Goal: Task Accomplishment & Management: Manage account settings

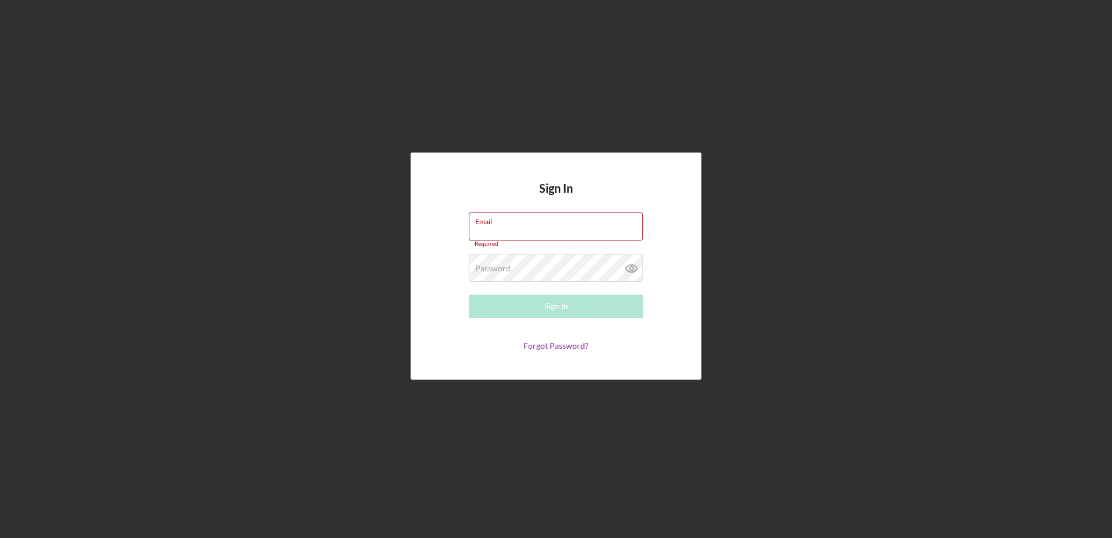
paste input "[EMAIL_ADDRESS][DOMAIN_NAME]"
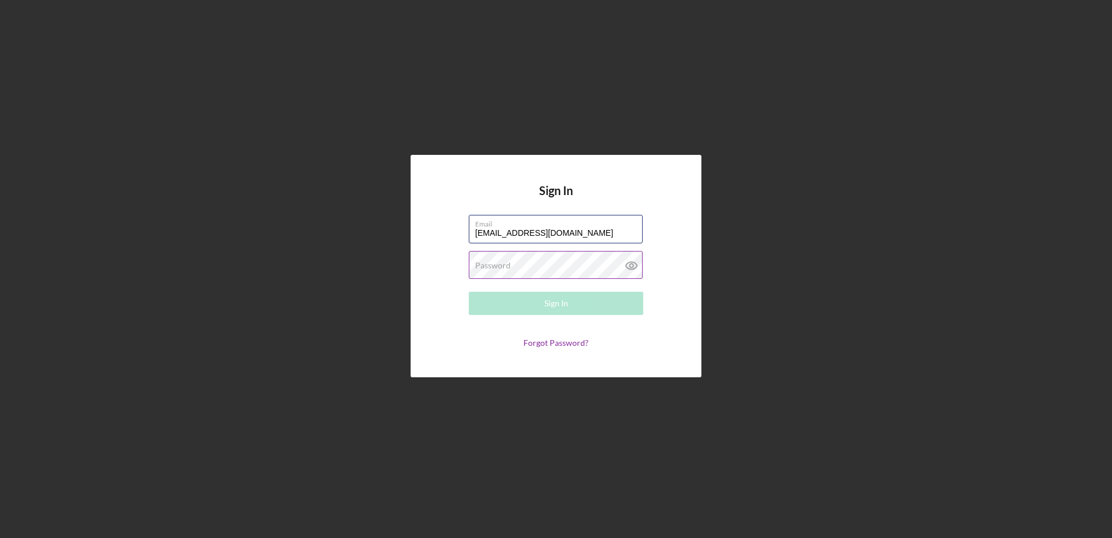
type input "[EMAIL_ADDRESS][DOMAIN_NAME]"
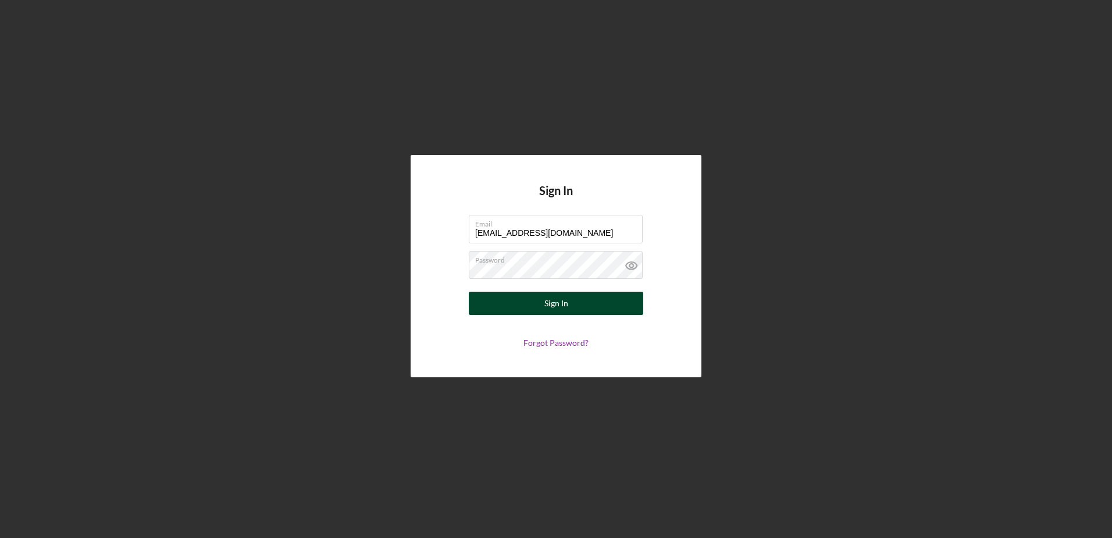
click at [524, 312] on button "Sign In" at bounding box center [556, 302] width 175 height 23
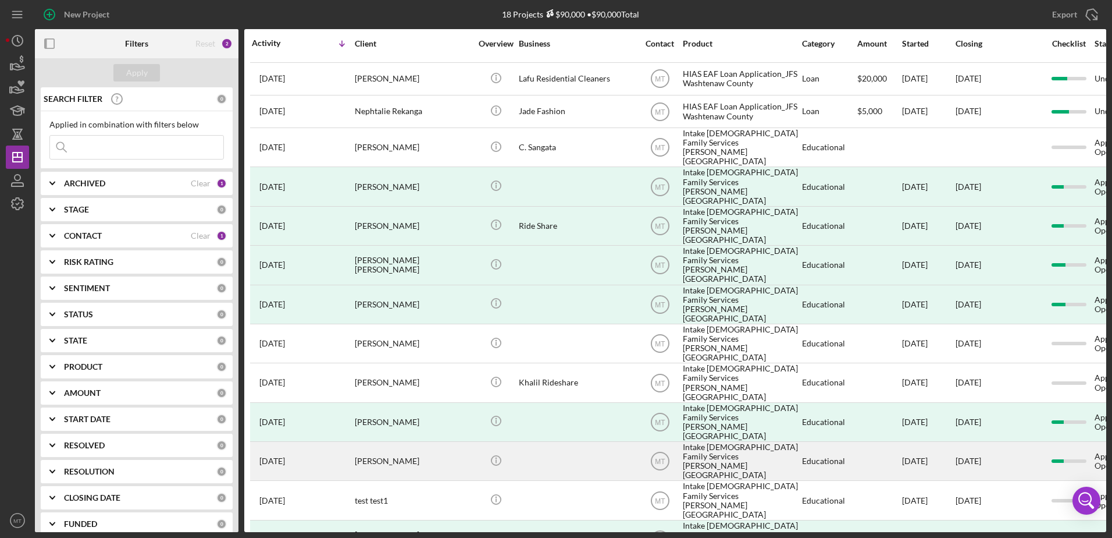
scroll to position [129, 0]
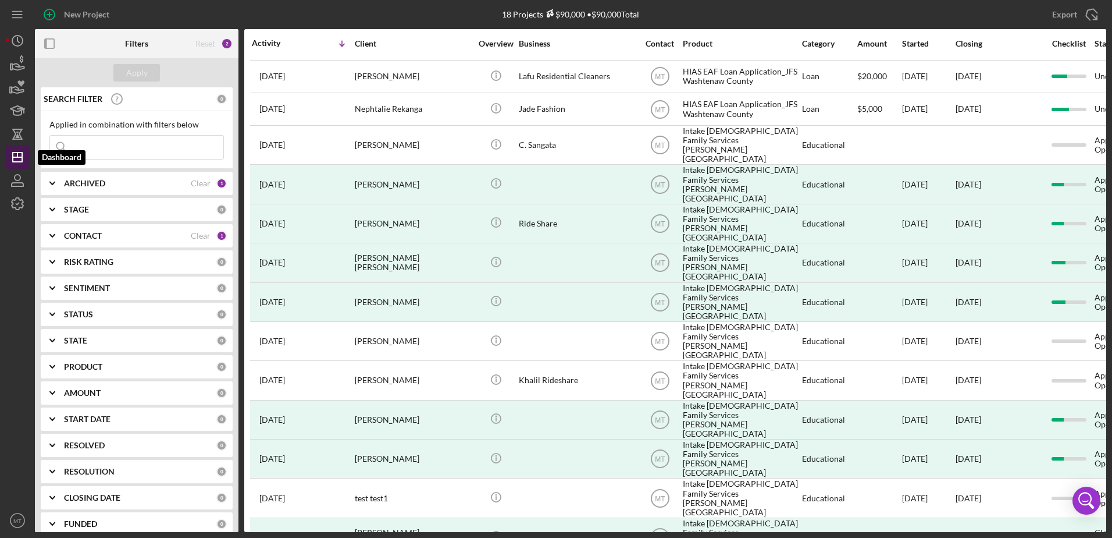
click at [10, 157] on icon "Icon/Dashboard" at bounding box center [17, 157] width 29 height 29
click at [120, 148] on input at bounding box center [136, 147] width 173 height 23
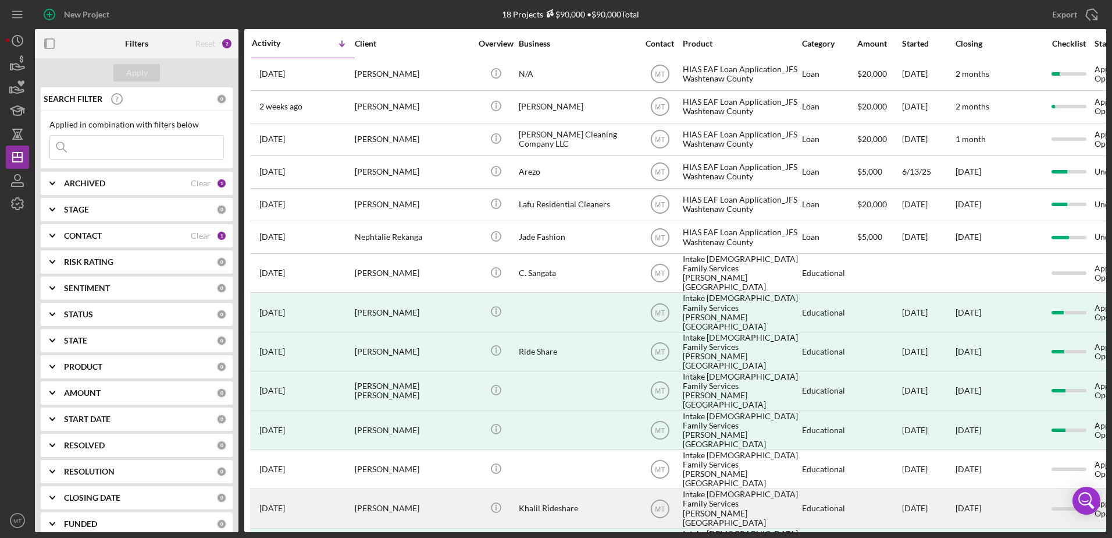
scroll to position [0, 0]
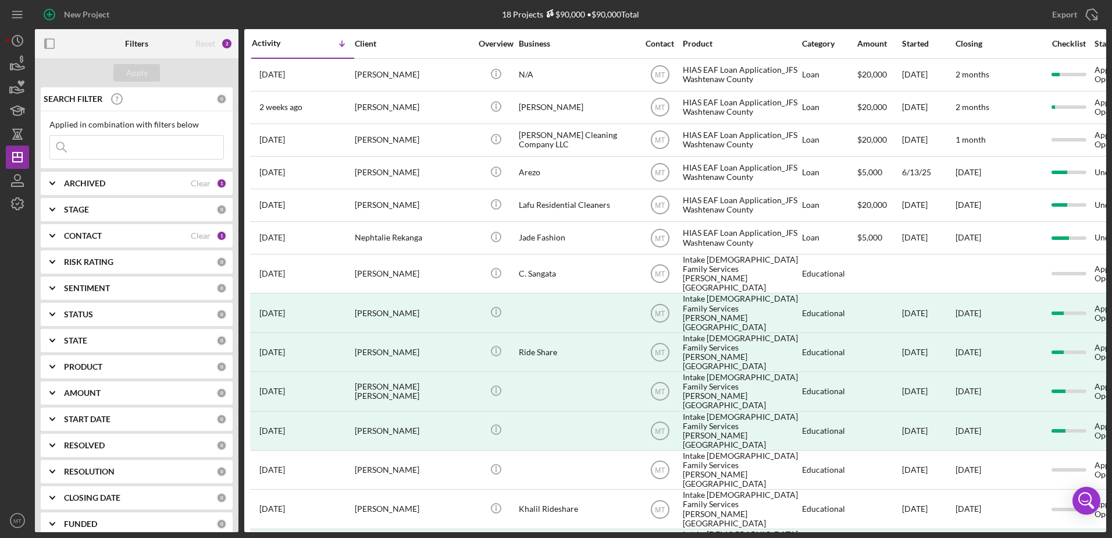
click at [90, 143] on input at bounding box center [136, 147] width 173 height 23
click at [21, 154] on icon "Icon/Dashboard" at bounding box center [17, 157] width 29 height 29
click at [137, 144] on input at bounding box center [136, 147] width 173 height 23
click at [96, 151] on input at bounding box center [136, 147] width 173 height 23
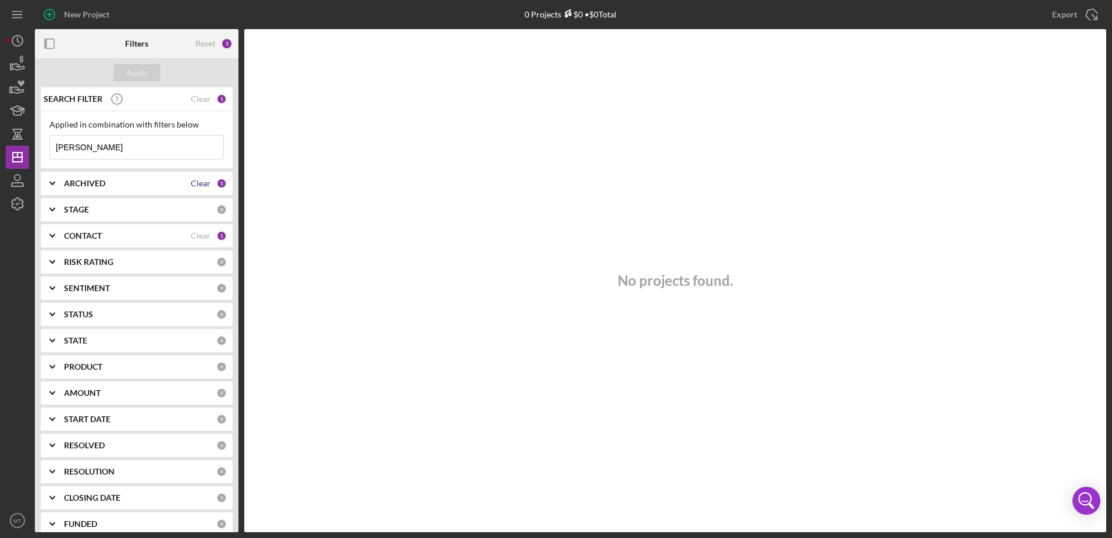
type input "[PERSON_NAME]"
click at [200, 182] on div "Clear" at bounding box center [201, 183] width 20 height 9
click at [202, 238] on div "Clear" at bounding box center [201, 235] width 20 height 9
click at [148, 83] on div "Apply" at bounding box center [137, 72] width 204 height 29
click at [142, 73] on div "Apply" at bounding box center [137, 72] width 22 height 17
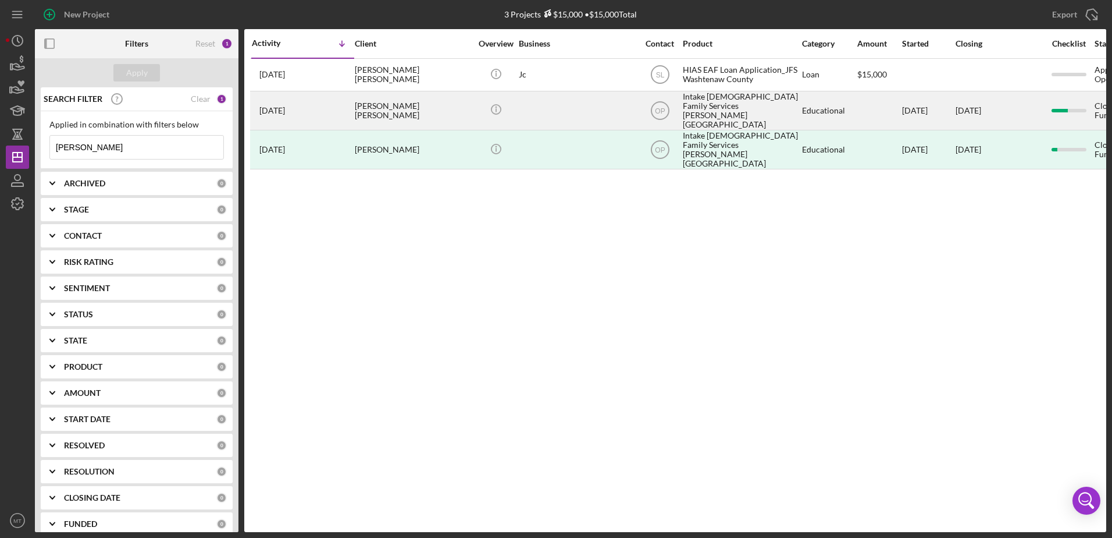
click at [391, 109] on div "[PERSON_NAME] [PERSON_NAME]" at bounding box center [413, 110] width 116 height 37
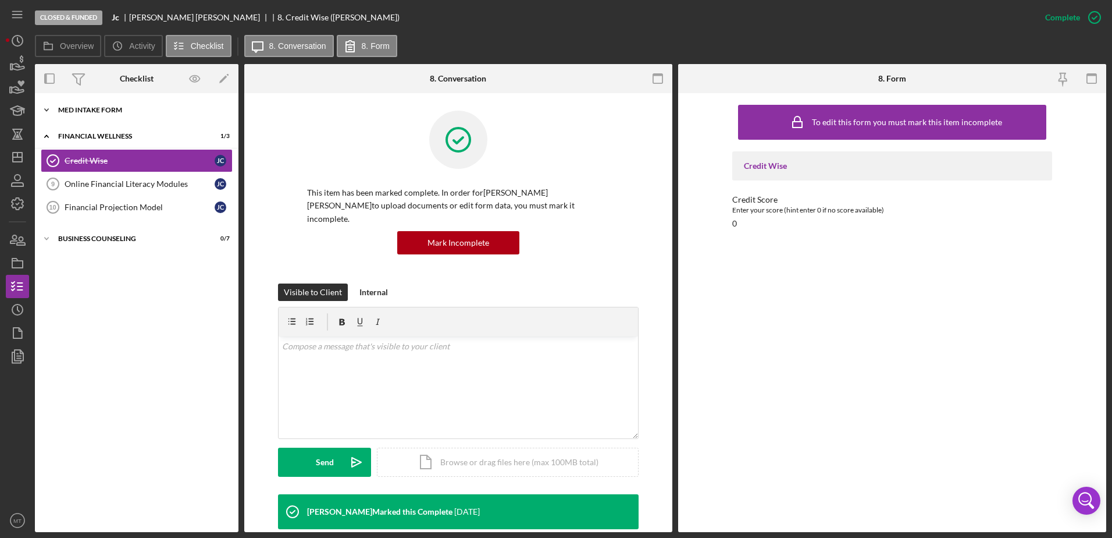
click at [111, 113] on div "Icon/Expander MED Intake Form 7 / 7" at bounding box center [137, 109] width 204 height 23
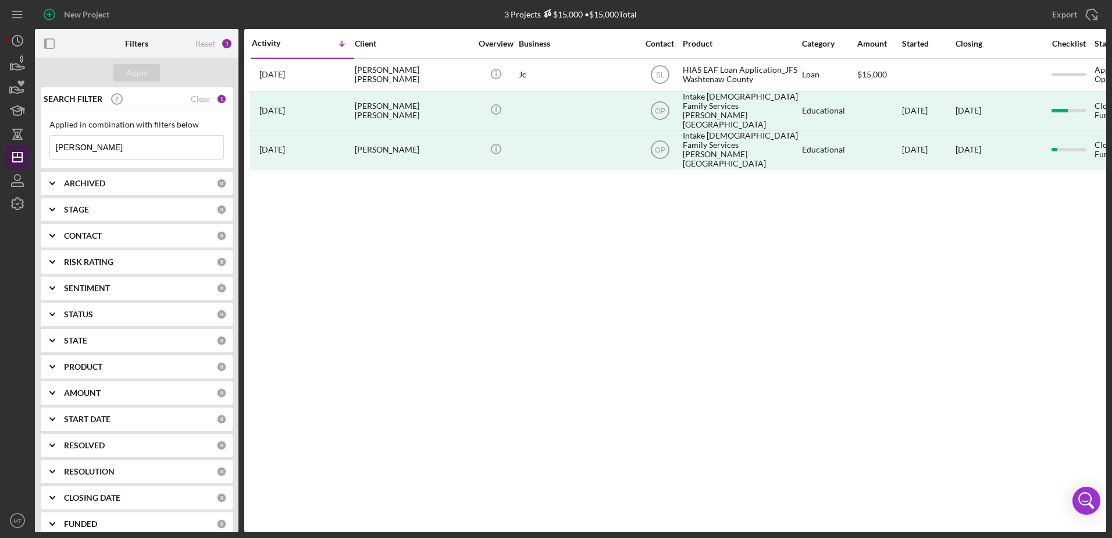
drag, startPoint x: 94, startPoint y: 150, endPoint x: 25, endPoint y: 152, distance: 69.3
click at [25, 152] on div "New Project 3 Projects $15,000 • $15,000 Total [PERSON_NAME] Export Icon/Export…" at bounding box center [556, 266] width 1101 height 532
paste input "[PERSON_NAME]"
type input "[PERSON_NAME]"
click at [133, 71] on div "Apply" at bounding box center [137, 72] width 22 height 17
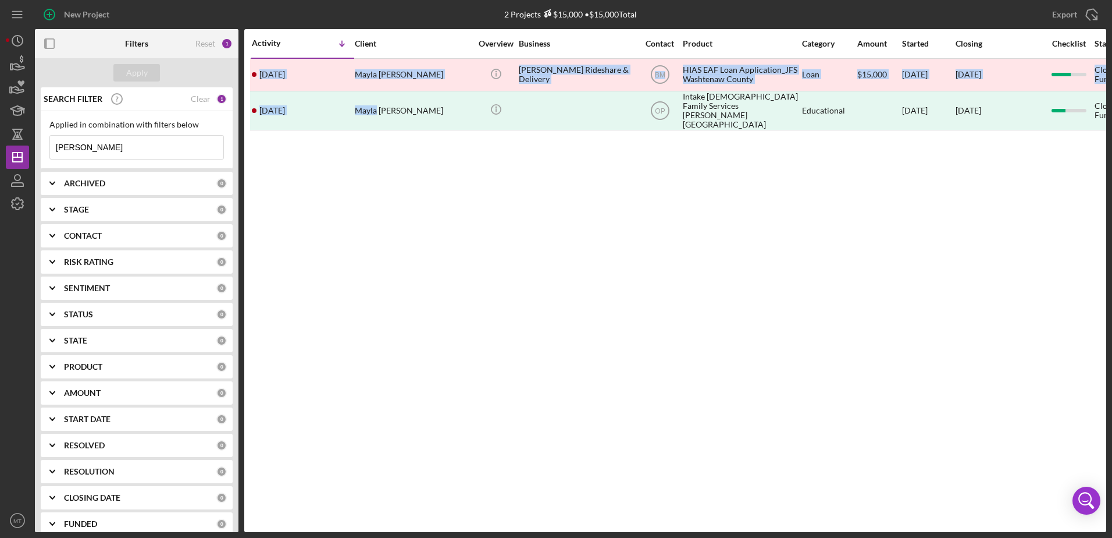
drag, startPoint x: 376, startPoint y: 106, endPoint x: 393, endPoint y: 155, distance: 52.3
click at [393, 155] on div "Activity Icon/Table Sort Arrow Client Overview Business Contact Product Categor…" at bounding box center [675, 280] width 862 height 503
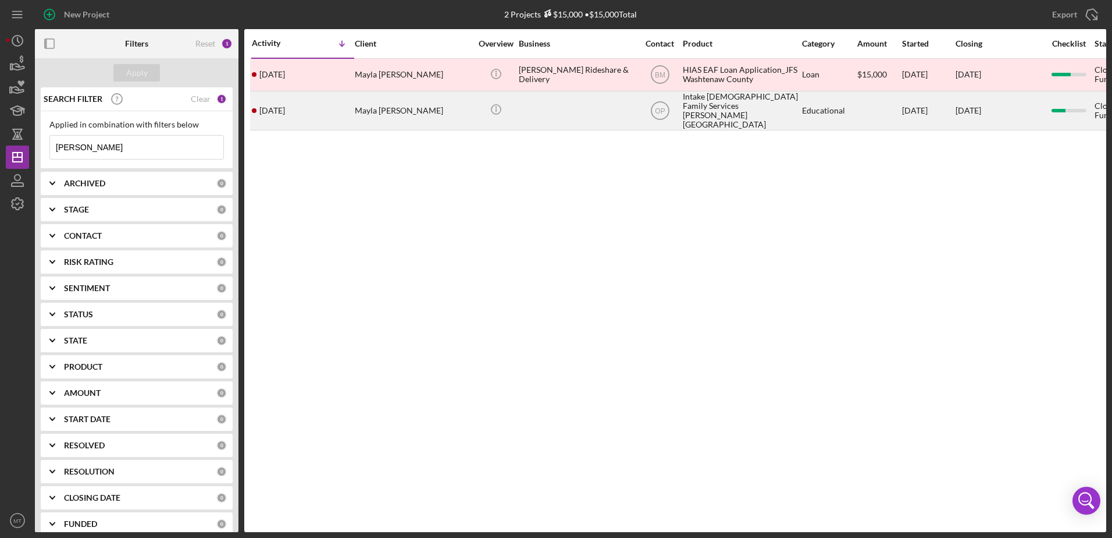
click at [402, 111] on div "Mayla [PERSON_NAME]" at bounding box center [413, 110] width 116 height 37
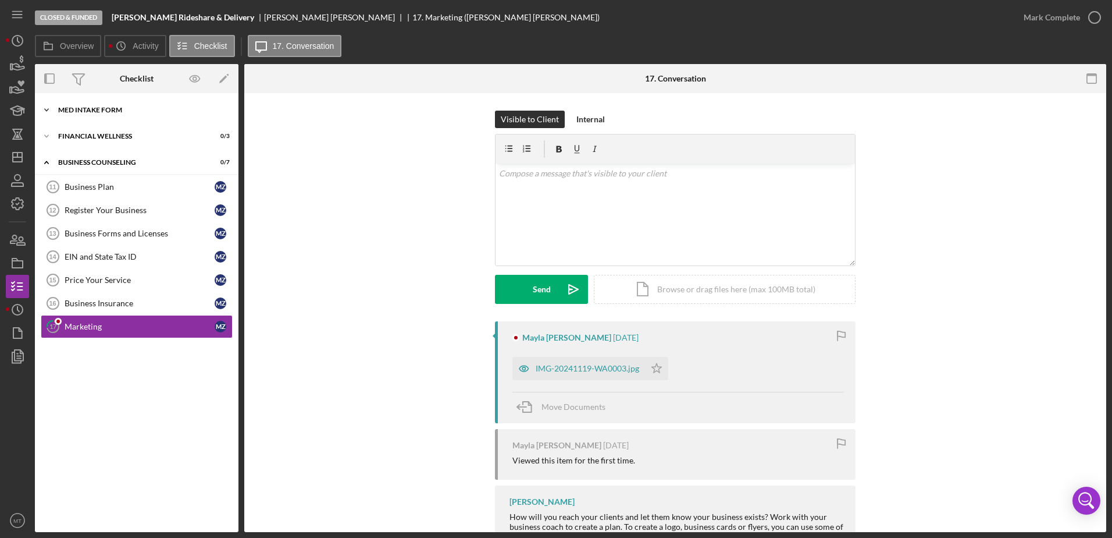
click at [114, 110] on div "MED Intake Form" at bounding box center [141, 109] width 166 height 7
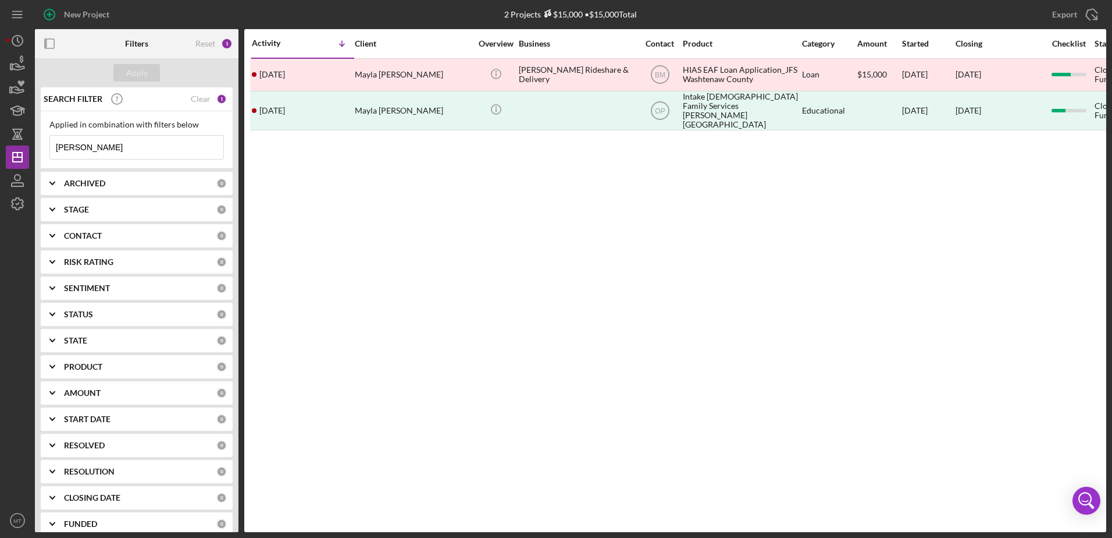
drag, startPoint x: 98, startPoint y: 150, endPoint x: -2, endPoint y: 154, distance: 100.8
click at [0, 154] on html "New Project 2 Projects $15,000 • $15,000 Total [PERSON_NAME] Export Icon/Export…" at bounding box center [556, 269] width 1112 height 538
paste input "Ghazawi"
type input "Ghazawi"
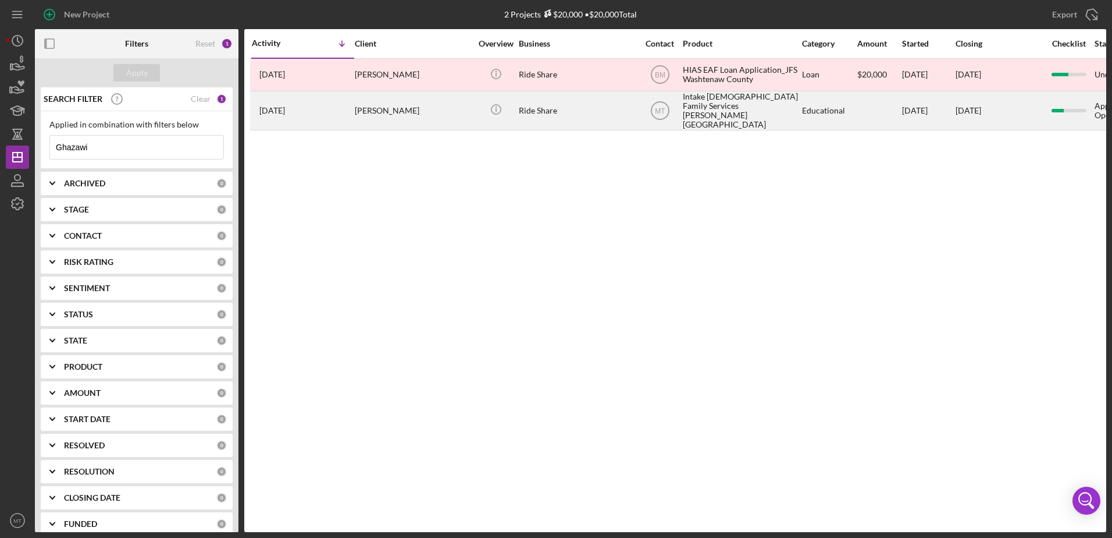
click at [416, 111] on div "[PERSON_NAME]" at bounding box center [413, 110] width 116 height 37
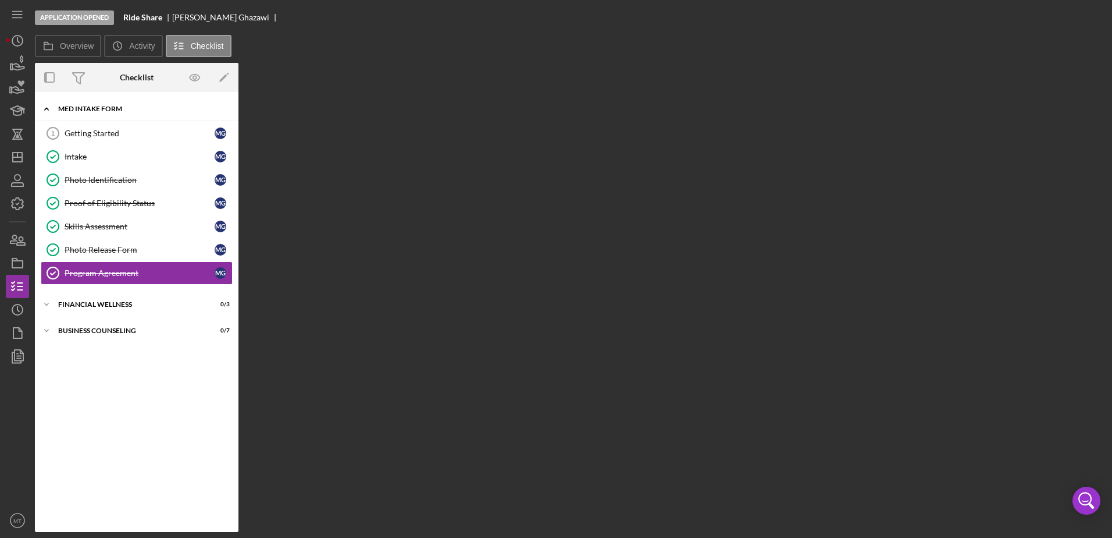
click at [116, 111] on div "MED Intake Form" at bounding box center [141, 108] width 166 height 7
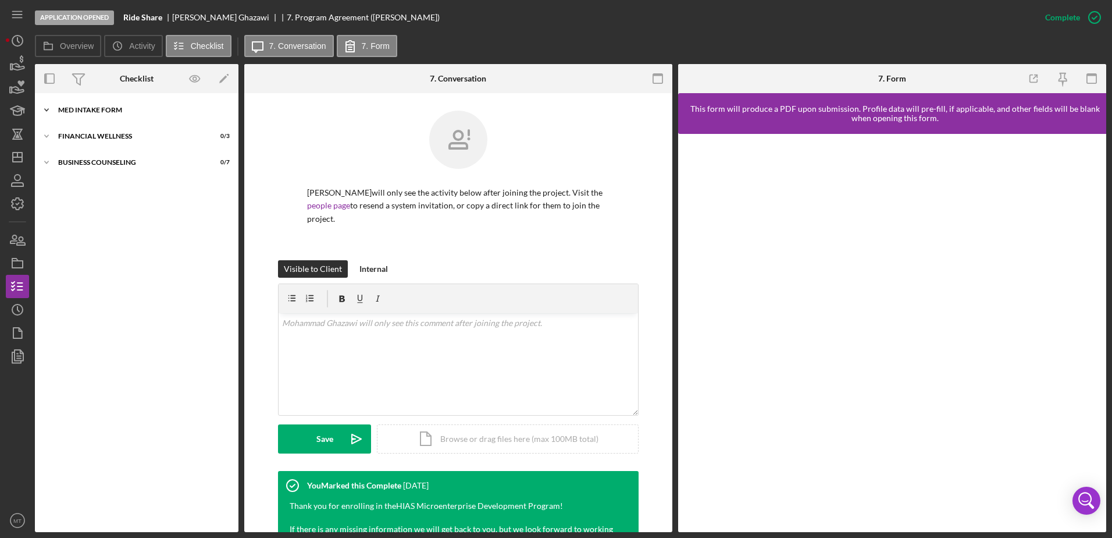
click at [114, 107] on div "MED Intake Form" at bounding box center [141, 109] width 166 height 7
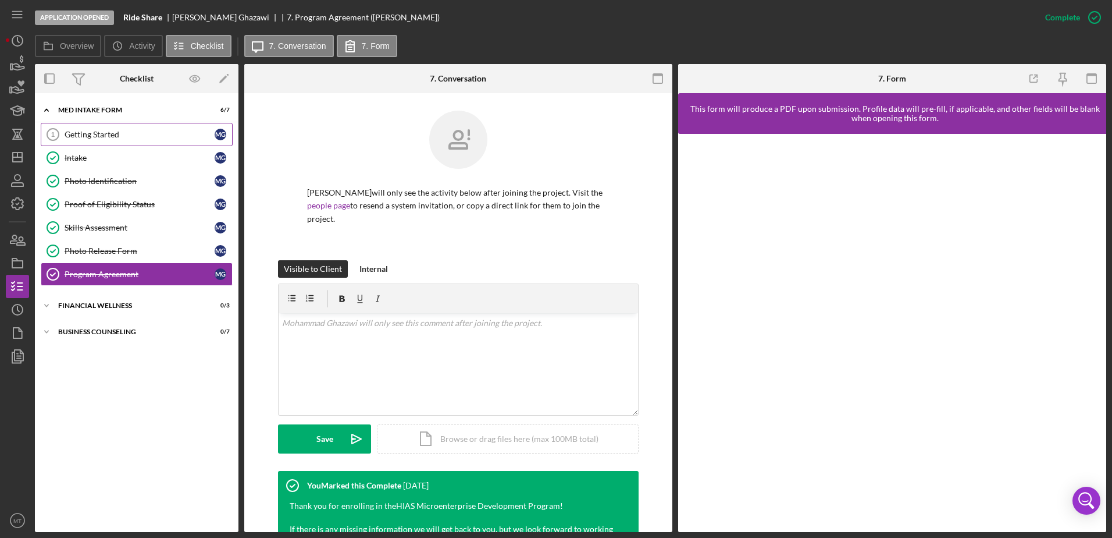
click at [108, 132] on div "Getting Started" at bounding box center [140, 134] width 150 height 9
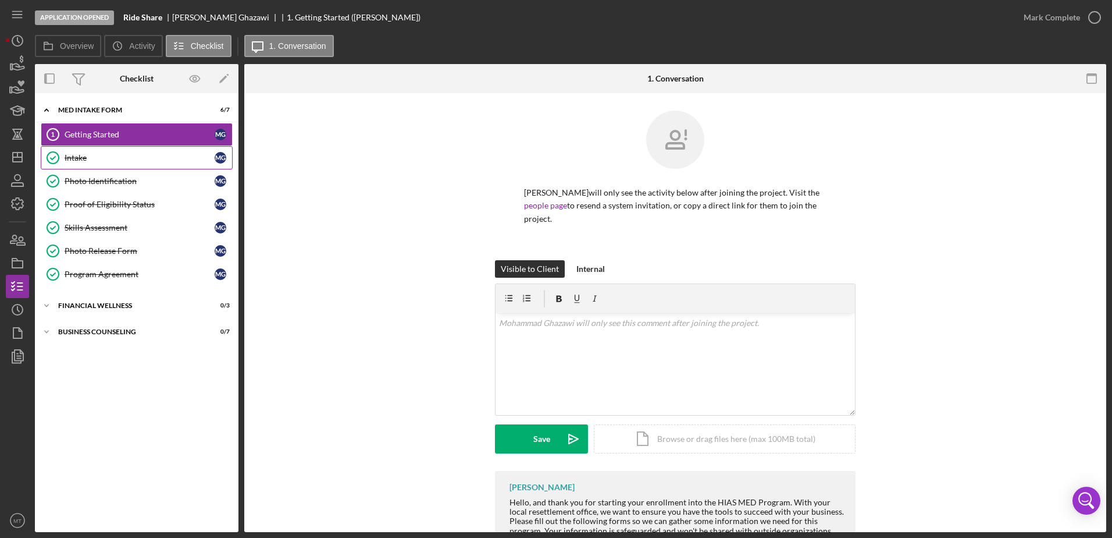
click at [113, 160] on div "Intake" at bounding box center [140, 157] width 150 height 9
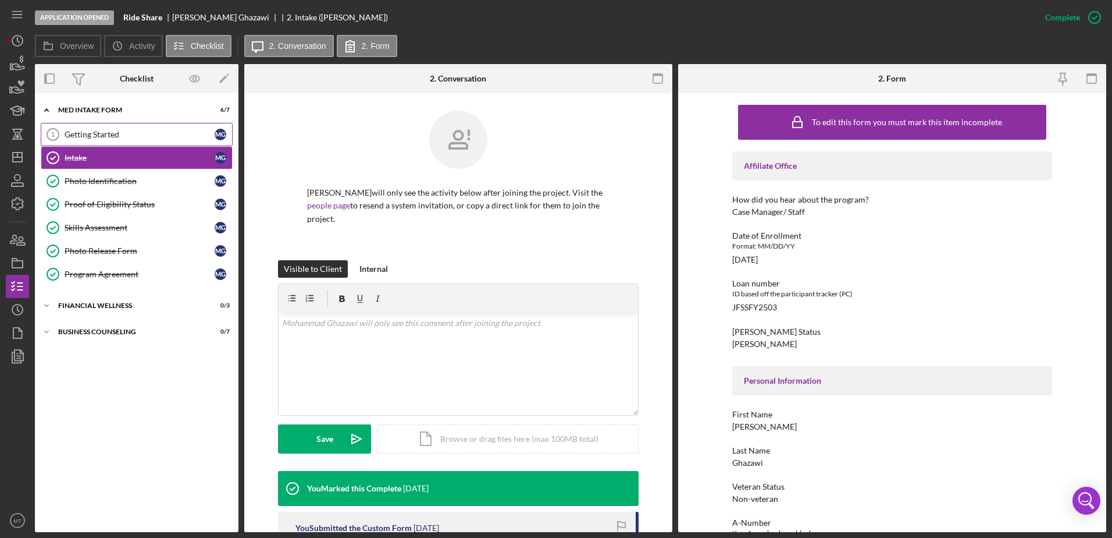
click at [113, 134] on div "Getting Started" at bounding box center [140, 134] width 150 height 9
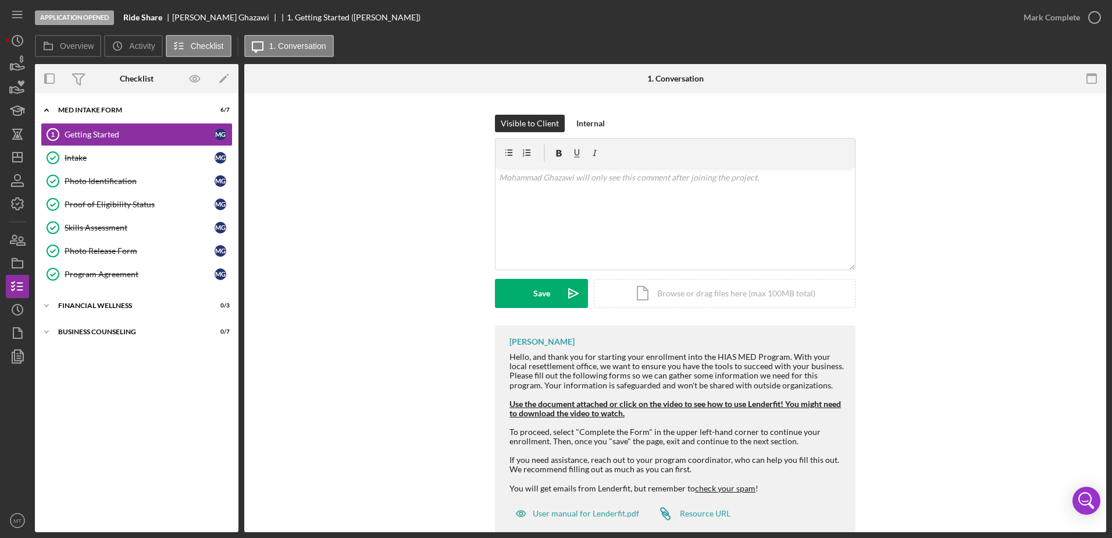
scroll to position [173, 0]
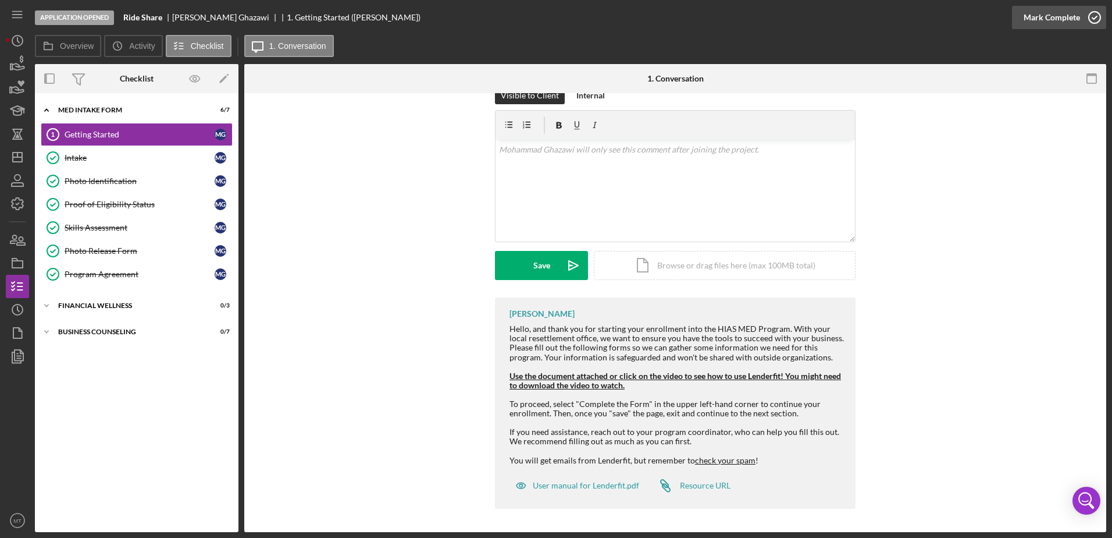
click at [1064, 14] on div "Mark Complete" at bounding box center [1052, 17] width 56 height 23
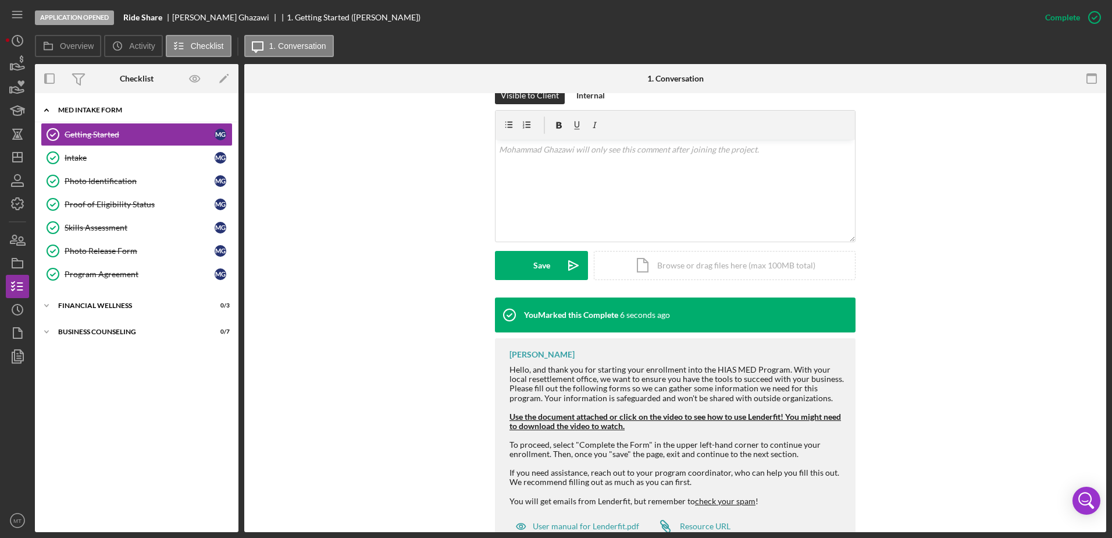
click at [83, 108] on div "MED Intake Form" at bounding box center [141, 109] width 166 height 7
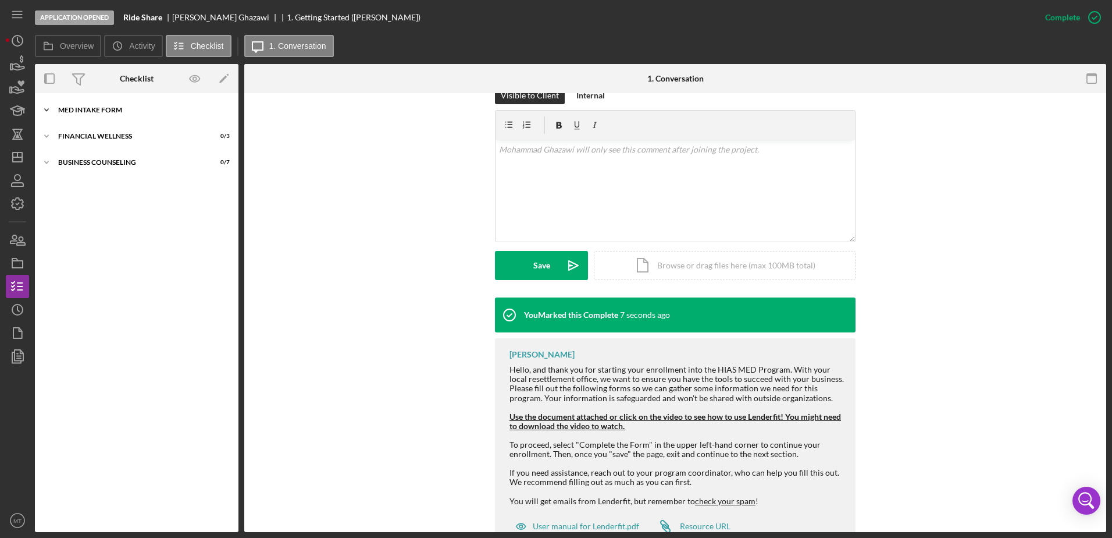
click at [105, 106] on div "MED Intake Form" at bounding box center [141, 109] width 166 height 7
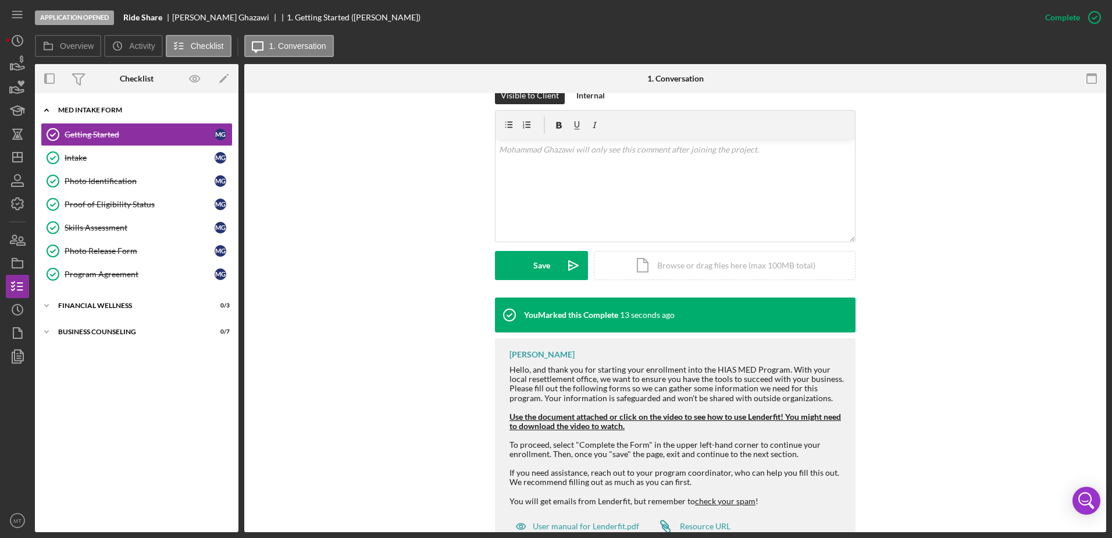
click at [98, 108] on div "MED Intake Form" at bounding box center [141, 109] width 166 height 7
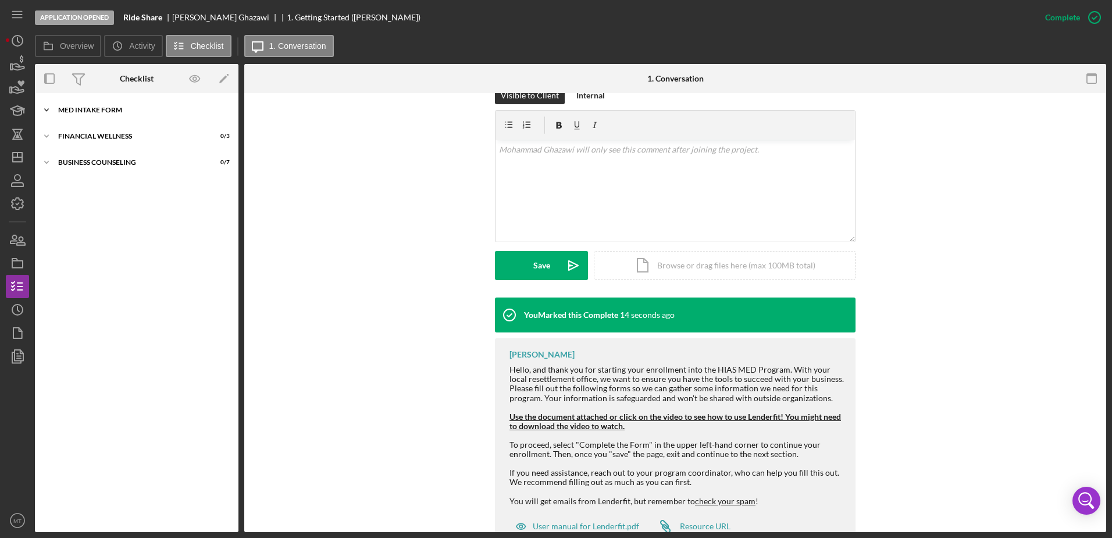
click at [98, 108] on div "MED Intake Form" at bounding box center [141, 109] width 166 height 7
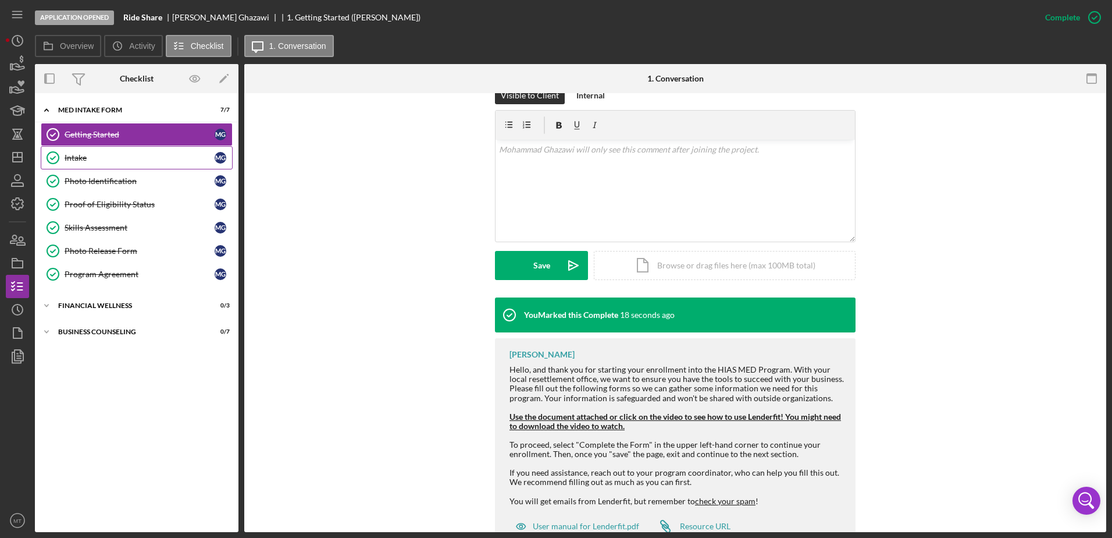
click at [79, 157] on div "Intake" at bounding box center [140, 157] width 150 height 9
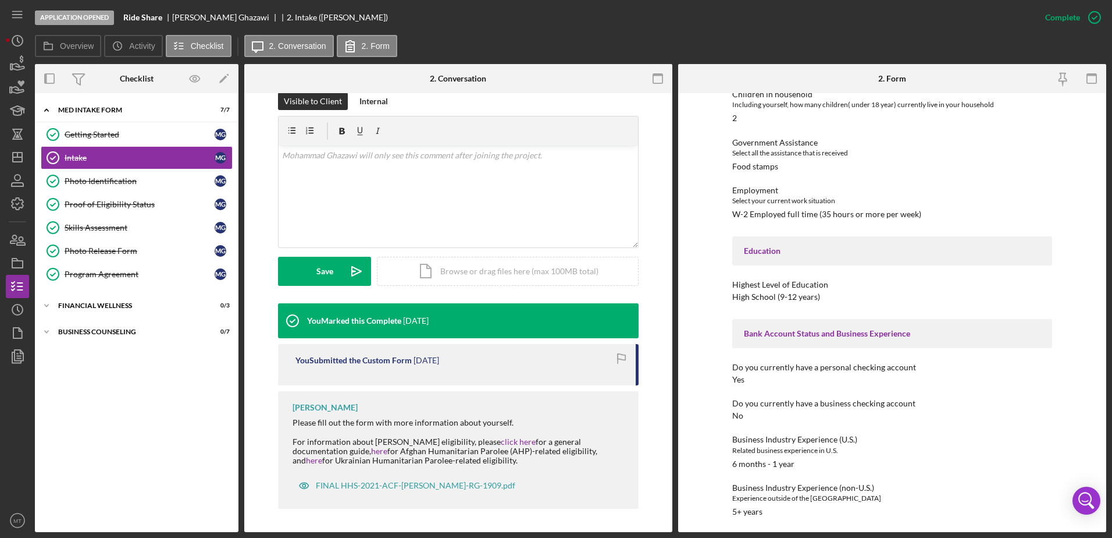
scroll to position [1172, 0]
click at [104, 184] on div "Photo Identification" at bounding box center [140, 180] width 150 height 9
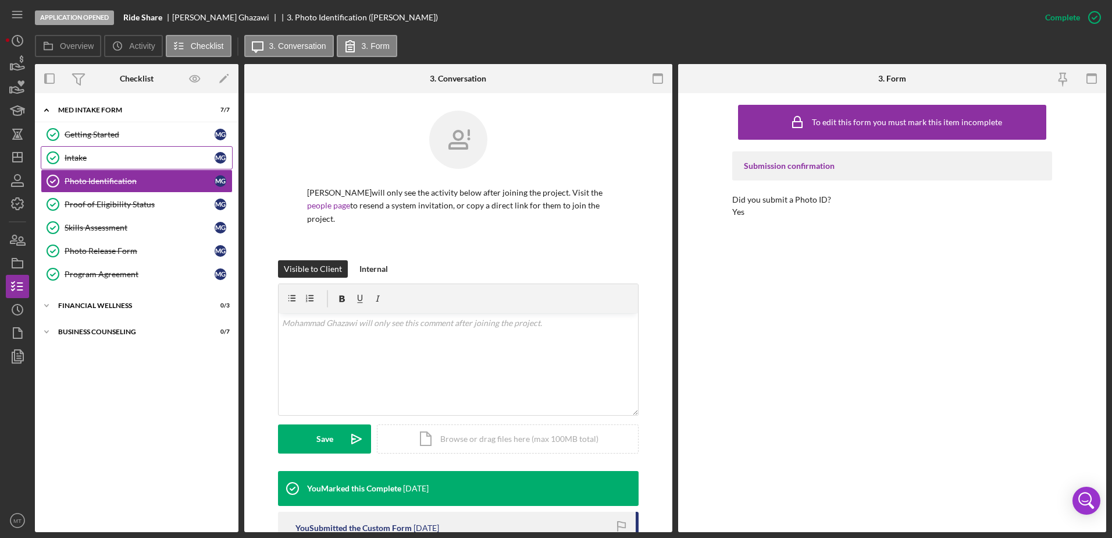
click at [98, 158] on div "Intake" at bounding box center [140, 157] width 150 height 9
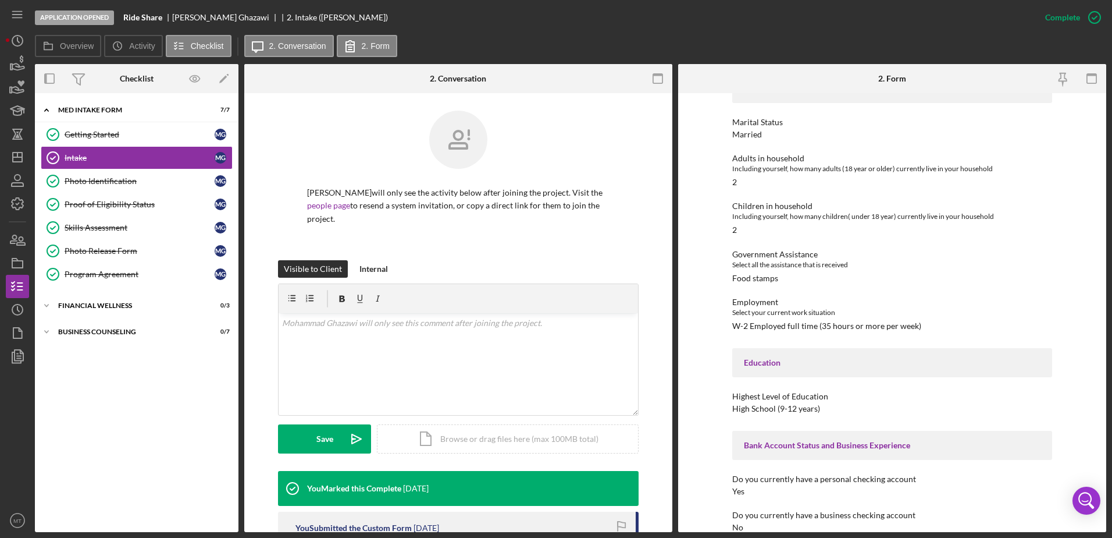
scroll to position [1172, 0]
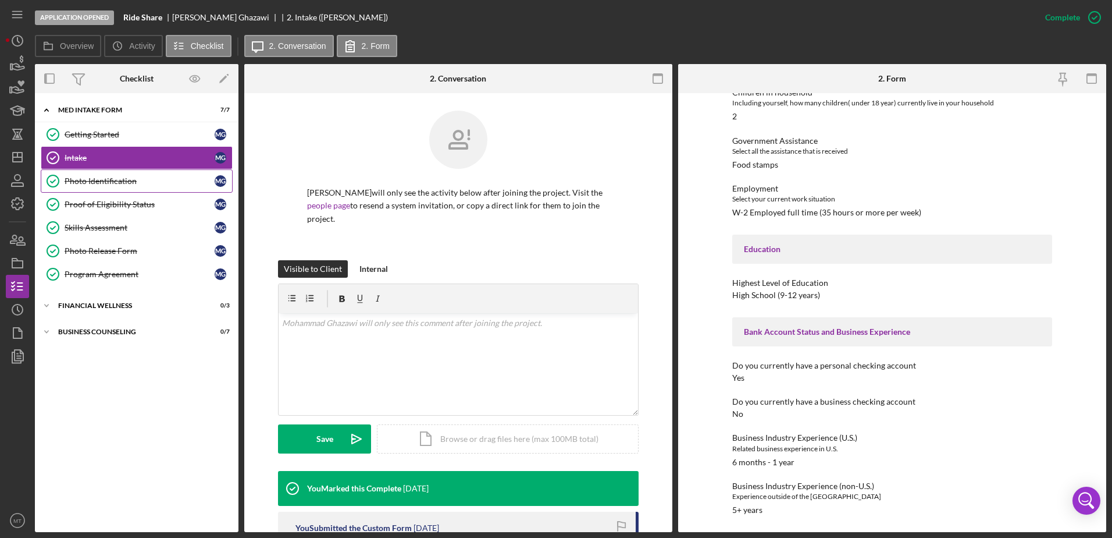
click at [107, 184] on div "Photo Identification" at bounding box center [140, 180] width 150 height 9
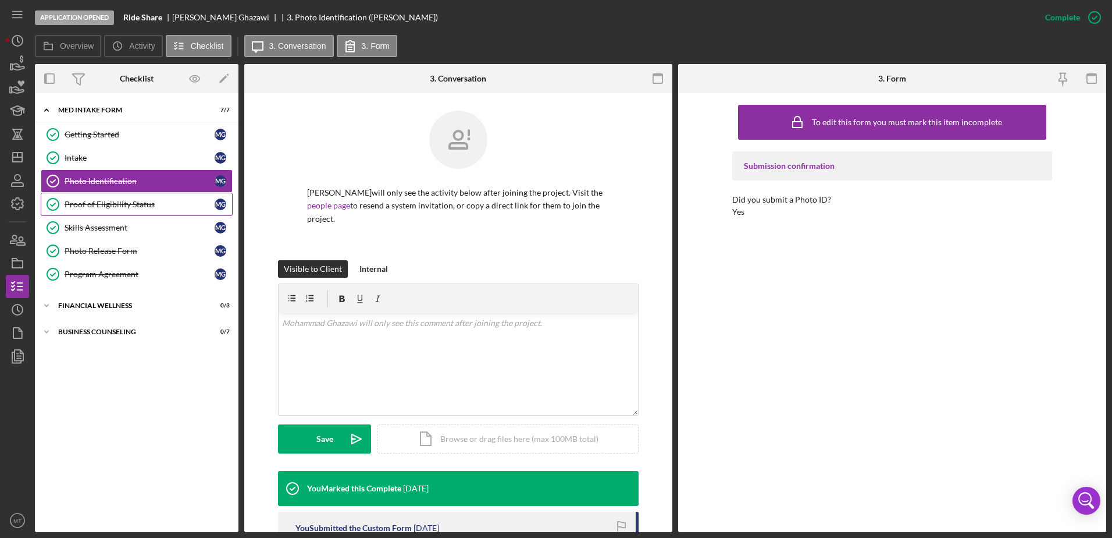
click at [102, 210] on link "Proof of Eligibility Status Proof of Eligibility Status M G" at bounding box center [137, 204] width 192 height 23
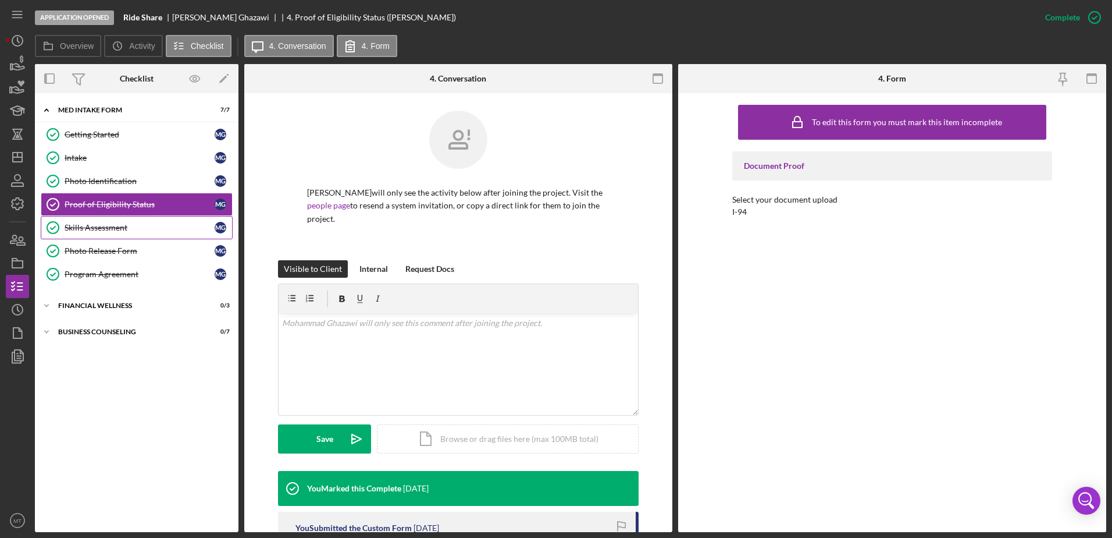
click at [103, 230] on div "Skills Assessment" at bounding box center [140, 227] width 150 height 9
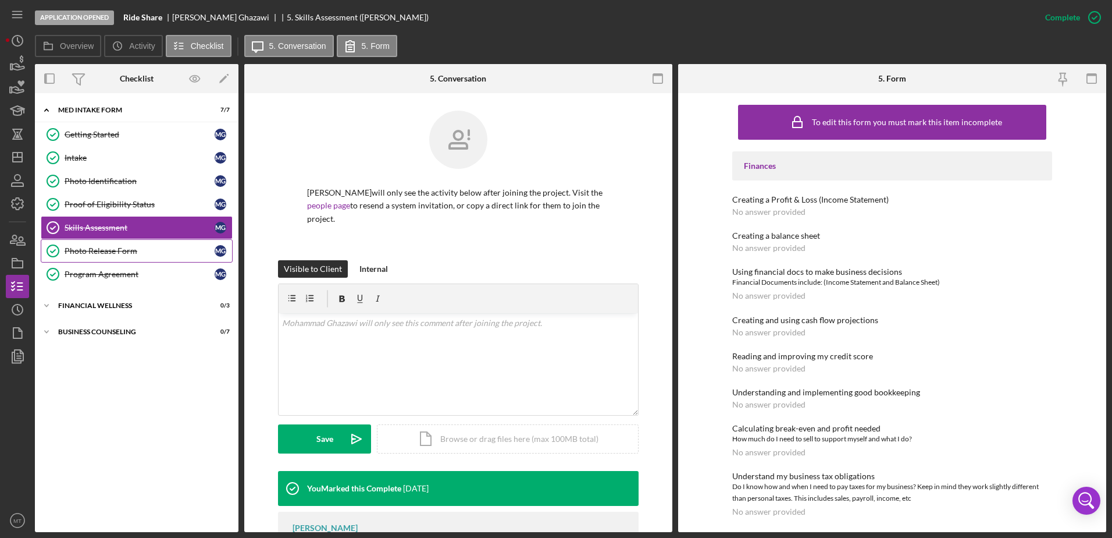
click at [108, 257] on link "Photo Release Form Photo Release Form M G" at bounding box center [137, 250] width 192 height 23
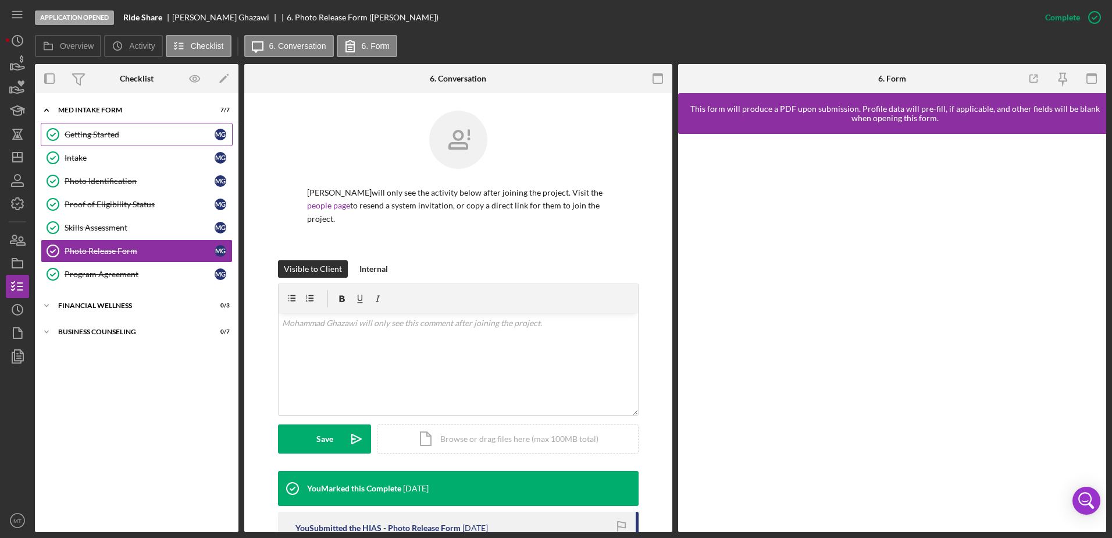
click at [105, 132] on div "Getting Started" at bounding box center [140, 134] width 150 height 9
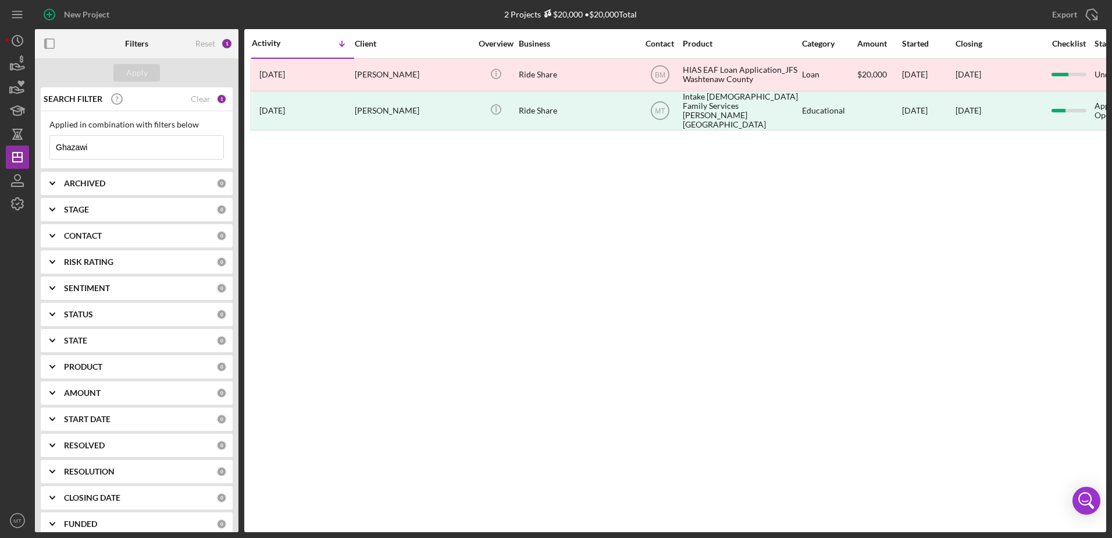
drag, startPoint x: 93, startPoint y: 152, endPoint x: 54, endPoint y: 152, distance: 39.0
click at [54, 152] on input "Ghazawi" at bounding box center [136, 147] width 173 height 23
paste input "Syrousi"
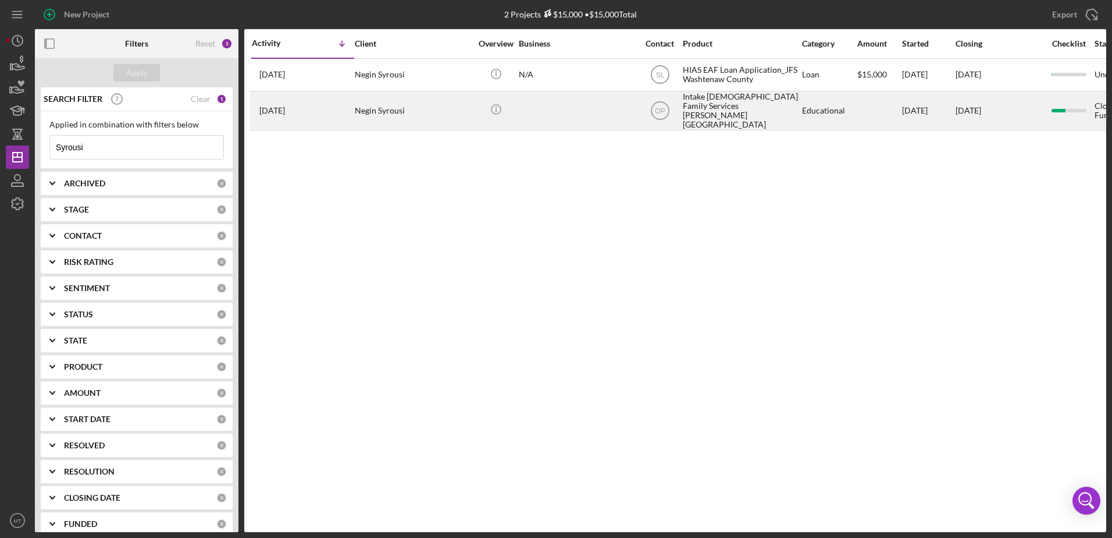
type input "Syrousi"
click at [280, 106] on time "[DATE]" at bounding box center [272, 110] width 26 height 9
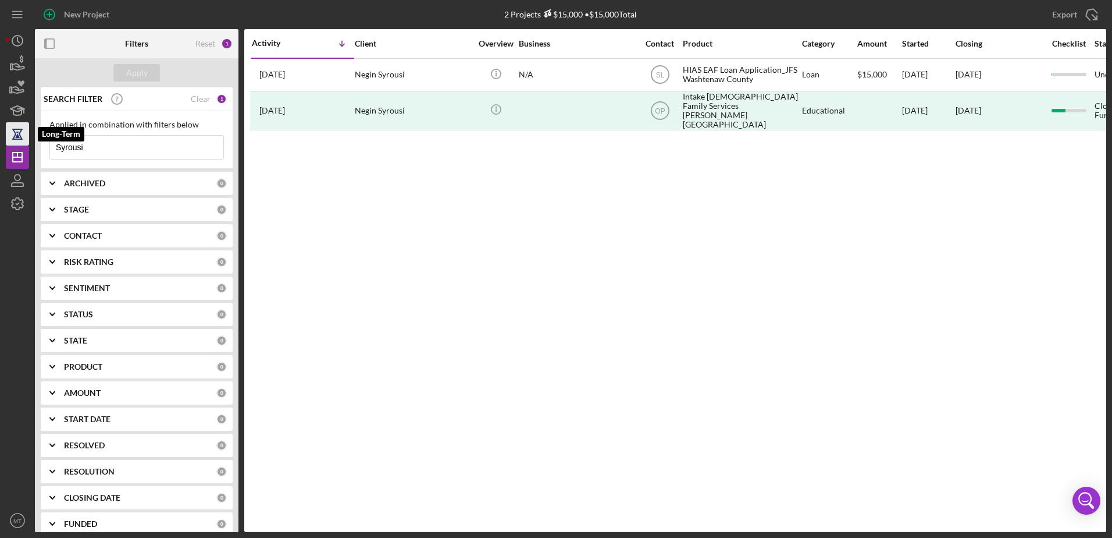
drag, startPoint x: 112, startPoint y: 146, endPoint x: 28, endPoint y: 143, distance: 83.9
click at [28, 143] on div "New Project 2 Projects $15,000 • $15,000 Total Syrousi Export Icon/Export Filte…" at bounding box center [556, 266] width 1101 height 532
paste input "[PERSON_NAME]"
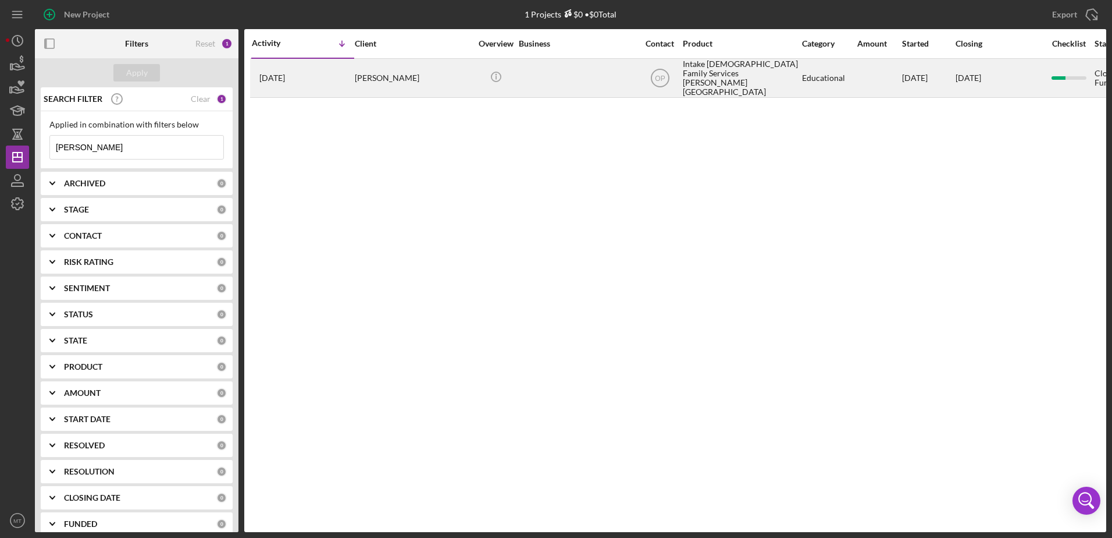
type input "[PERSON_NAME]"
click at [282, 81] on div "[DATE] [PERSON_NAME]" at bounding box center [303, 77] width 102 height 37
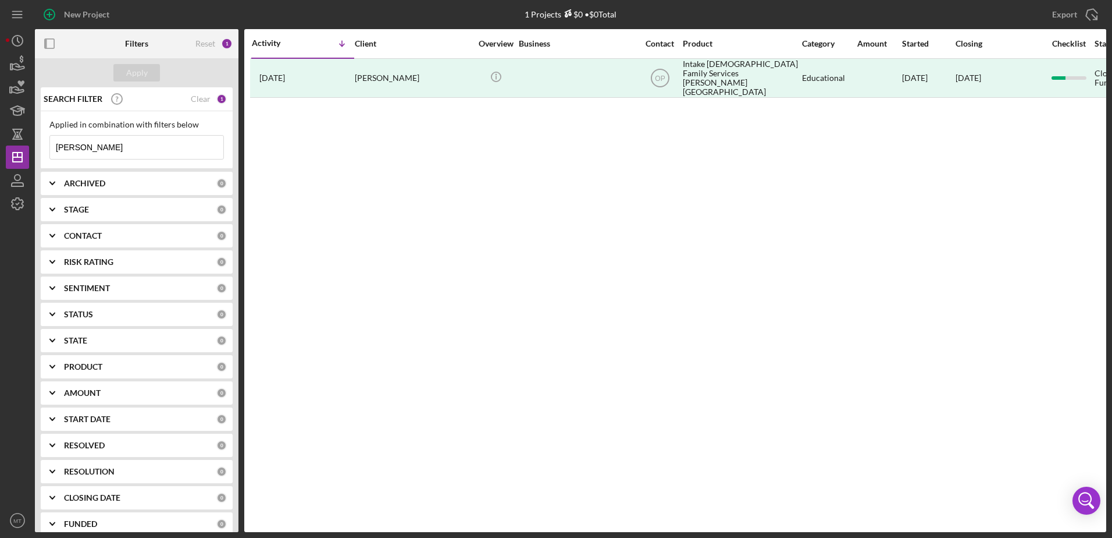
drag, startPoint x: 105, startPoint y: 137, endPoint x: 51, endPoint y: 140, distance: 53.6
click at [51, 140] on input "[PERSON_NAME]" at bounding box center [136, 147] width 173 height 23
paste input "Arwani"
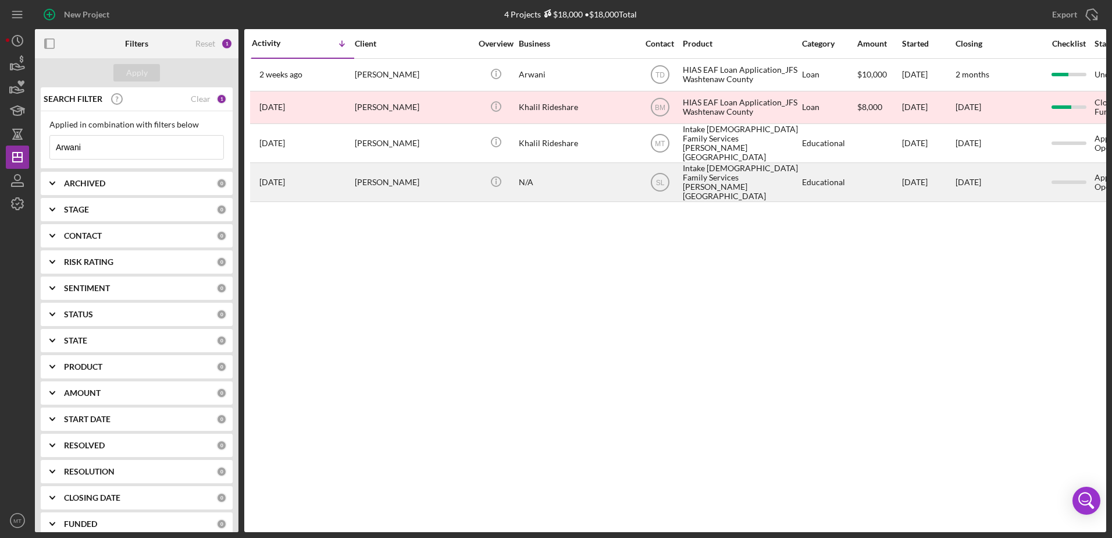
type input "Arwani"
click at [281, 177] on time "[DATE]" at bounding box center [272, 181] width 26 height 9
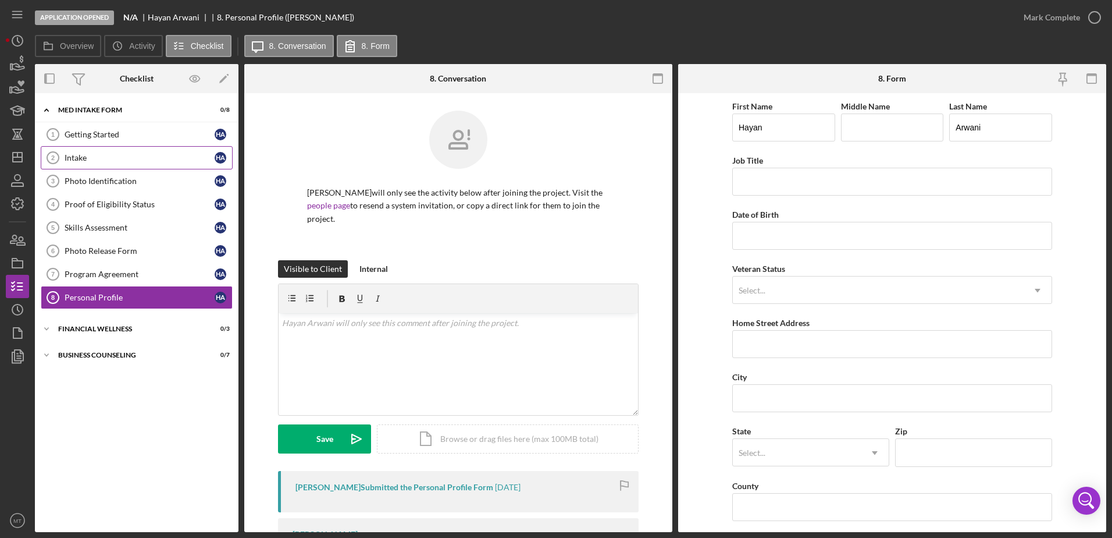
click at [84, 165] on link "Intake 2 Intake H A" at bounding box center [137, 157] width 192 height 23
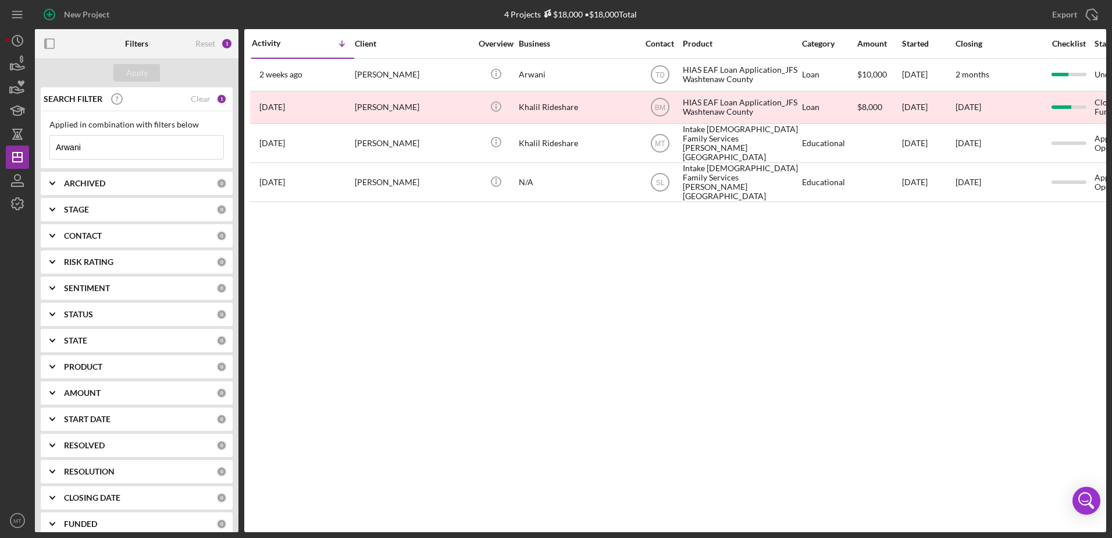
drag, startPoint x: 0, startPoint y: 1, endPoint x: 123, endPoint y: 151, distance: 193.9
type input "A"
paste input "Oghlan"
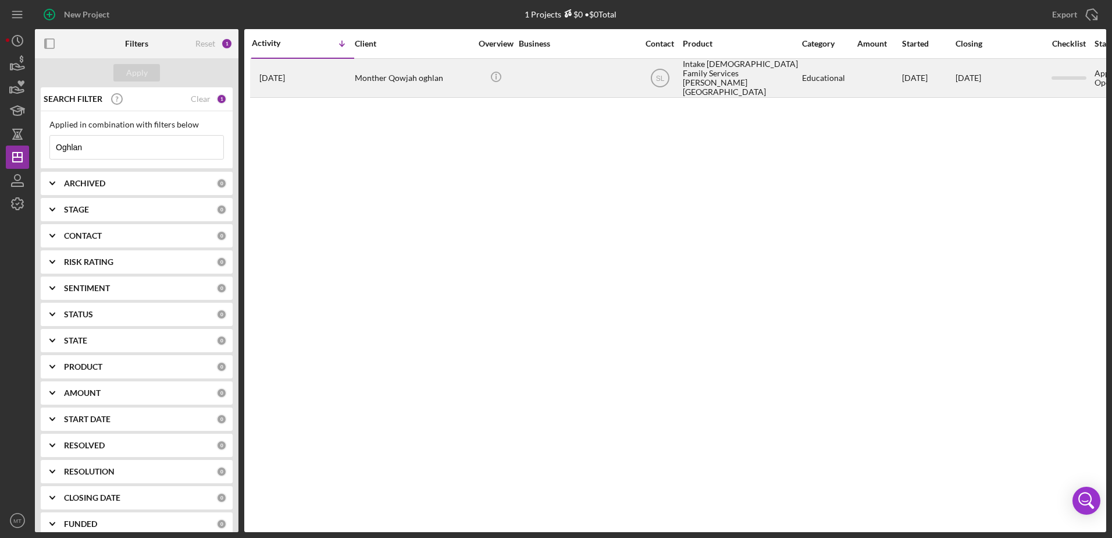
type input "Oghlan"
click at [369, 76] on div "Monther Qowjah oghlan" at bounding box center [413, 77] width 116 height 37
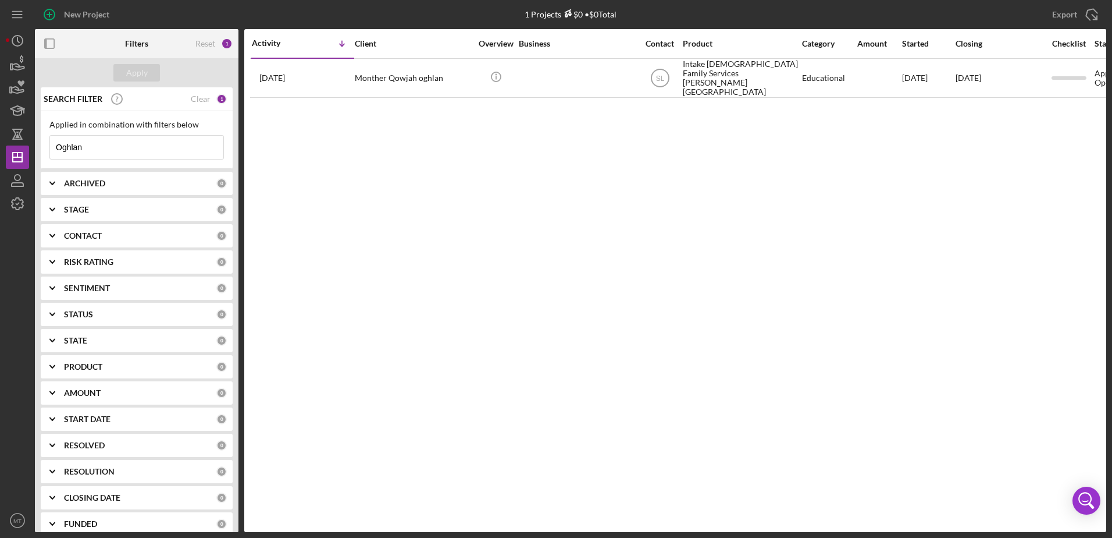
drag, startPoint x: 98, startPoint y: 145, endPoint x: 43, endPoint y: 144, distance: 54.7
click at [43, 144] on div "Applied in combination with filters below Oghlan Icon/Menu Close" at bounding box center [137, 140] width 192 height 58
paste input "8 [PERSON_NAME] [DATE] N MED JFSFY2508 Trucking Company [PHONE_NUMBER] Not in L…"
type input "8 [PERSON_NAME] [DATE] N MED JFSFY2508 Trucking Company [PHONE_NUMBER] Not in L…"
drag, startPoint x: 158, startPoint y: 150, endPoint x: -1, endPoint y: 200, distance: 166.4
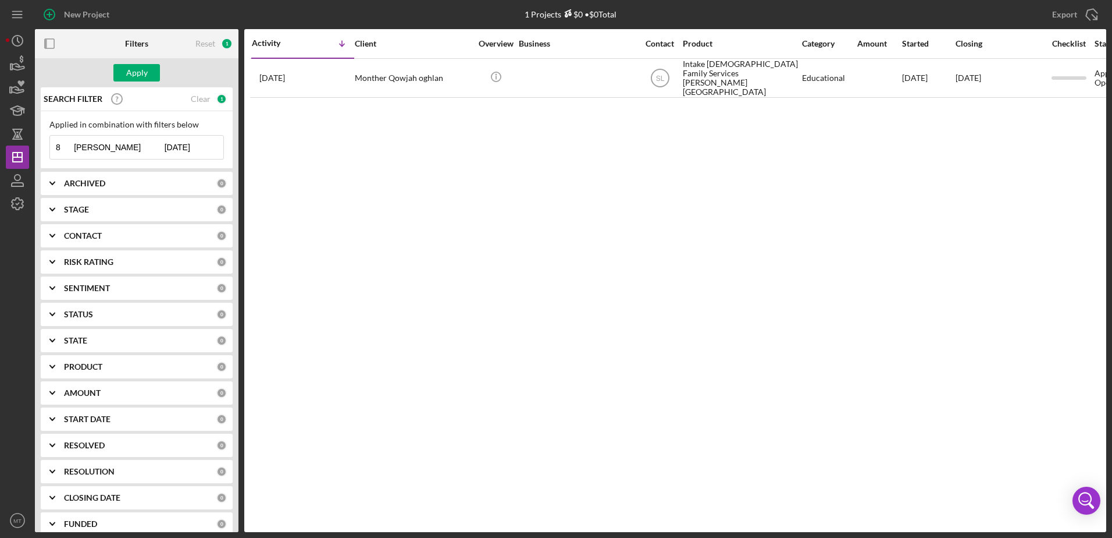
click at [0, 200] on html "New Project 1 Projects $0 • $0 Total Oghlan Export Icon/Export Filters Reset 1 …" at bounding box center [556, 269] width 1112 height 538
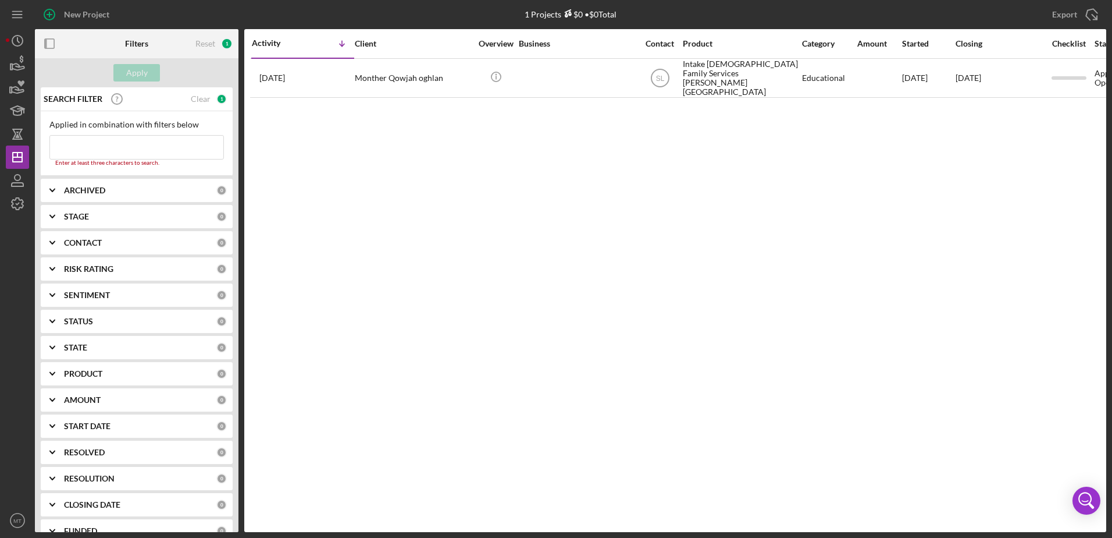
paste input "[PERSON_NAME]"
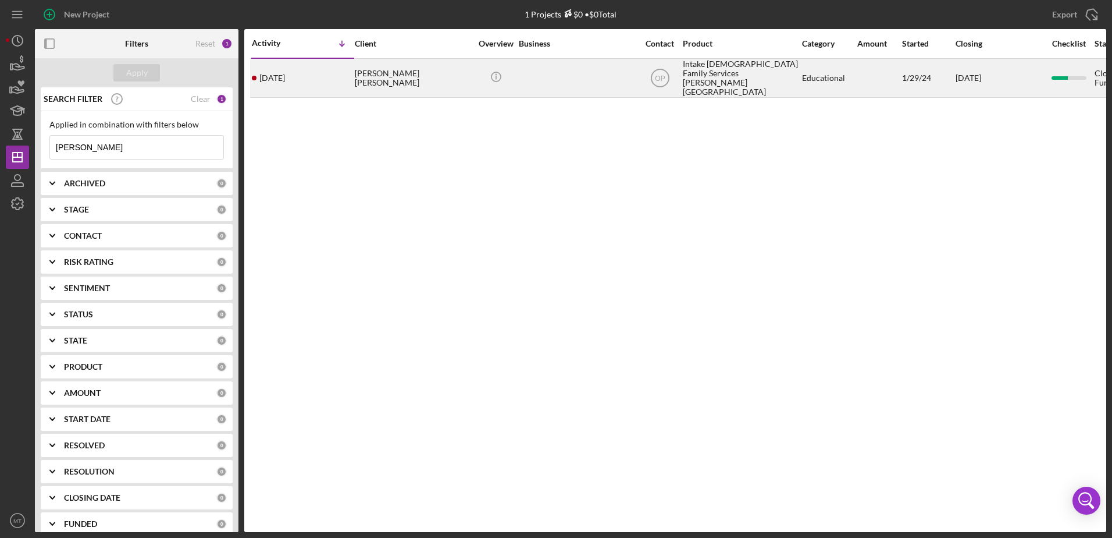
type input "[PERSON_NAME]"
click at [408, 77] on div "[PERSON_NAME] [PERSON_NAME]" at bounding box center [413, 77] width 116 height 37
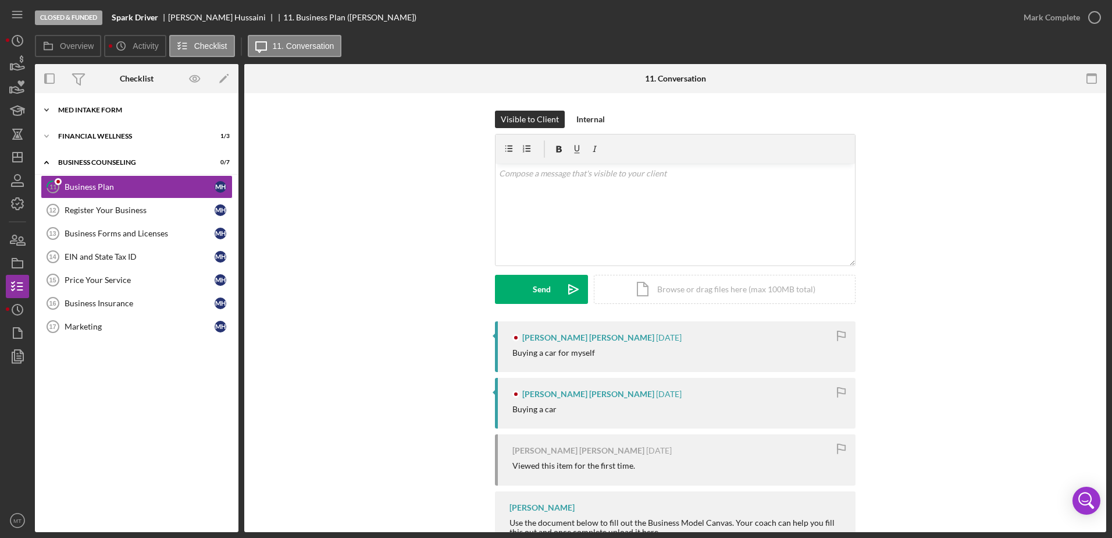
click at [81, 108] on div "MED Intake Form" at bounding box center [141, 109] width 166 height 7
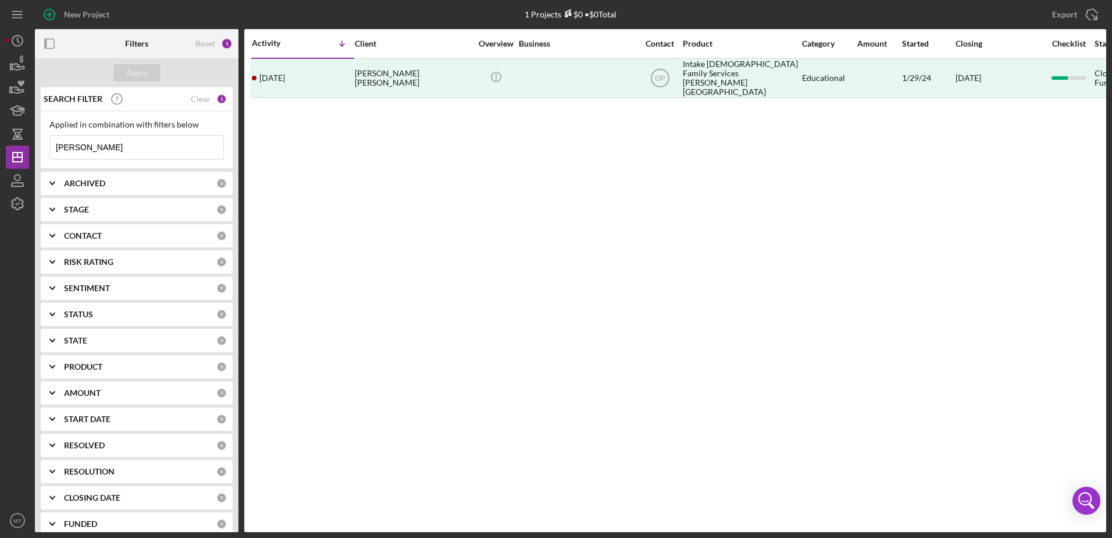
drag, startPoint x: 118, startPoint y: 148, endPoint x: 51, endPoint y: 151, distance: 67.5
click at [51, 151] on input "[PERSON_NAME]" at bounding box center [136, 147] width 173 height 23
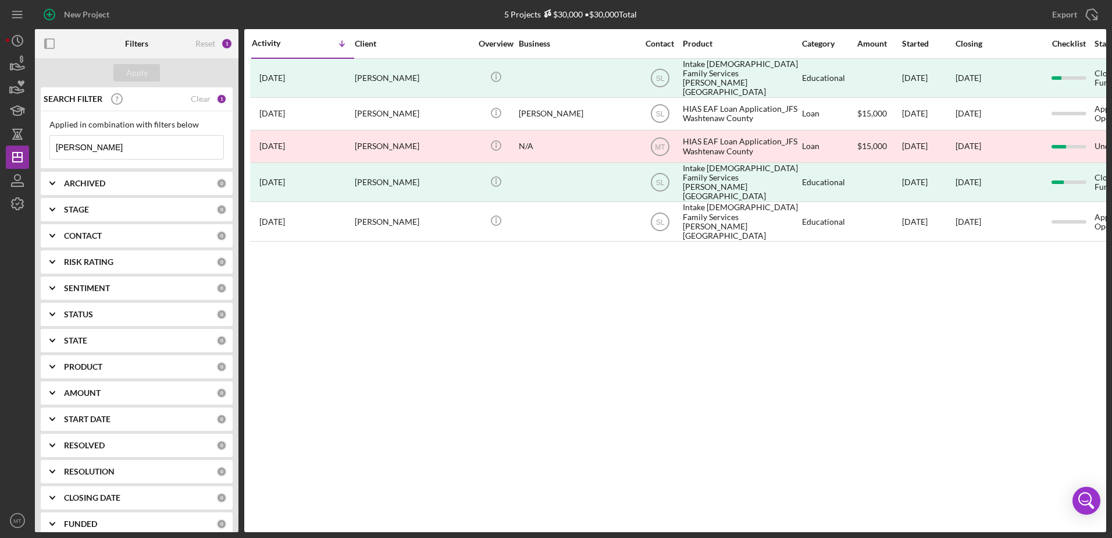
type input "[PERSON_NAME]"
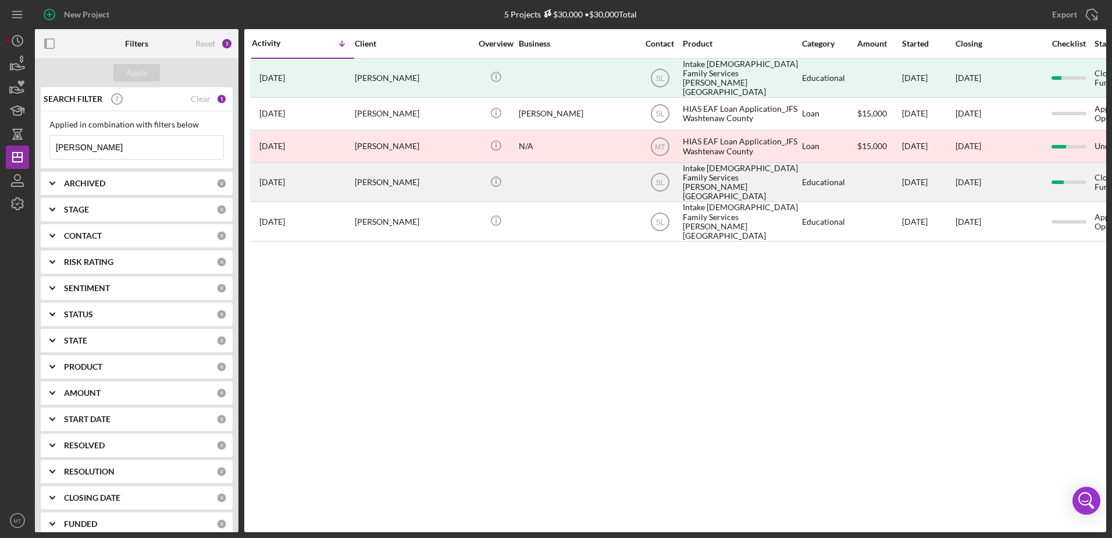
click at [285, 177] on time "[DATE]" at bounding box center [272, 181] width 26 height 9
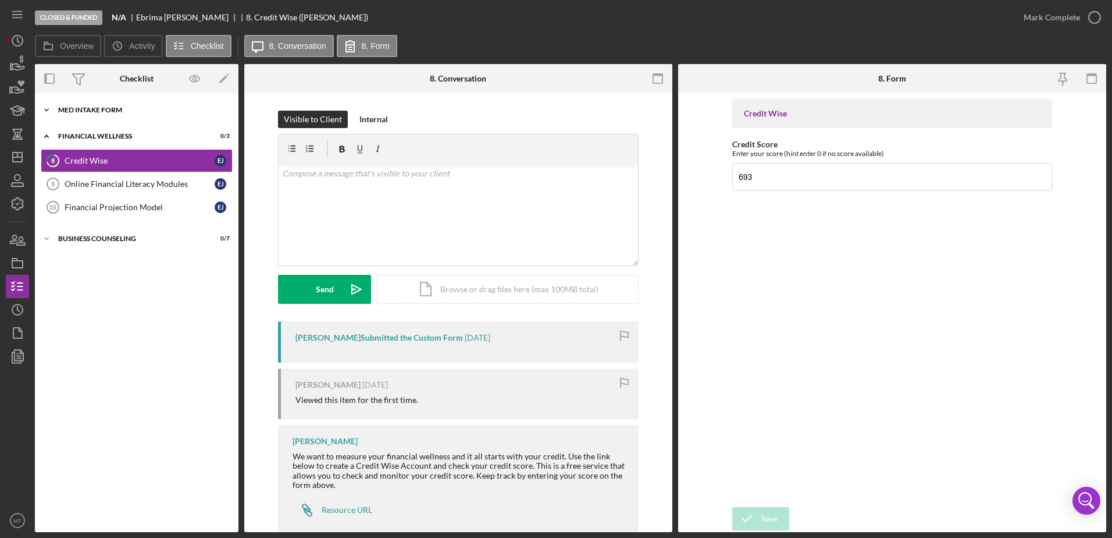
click at [118, 104] on div "Icon/Expander MED Intake Form 6 / 7" at bounding box center [137, 109] width 204 height 23
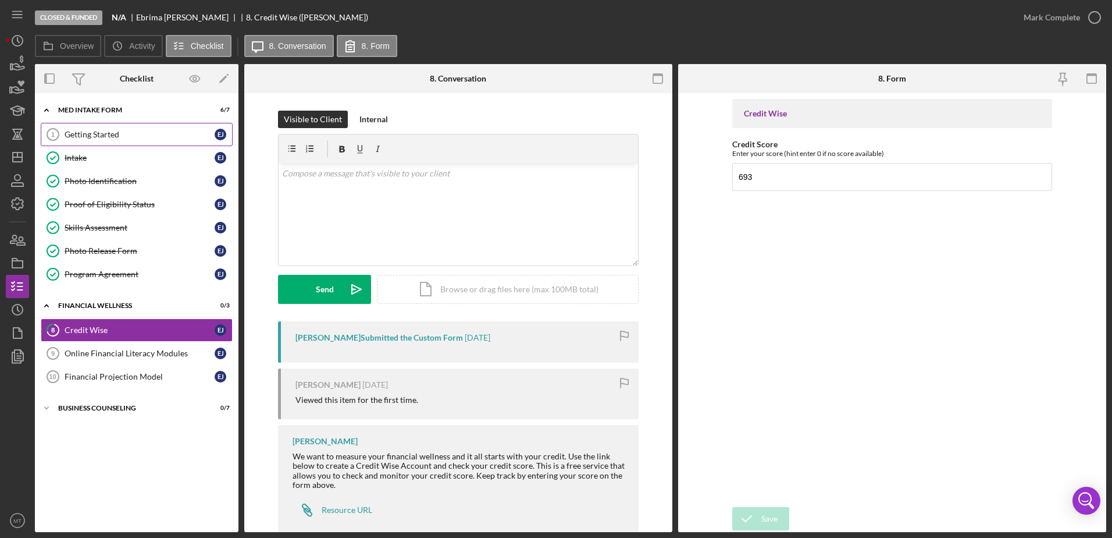
click at [106, 131] on div "Getting Started" at bounding box center [140, 134] width 150 height 9
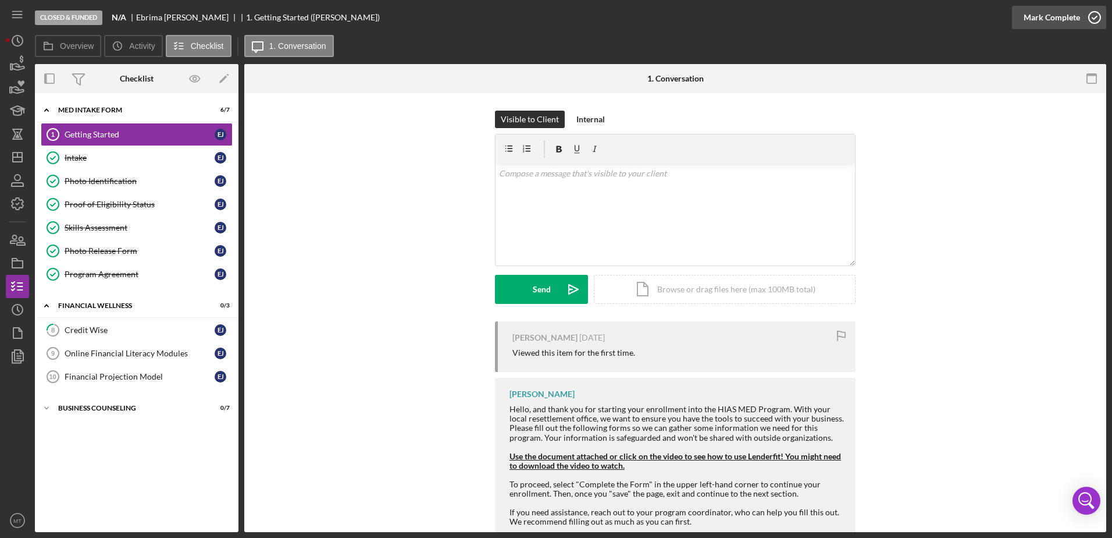
click at [1096, 16] on icon "button" at bounding box center [1094, 17] width 29 height 29
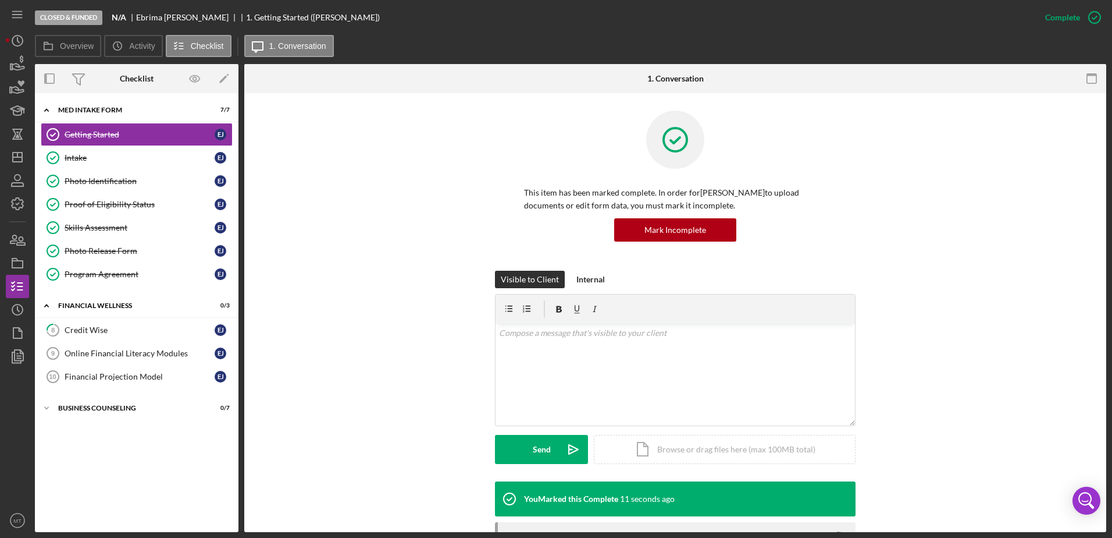
click at [389, 249] on div "This item has been marked complete. In order for [PERSON_NAME] to upload docume…" at bounding box center [675, 191] width 827 height 160
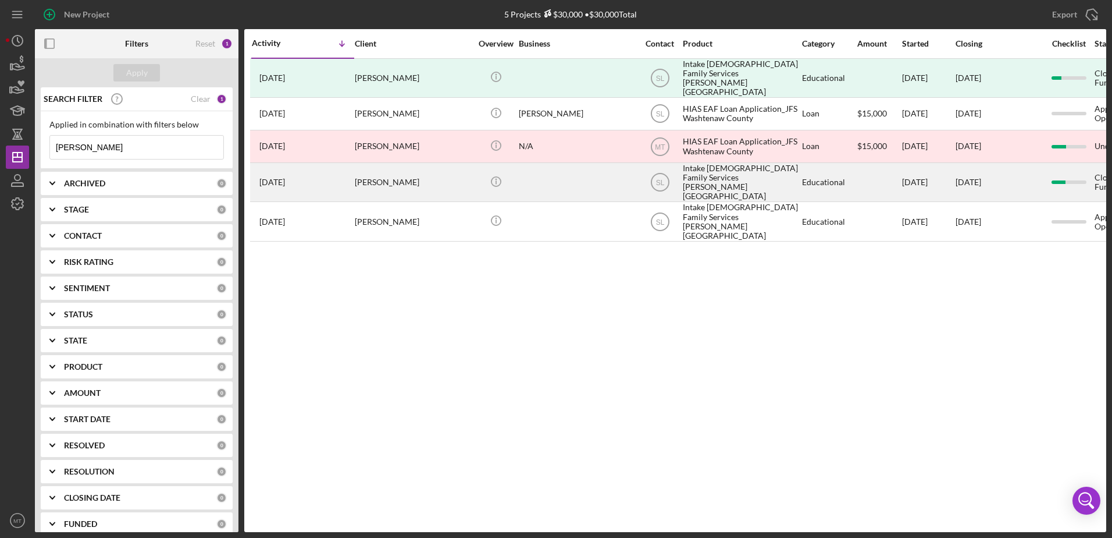
click at [372, 172] on div "[PERSON_NAME]" at bounding box center [413, 181] width 116 height 37
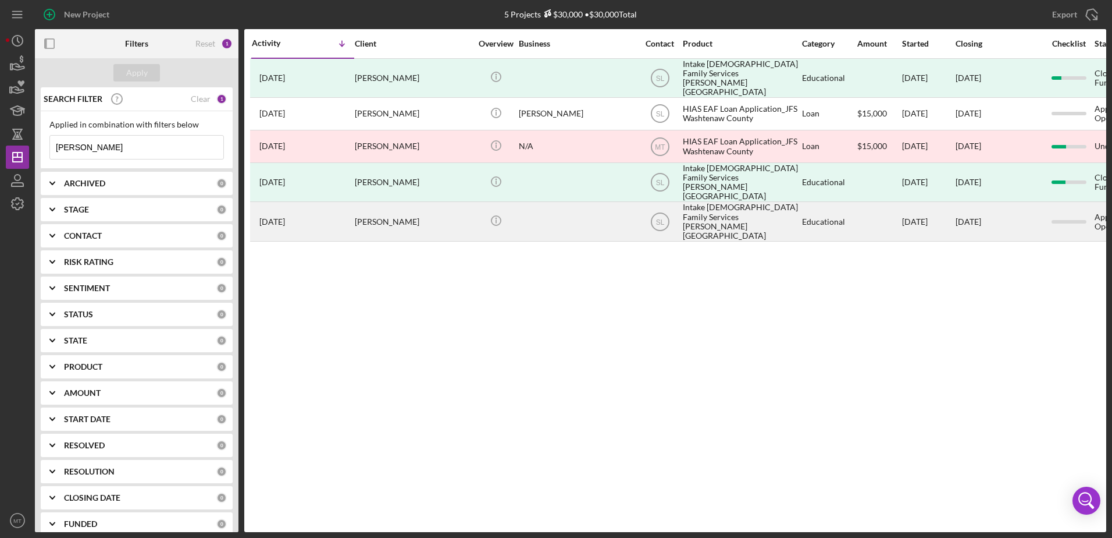
click at [362, 209] on div "[PERSON_NAME]" at bounding box center [413, 220] width 116 height 37
click at [350, 203] on div "[DATE] [PERSON_NAME]" at bounding box center [303, 220] width 102 height 37
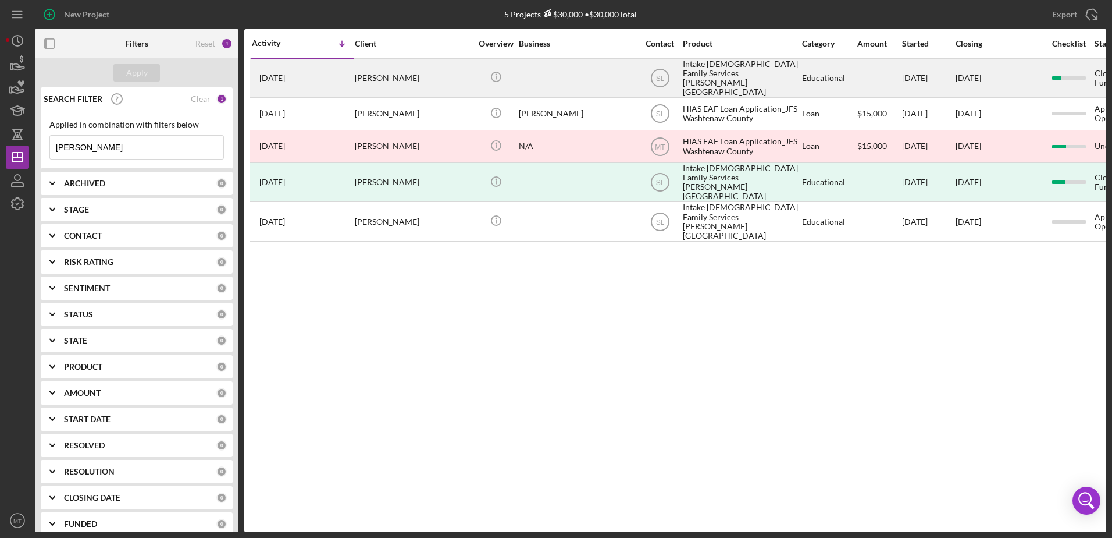
click at [285, 73] on time "[DATE]" at bounding box center [272, 77] width 26 height 9
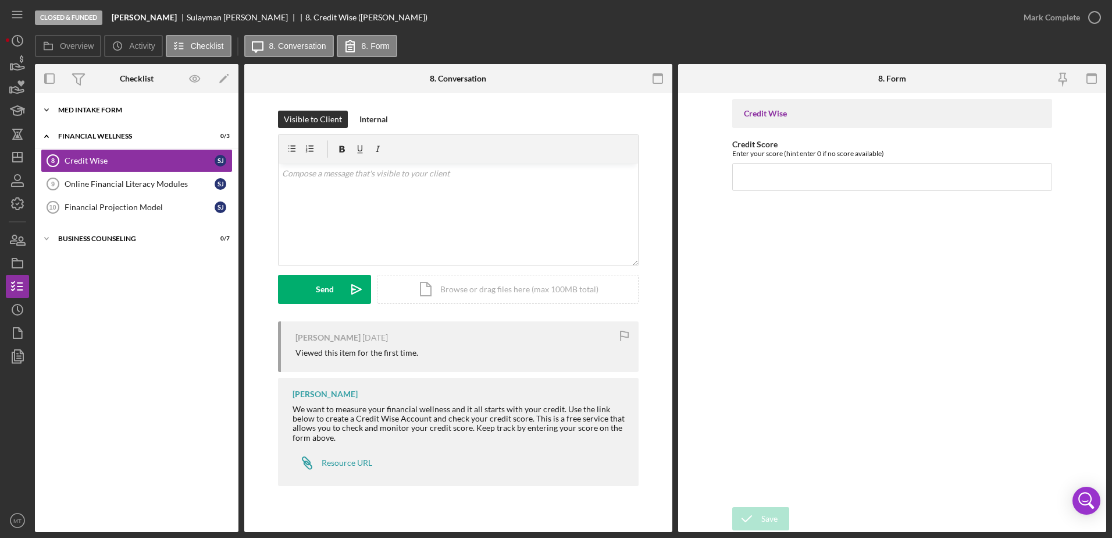
click at [117, 112] on div "MED Intake Form" at bounding box center [141, 109] width 166 height 7
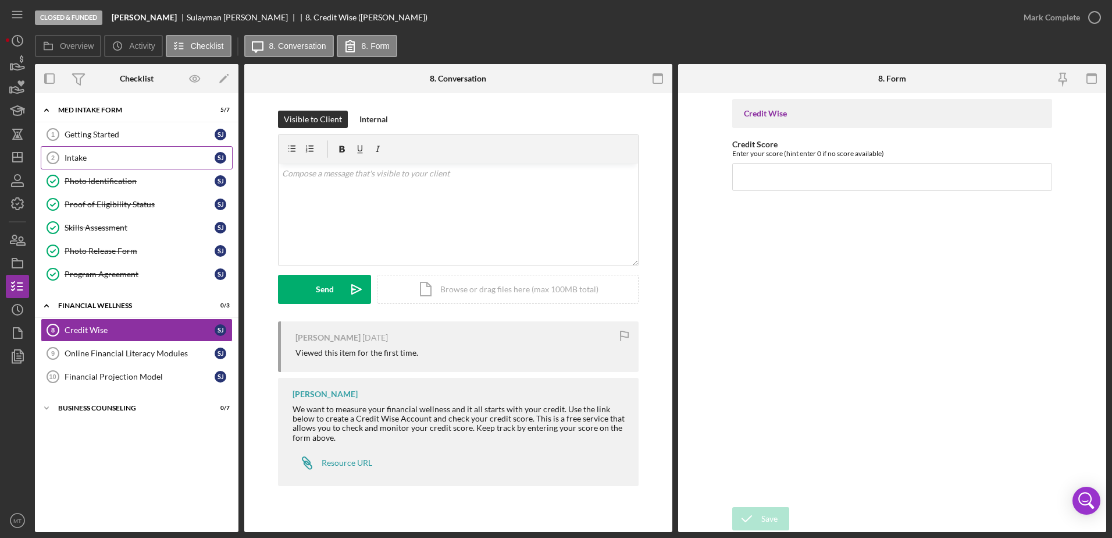
click at [95, 160] on div "Intake" at bounding box center [140, 157] width 150 height 9
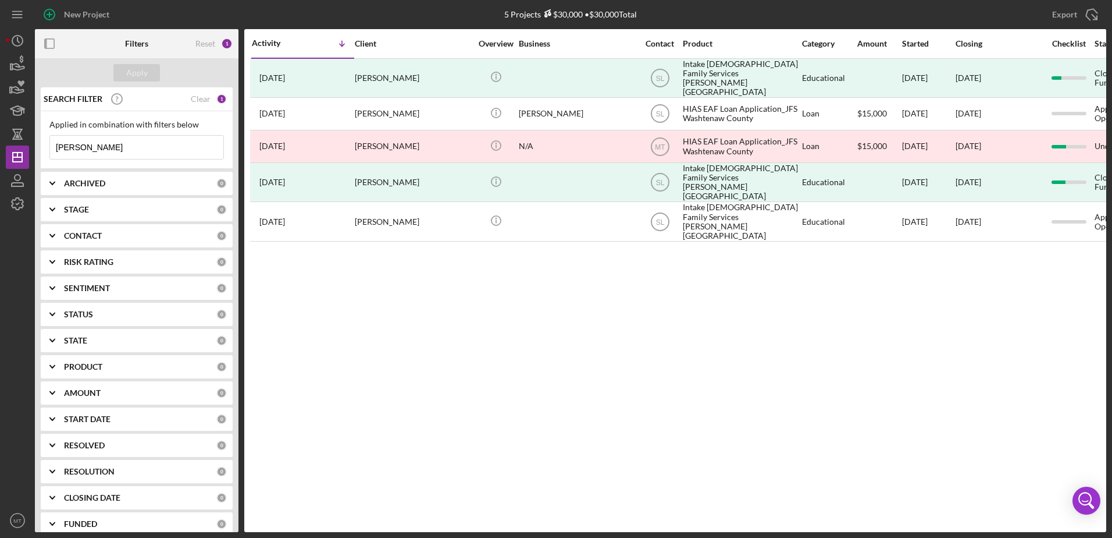
drag, startPoint x: 124, startPoint y: 147, endPoint x: 51, endPoint y: 157, distance: 74.0
click at [51, 157] on input "[PERSON_NAME]" at bounding box center [136, 147] width 173 height 23
paste input "Idan"
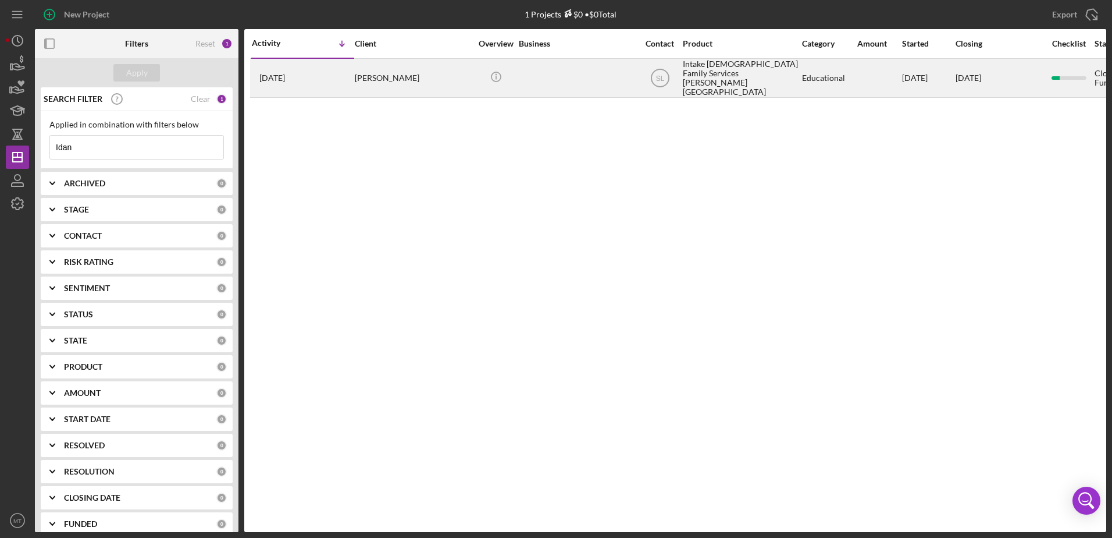
type input "Idan"
click at [322, 76] on div "[DATE] [PERSON_NAME]" at bounding box center [303, 77] width 102 height 37
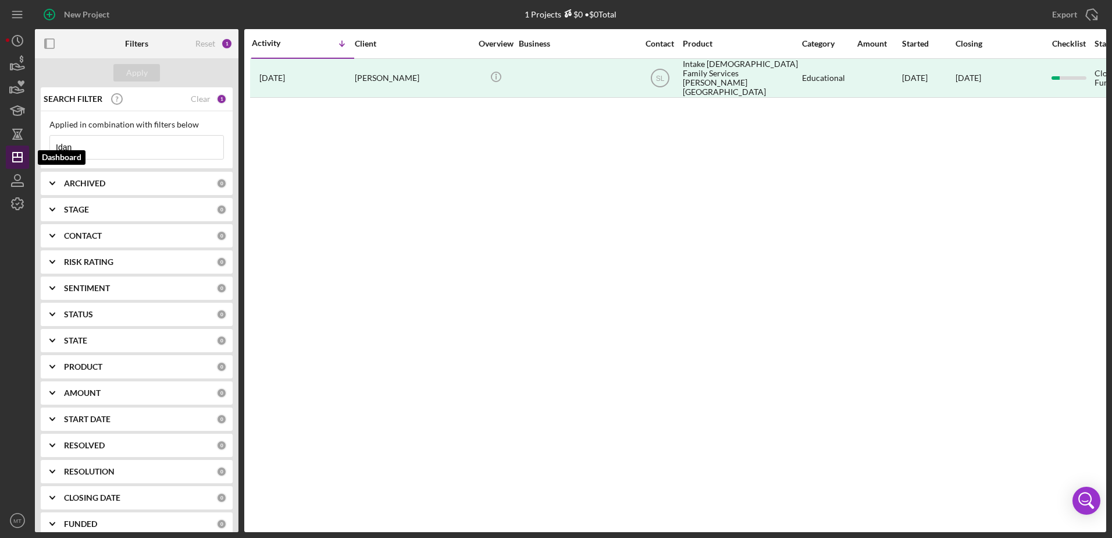
drag, startPoint x: 93, startPoint y: 144, endPoint x: 27, endPoint y: 150, distance: 66.6
click at [27, 150] on div "New Project 1 Projects $0 • $0 Total Idan Export Icon/Export Filters Reset 1 Ap…" at bounding box center [556, 266] width 1101 height 532
paste input "[PERSON_NAME]"
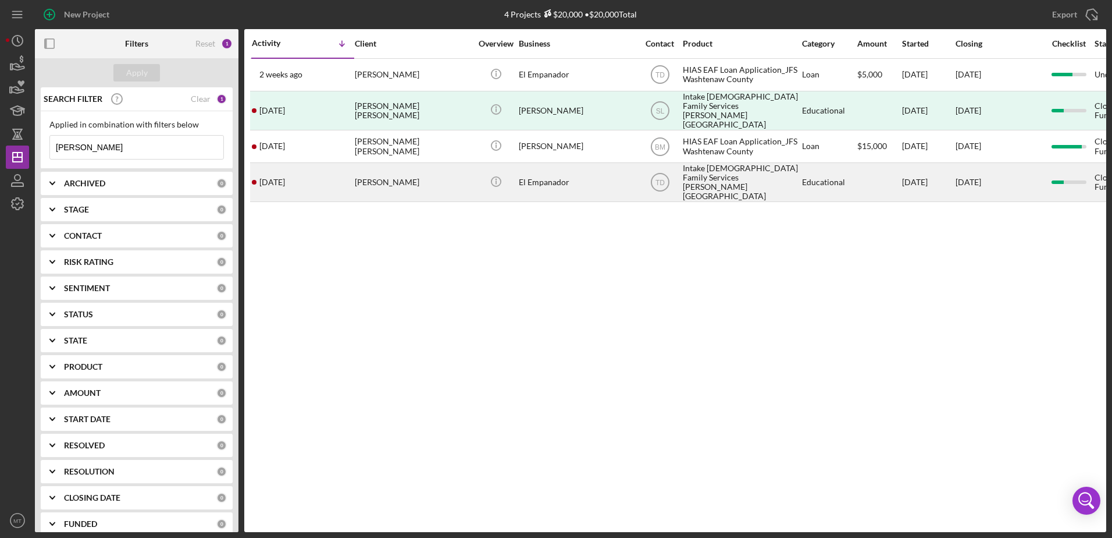
type input "[PERSON_NAME]"
click at [394, 178] on div "[PERSON_NAME]" at bounding box center [413, 181] width 116 height 37
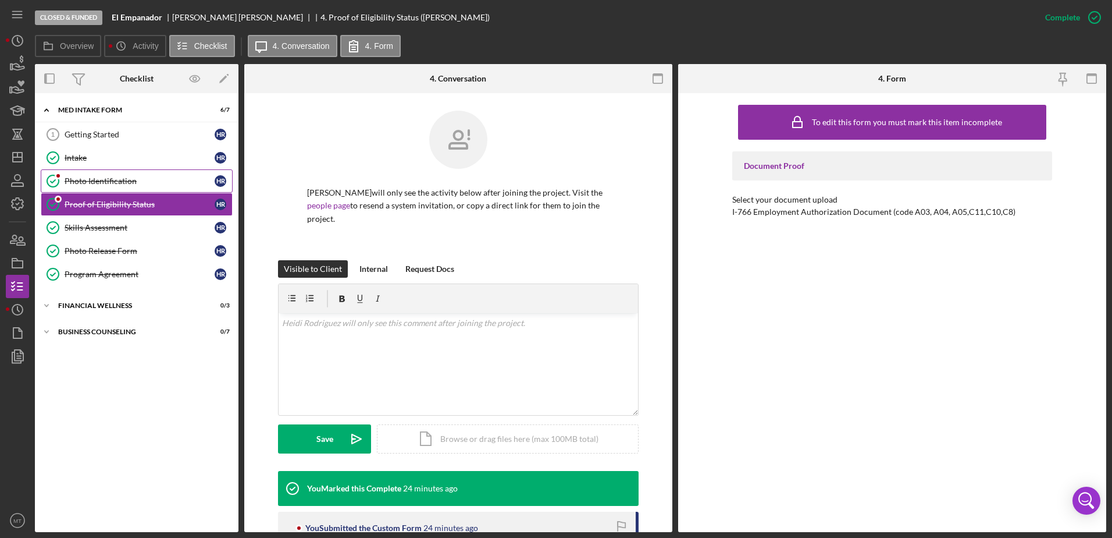
click at [84, 182] on div "Photo Identification" at bounding box center [140, 180] width 150 height 9
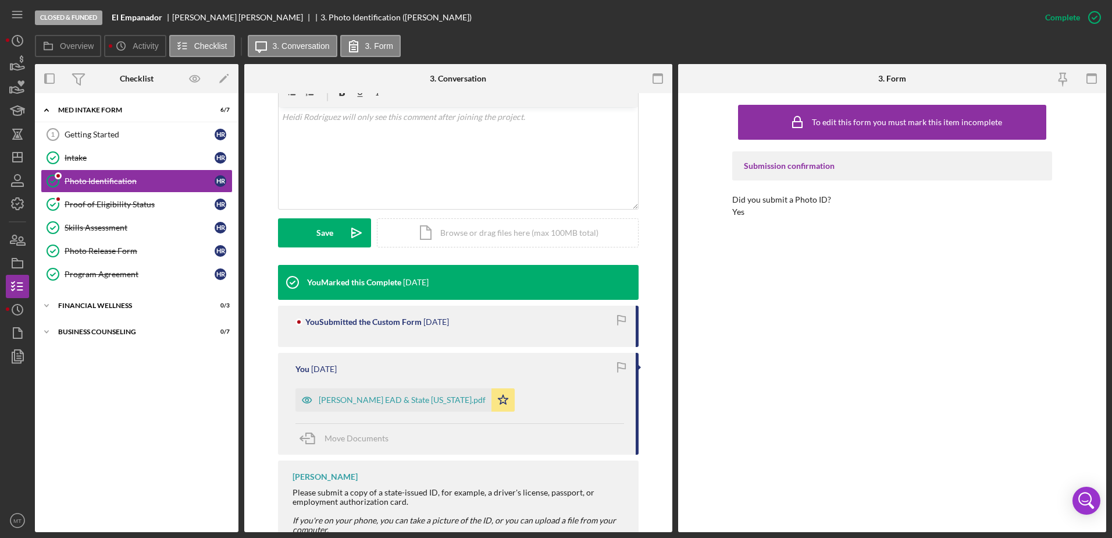
scroll to position [265, 0]
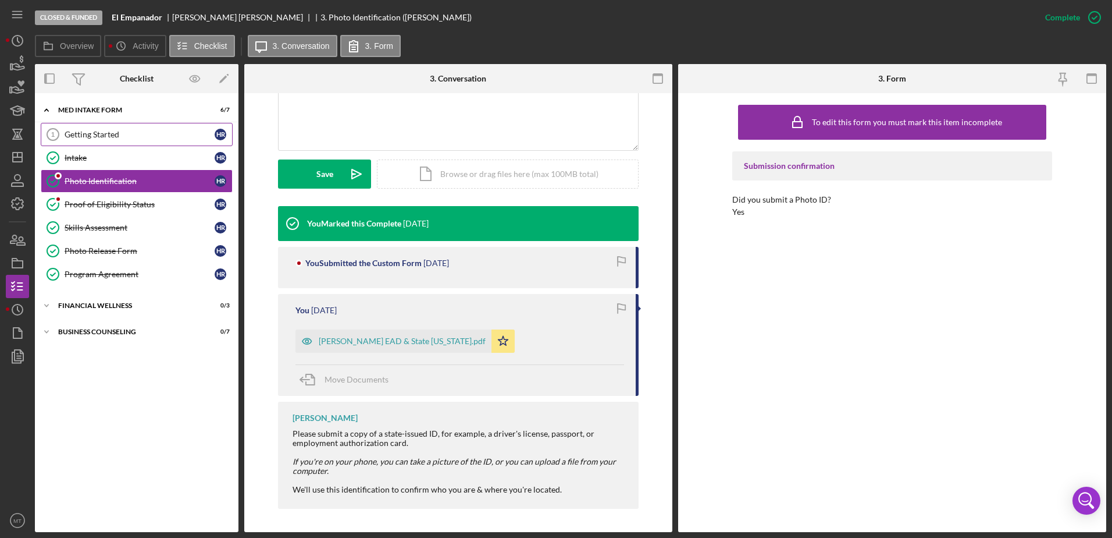
click at [83, 125] on link "Getting Started 1 Getting Started H R" at bounding box center [137, 134] width 192 height 23
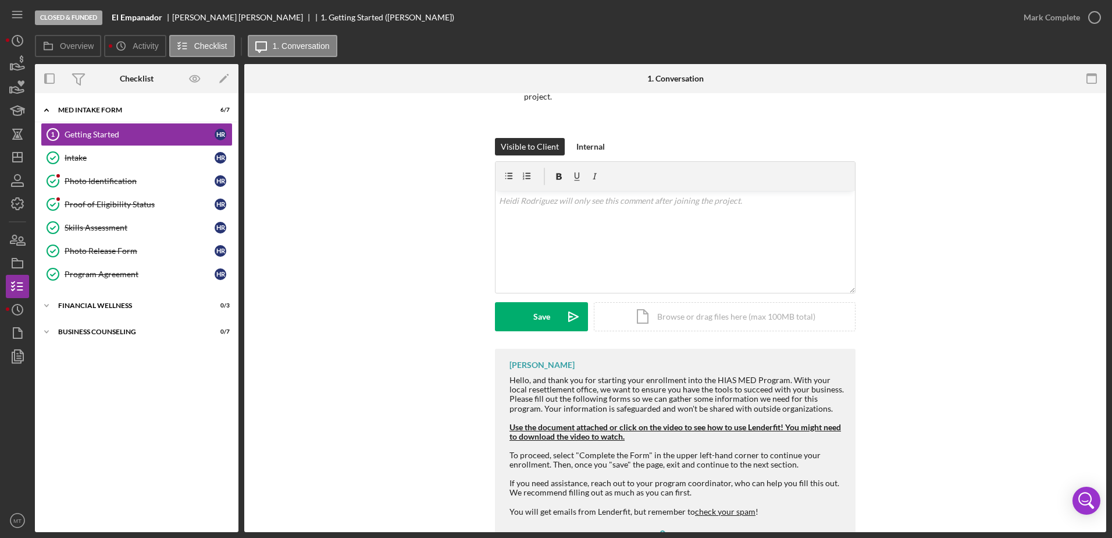
scroll to position [173, 0]
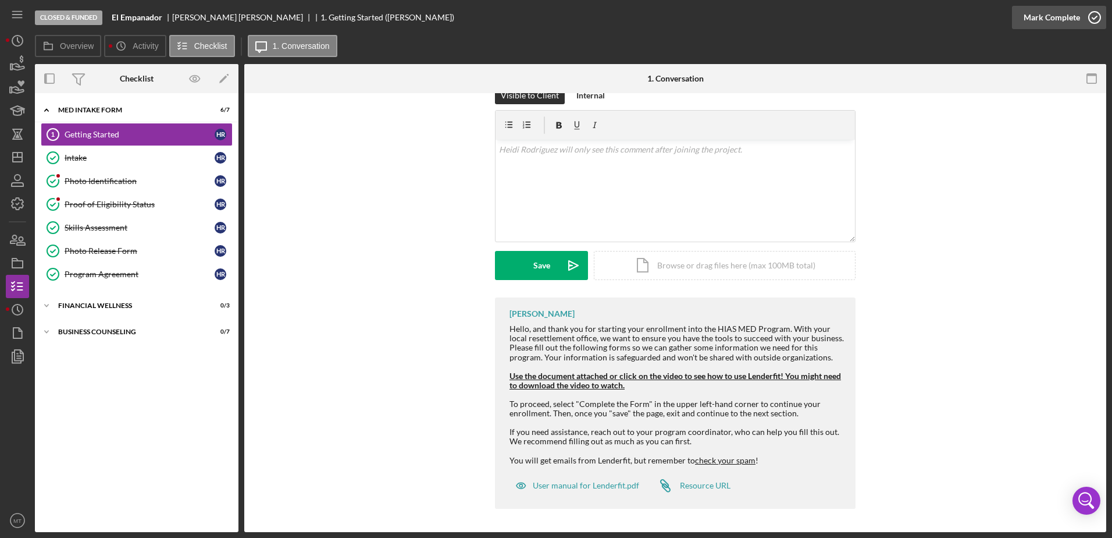
click at [1047, 15] on div "Mark Complete" at bounding box center [1052, 17] width 56 height 23
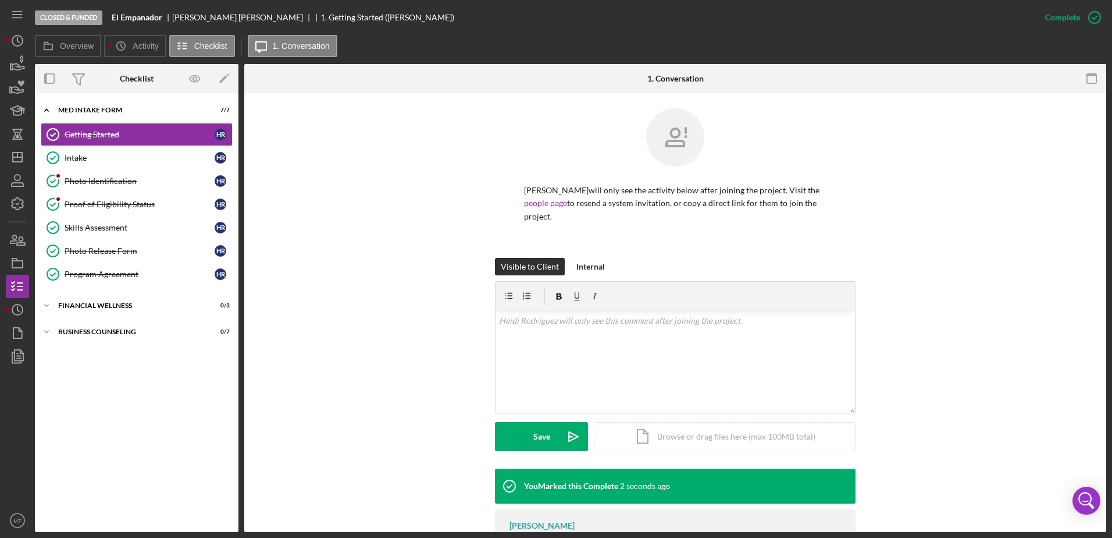
scroll to position [0, 0]
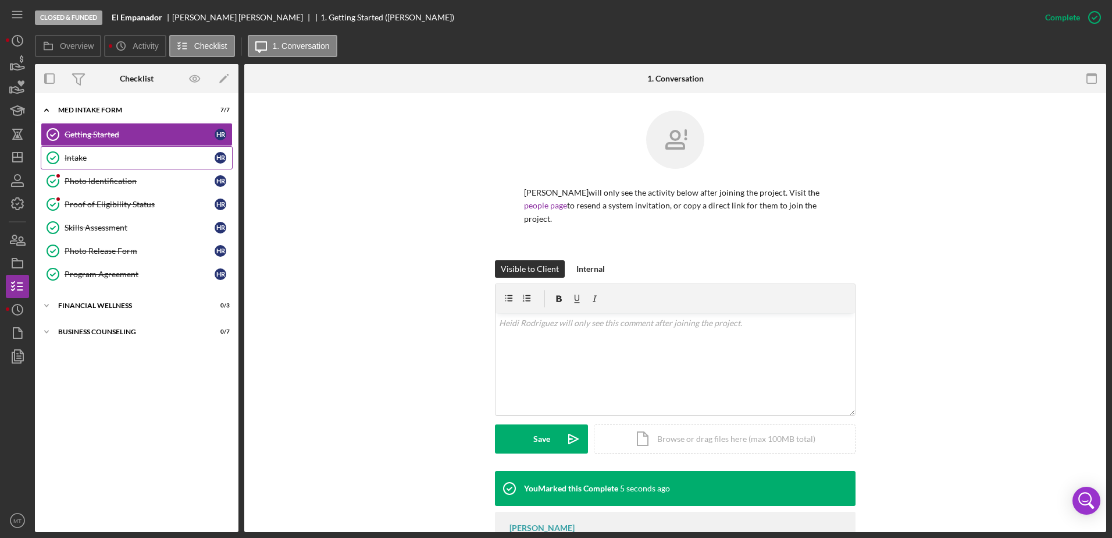
click at [117, 151] on link "Intake Intake H R" at bounding box center [137, 157] width 192 height 23
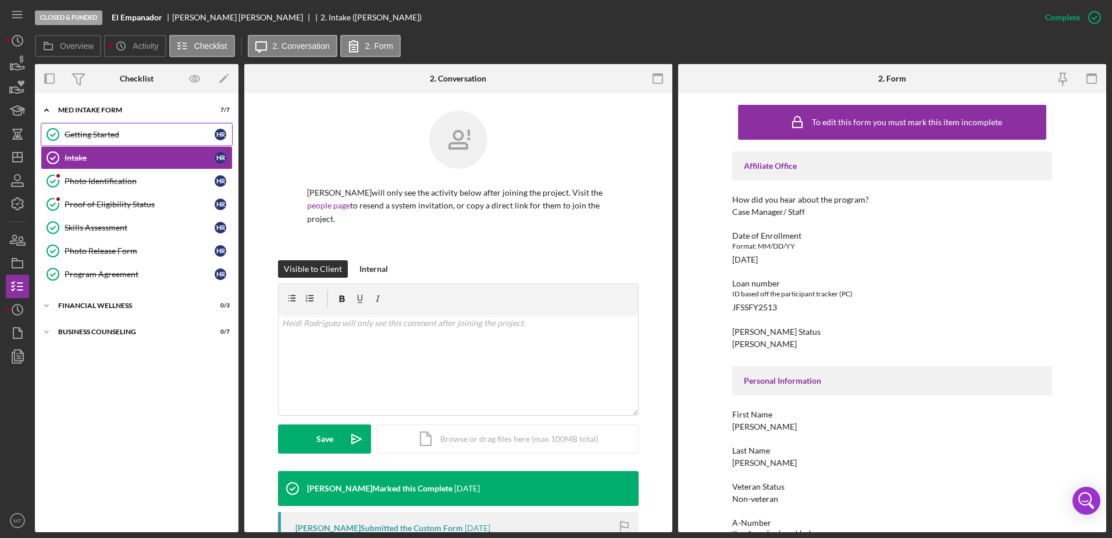
click at [116, 134] on div "Getting Started" at bounding box center [140, 134] width 150 height 9
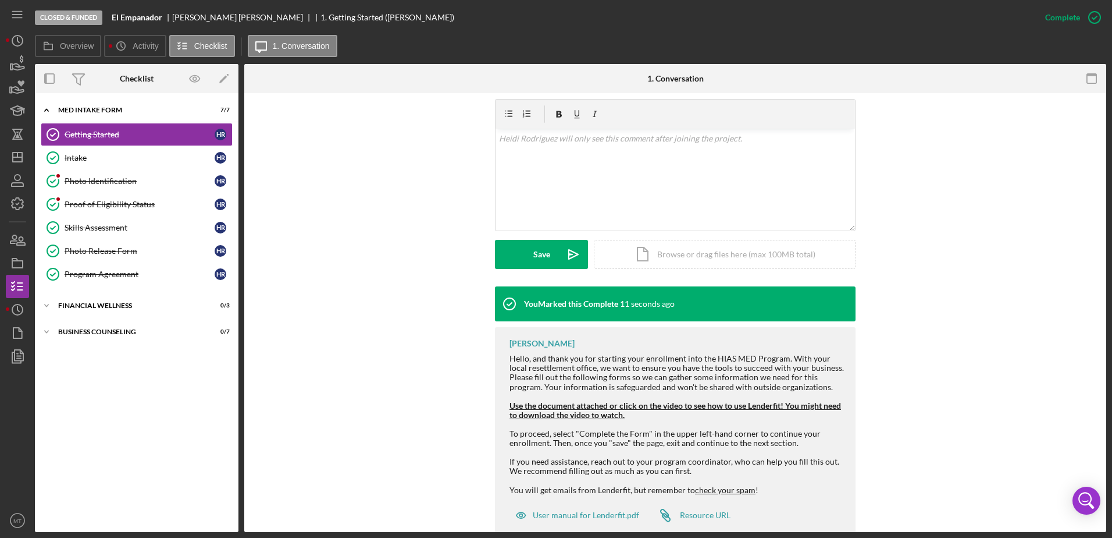
scroll to position [214, 0]
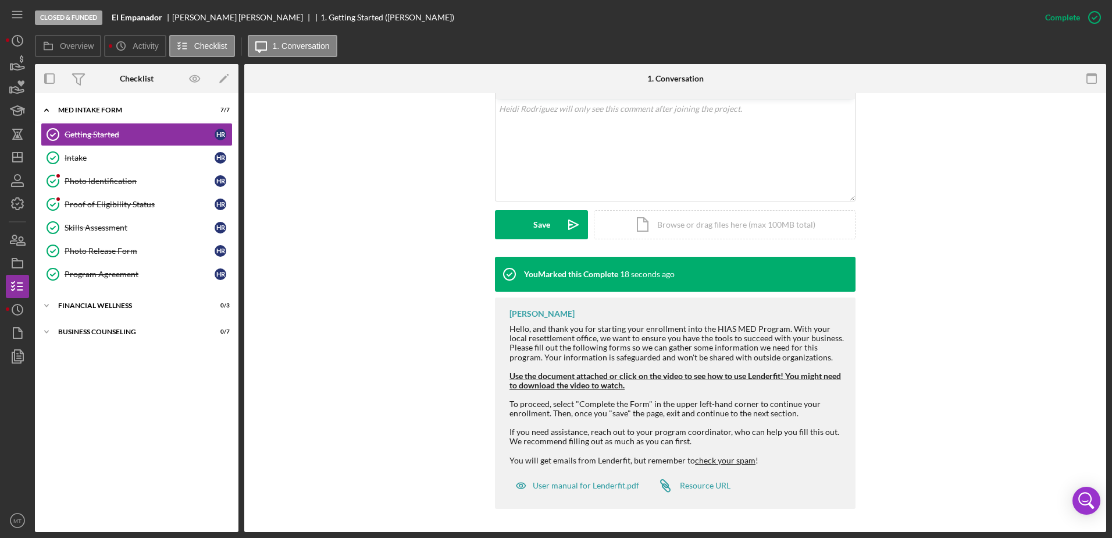
click at [511, 280] on icon at bounding box center [509, 273] width 29 height 29
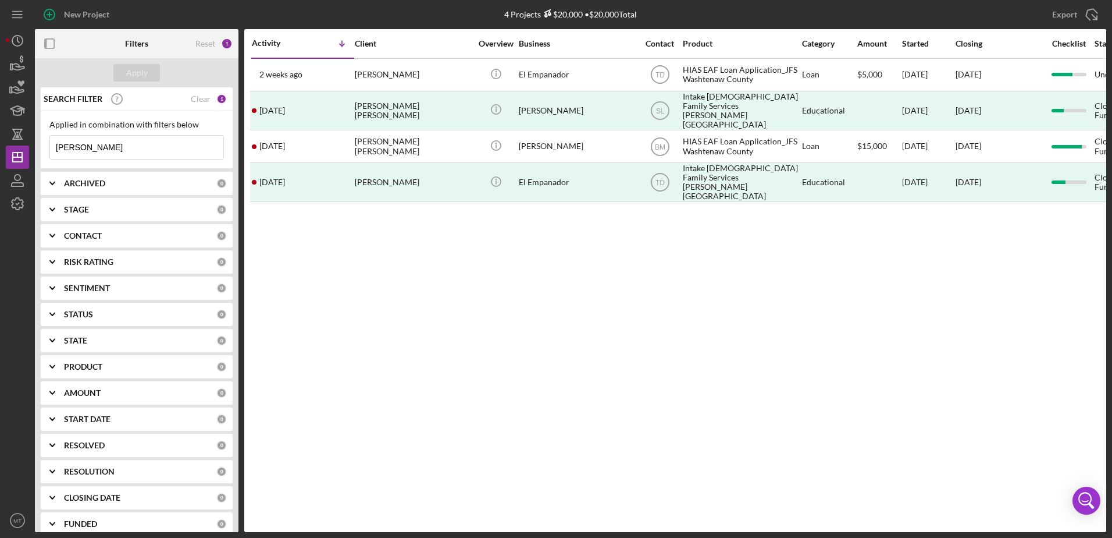
drag, startPoint x: 131, startPoint y: 147, endPoint x: 42, endPoint y: 155, distance: 88.9
click at [42, 155] on div "Applied in combination with filters below [PERSON_NAME] Icon/Menu Close" at bounding box center [137, 140] width 192 height 58
paste input "[PERSON_NAME]"
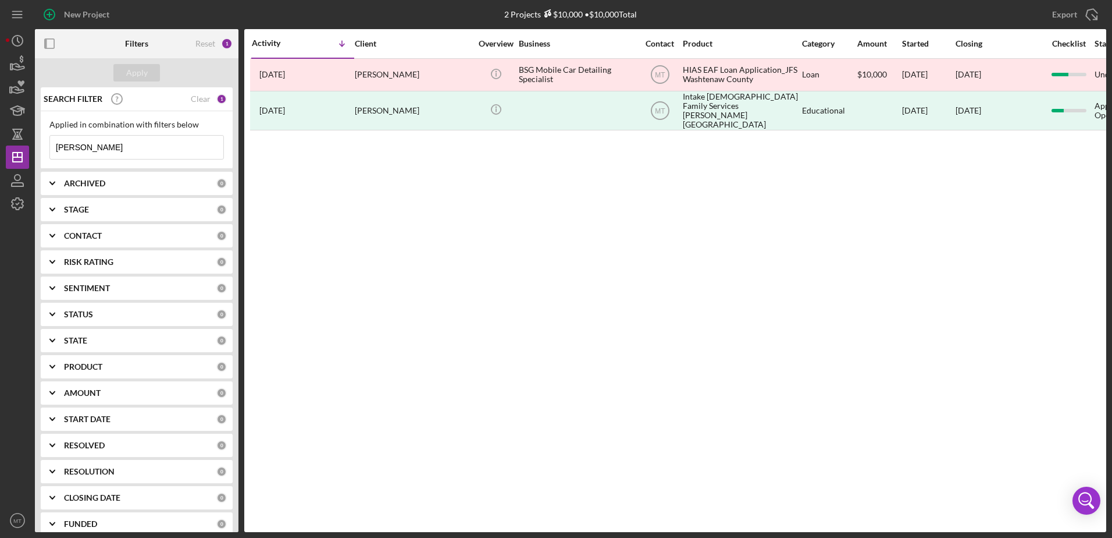
type input "[PERSON_NAME]"
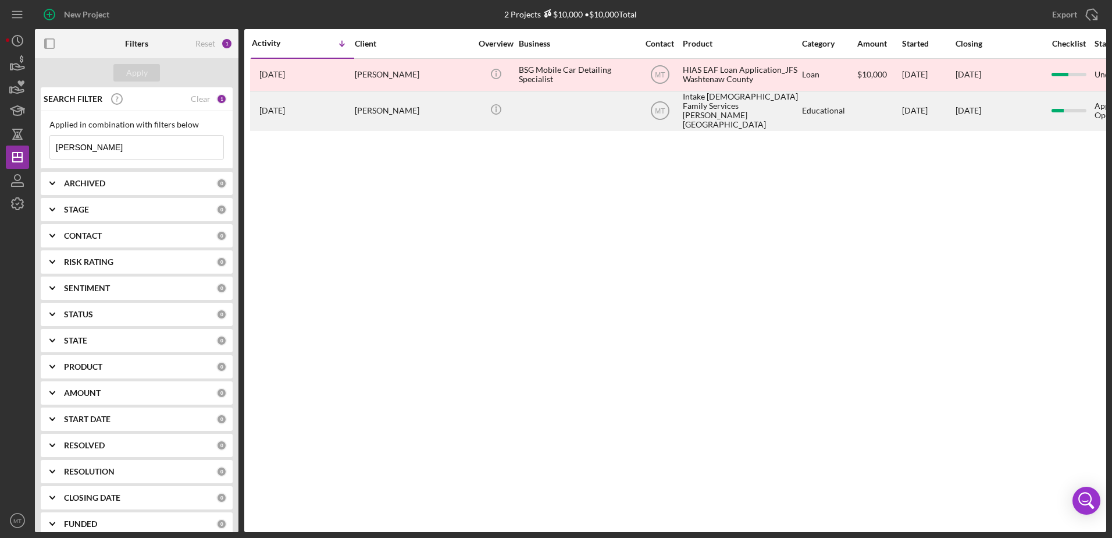
click at [385, 120] on div "[PERSON_NAME]" at bounding box center [413, 110] width 116 height 37
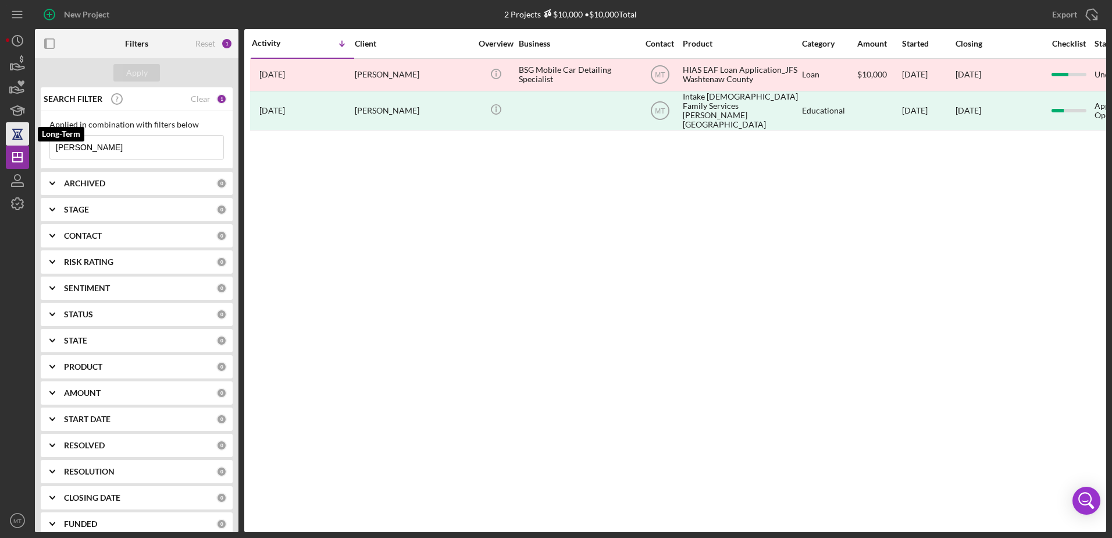
drag, startPoint x: 120, startPoint y: 145, endPoint x: 28, endPoint y: 141, distance: 92.6
click at [28, 141] on div "New Project 2 Projects $10,000 • $10,000 Total [PERSON_NAME] Export Icon/Export…" at bounding box center [556, 266] width 1101 height 532
paste input "[PERSON_NAME]"
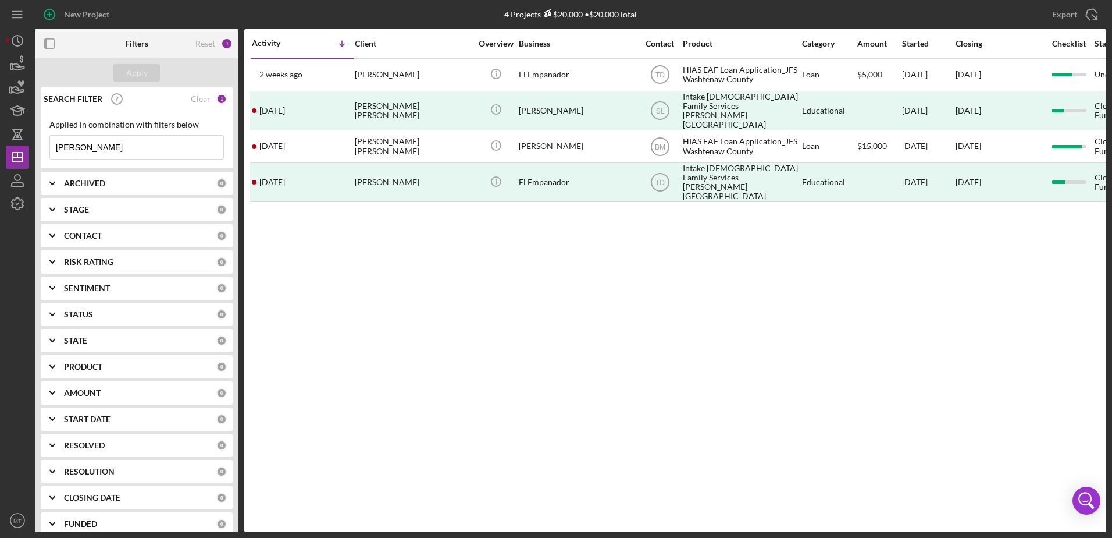
type input "[PERSON_NAME]"
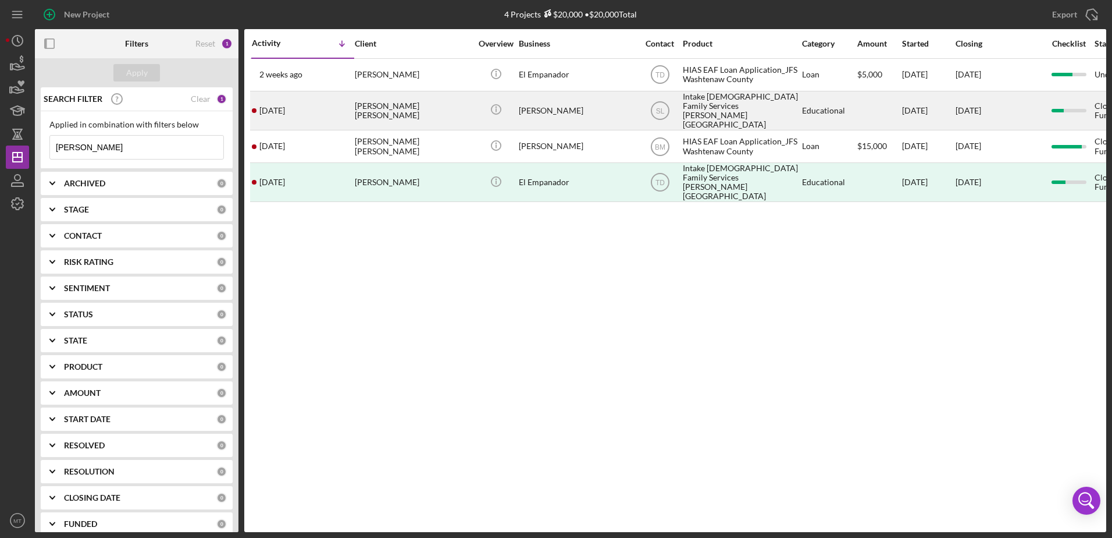
click at [420, 101] on div "[PERSON_NAME] [PERSON_NAME]" at bounding box center [413, 110] width 116 height 37
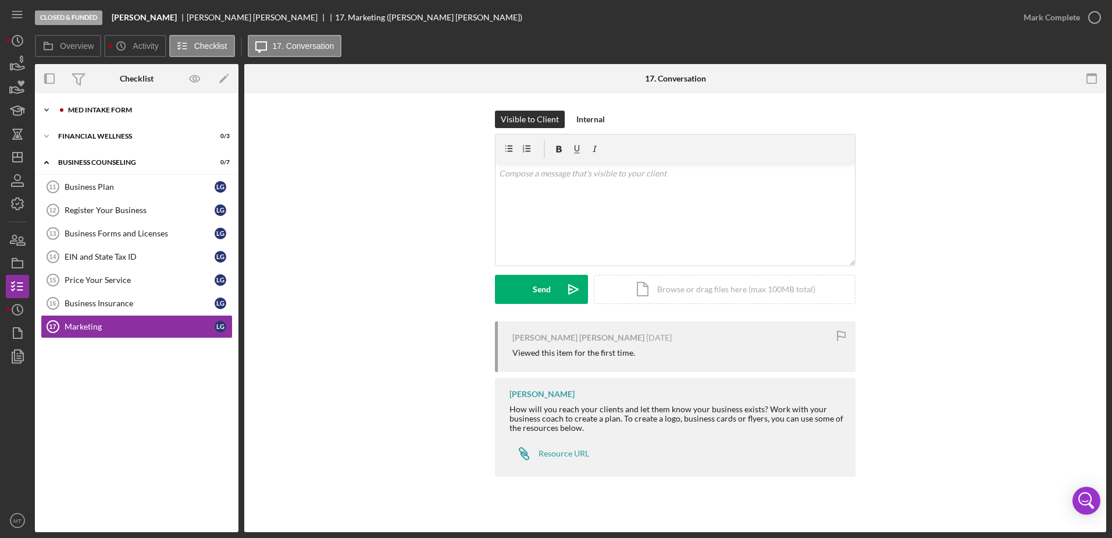
click at [129, 108] on div "MED Intake Form" at bounding box center [146, 109] width 156 height 7
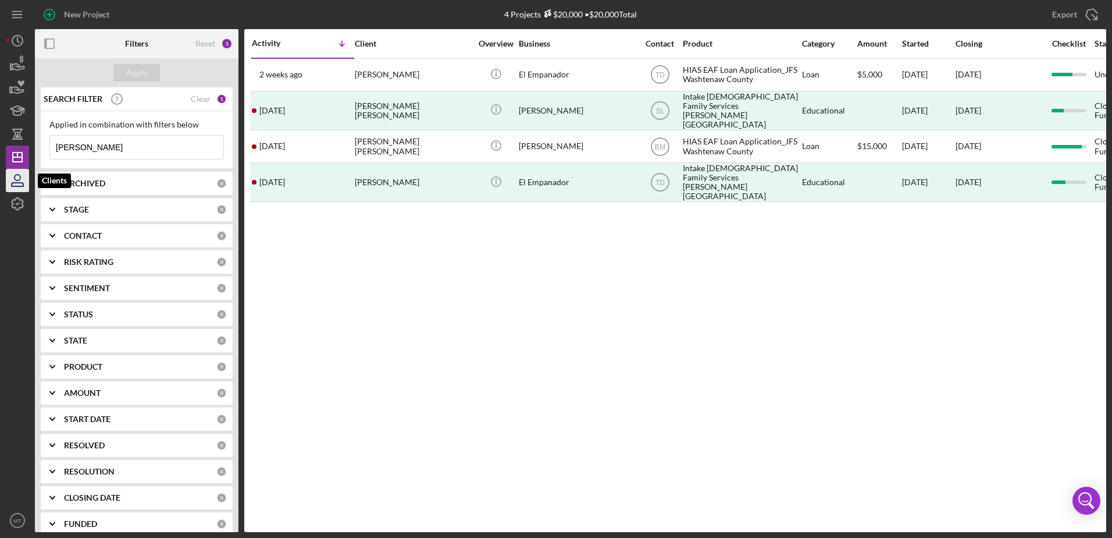
drag, startPoint x: 142, startPoint y: 148, endPoint x: 26, endPoint y: 171, distance: 118.6
click at [26, 171] on div "New Project 4 Projects $20,000 • $20,000 Total [PERSON_NAME] Export Icon/Export…" at bounding box center [556, 266] width 1101 height 532
paste input "[PERSON_NAME]"
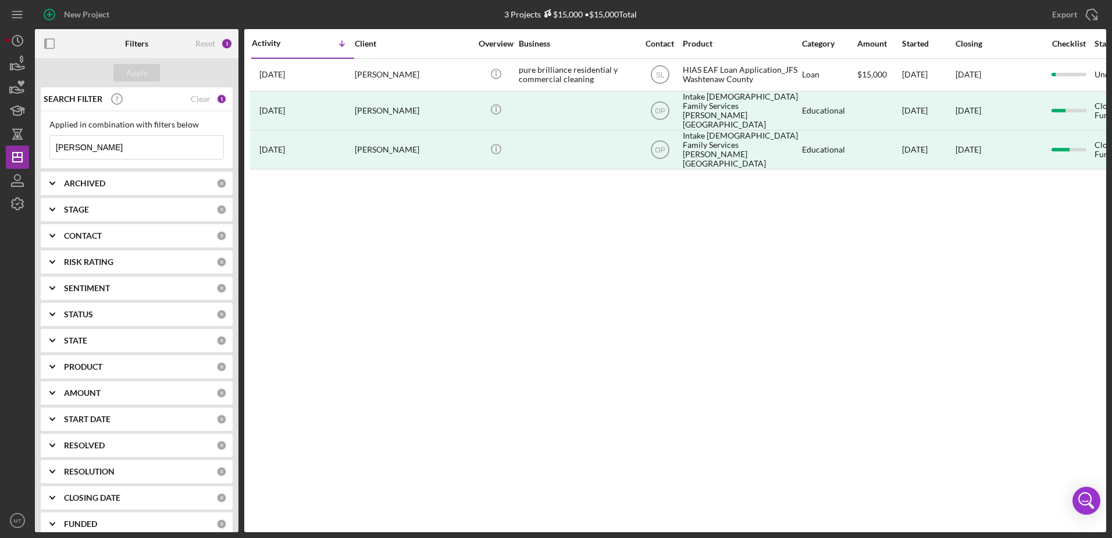
type input "[PERSON_NAME]"
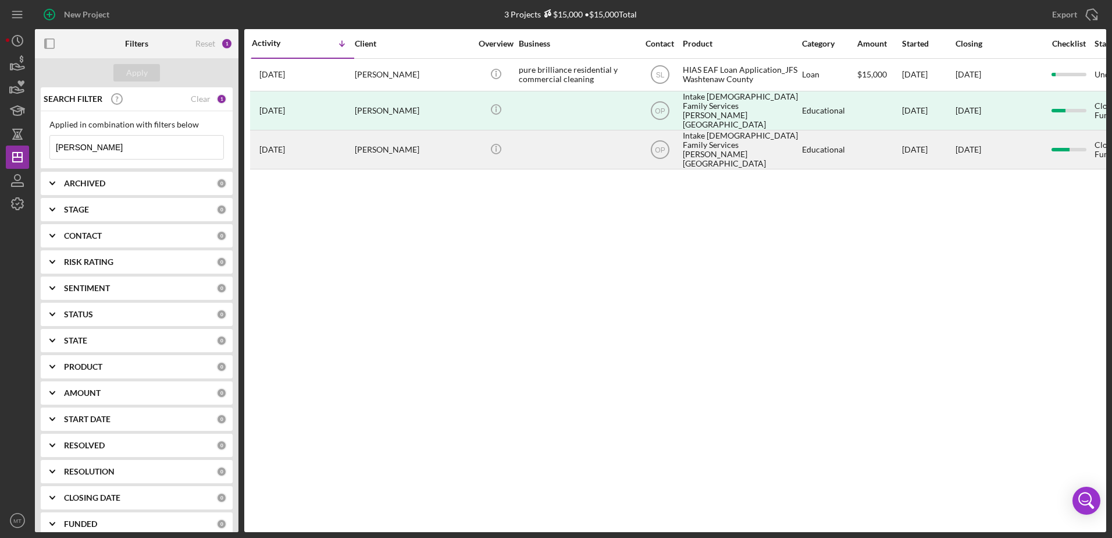
click at [371, 140] on div "[PERSON_NAME]" at bounding box center [413, 149] width 116 height 37
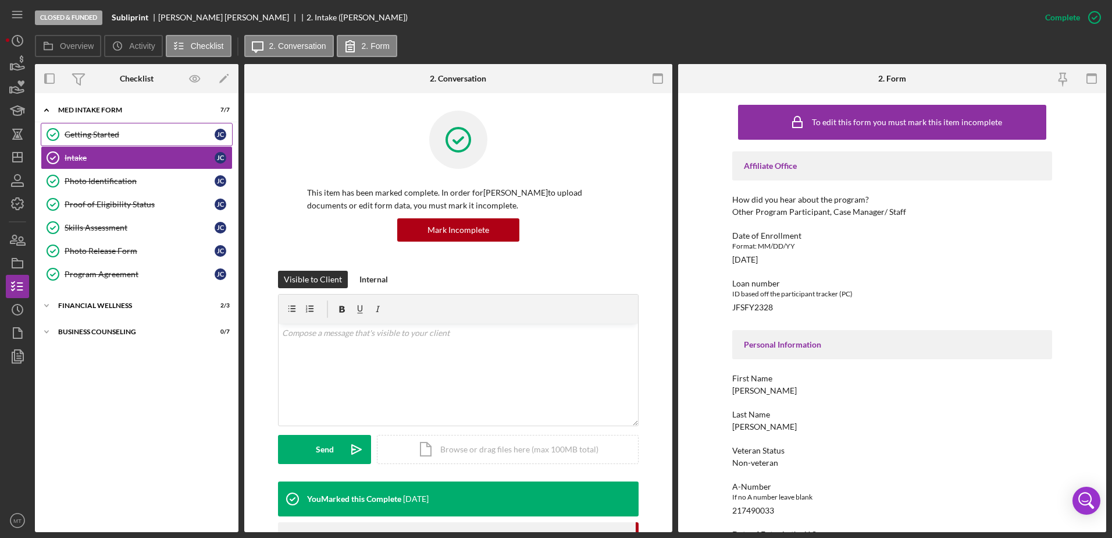
click at [109, 131] on div "Getting Started" at bounding box center [140, 134] width 150 height 9
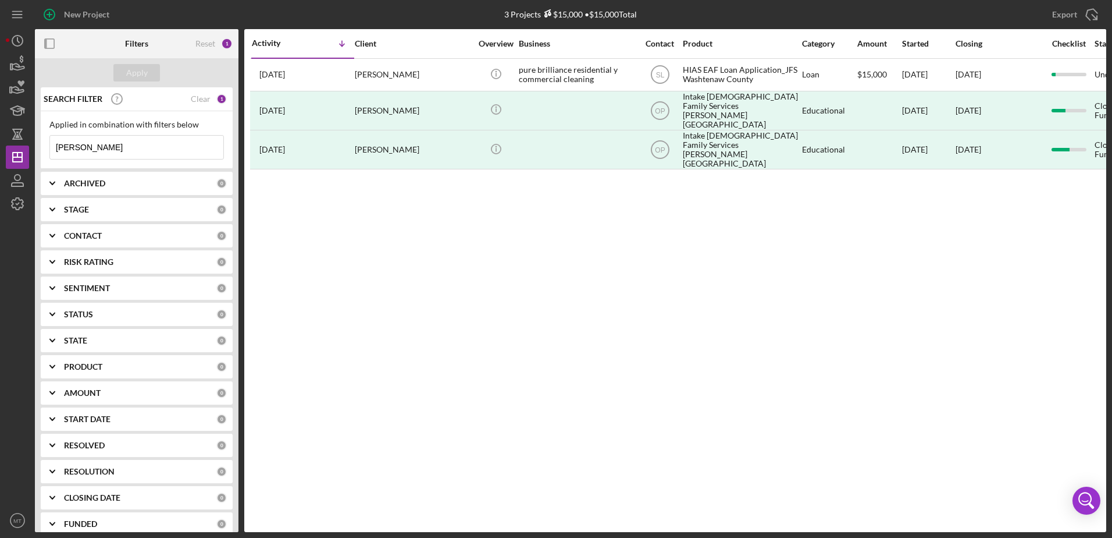
drag, startPoint x: 115, startPoint y: 145, endPoint x: 34, endPoint y: 140, distance: 81.7
click at [34, 140] on div "New Project 3 Projects $15,000 • $15,000 Total [PERSON_NAME] Export Icon/Export…" at bounding box center [556, 266] width 1101 height 532
paste input "Caribali"
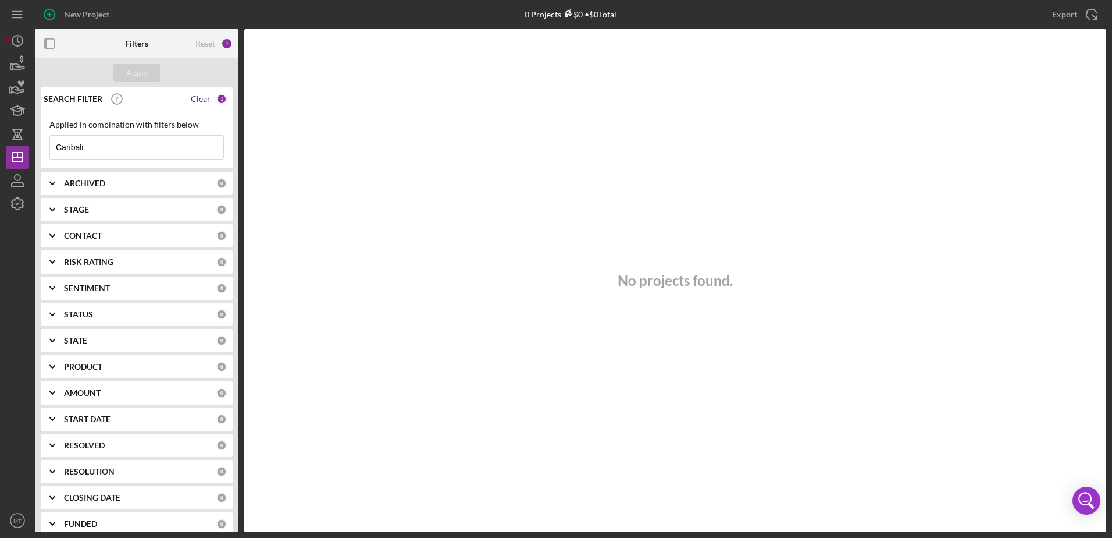
type input "Caribali"
click at [198, 101] on div "Clear" at bounding box center [201, 98] width 20 height 9
click at [112, 152] on input at bounding box center [136, 147] width 173 height 23
paste input "Caribali"
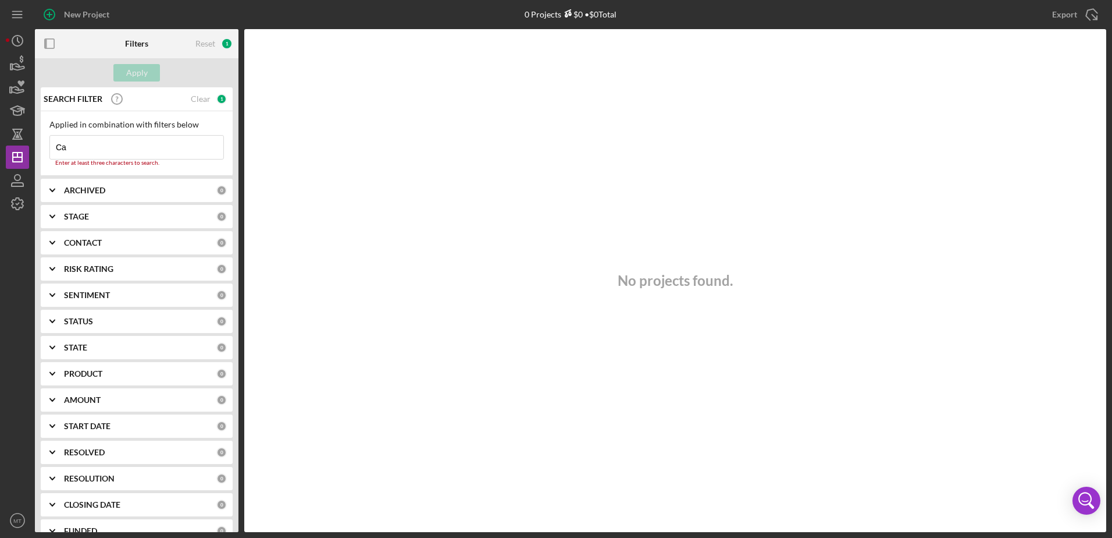
type input "C"
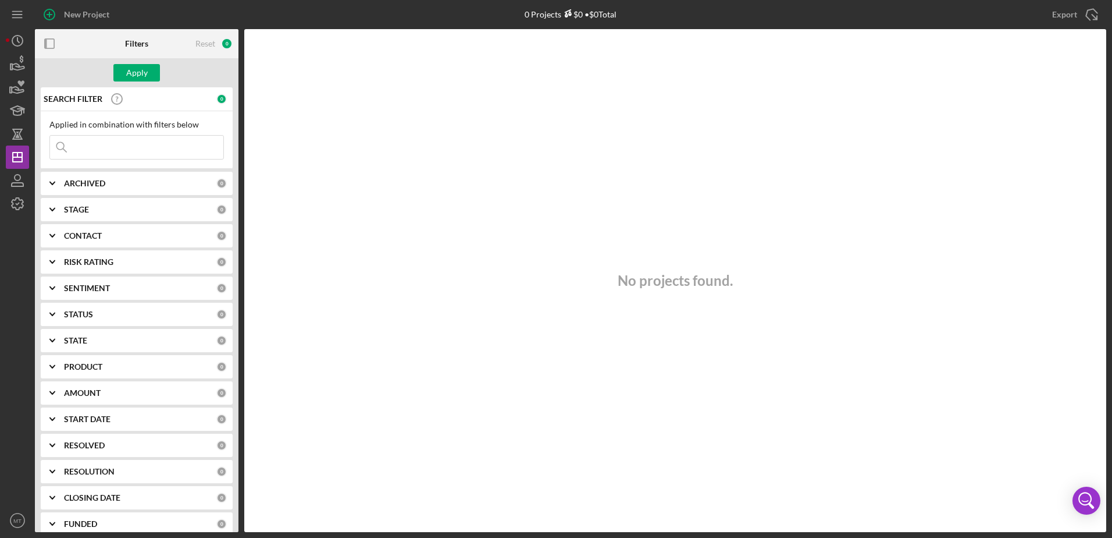
paste input "[PERSON_NAME]"
type input "[PERSON_NAME]"
click at [202, 96] on div "Clear" at bounding box center [201, 98] width 20 height 9
click at [138, 158] on input at bounding box center [136, 147] width 173 height 23
paste input "[PERSON_NAME]"
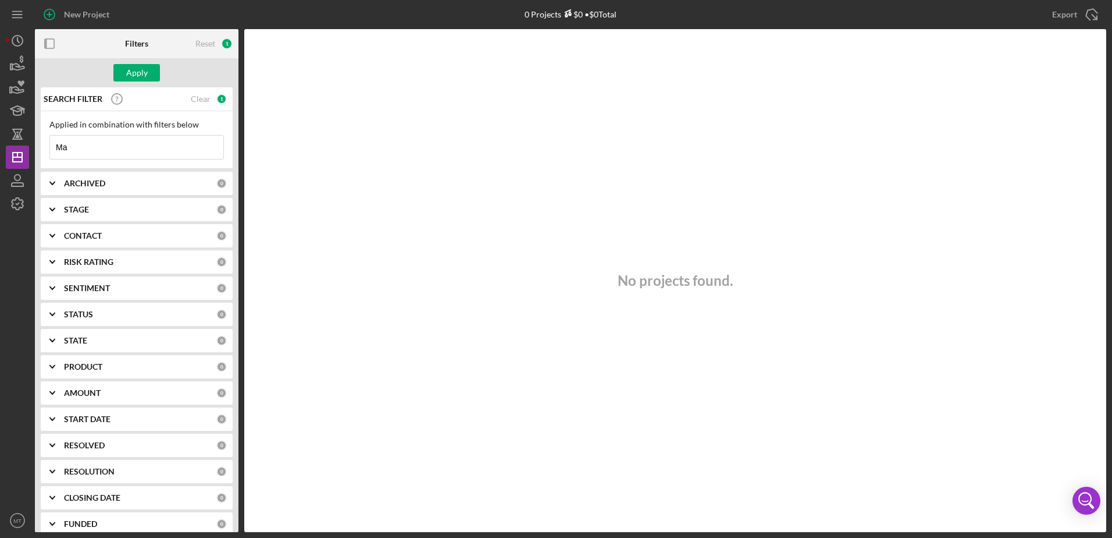
type input "M"
paste input "Mehmood"
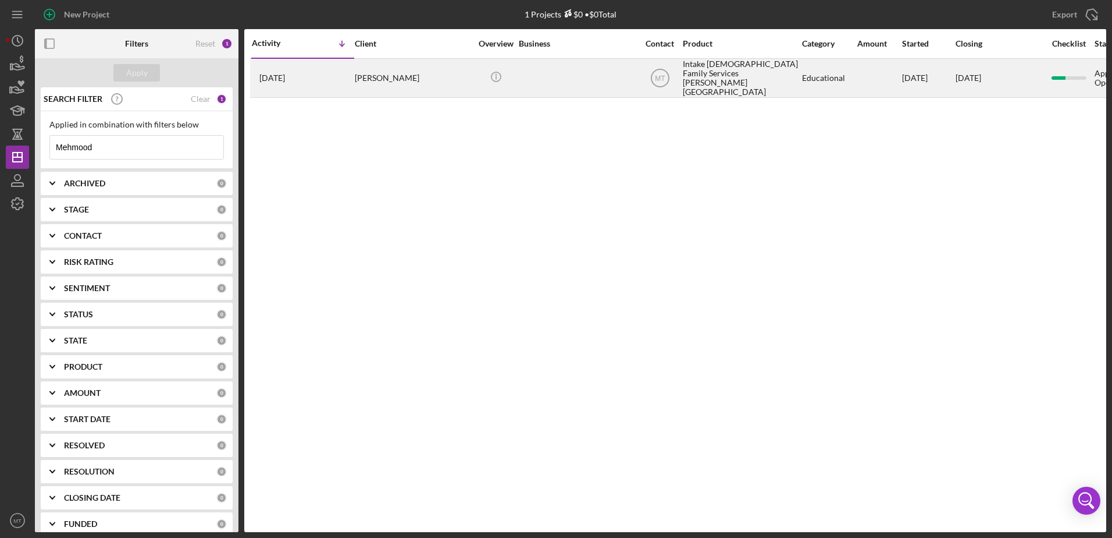
type input "Mehmood"
click at [364, 80] on div "[PERSON_NAME]" at bounding box center [413, 77] width 116 height 37
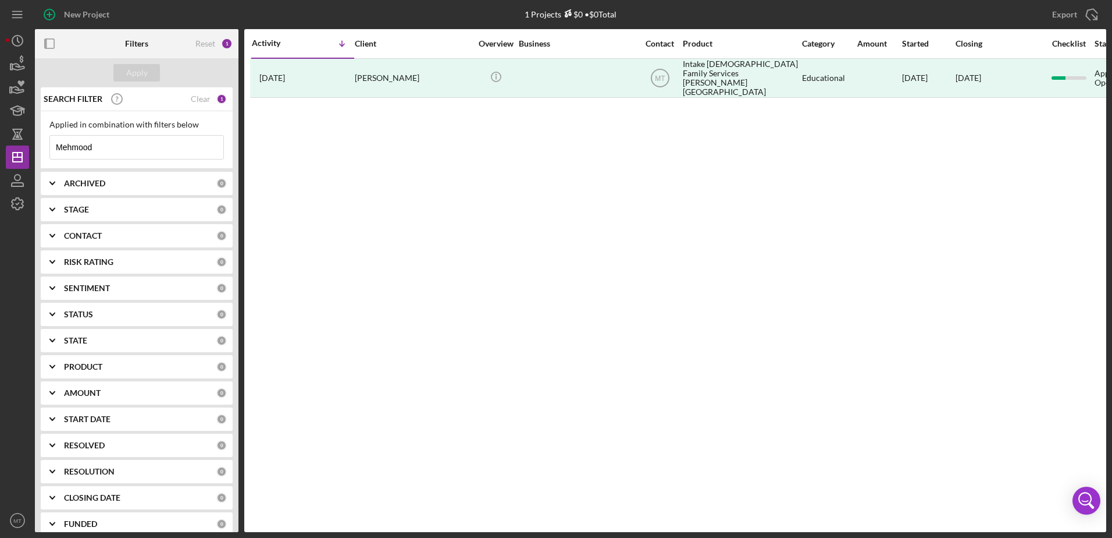
drag, startPoint x: 146, startPoint y: 144, endPoint x: 48, endPoint y: 150, distance: 97.9
click at [48, 150] on div "Applied in combination with filters below Mehmood Icon/Menu Close" at bounding box center [137, 140] width 192 height 58
paste input "Khalil"
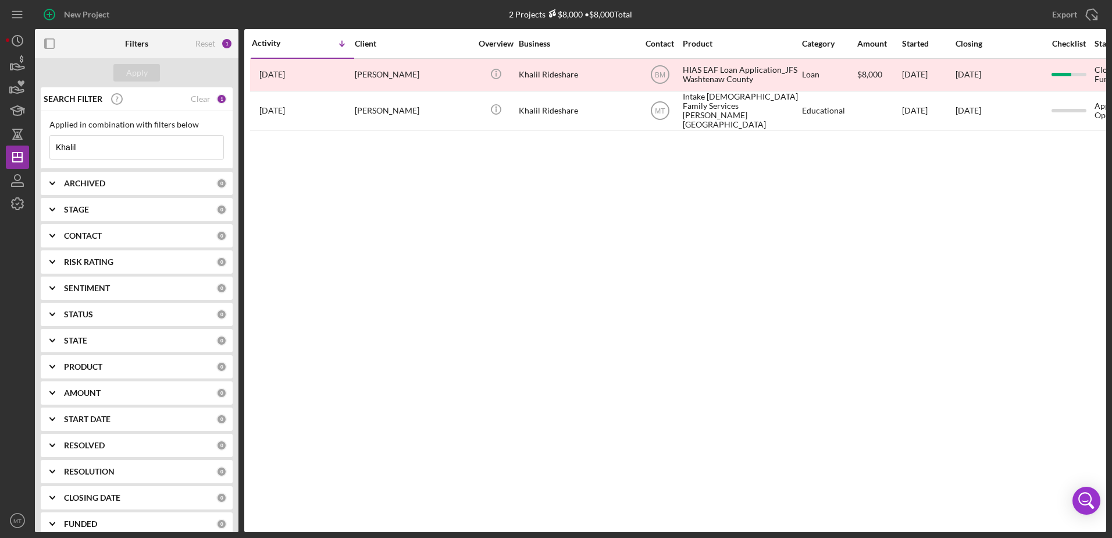
type input "Khalil"
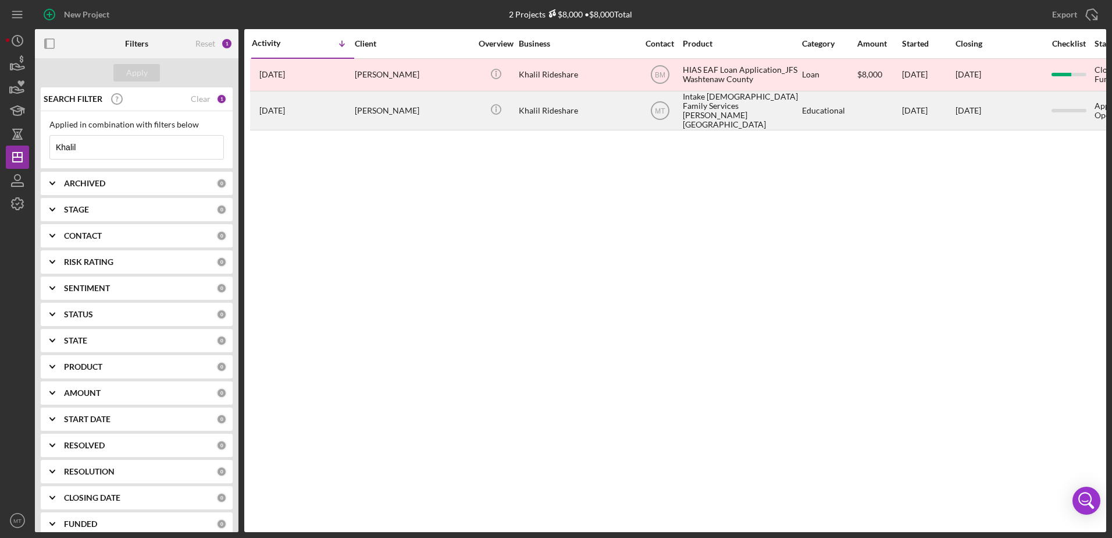
click at [373, 108] on div "[PERSON_NAME]" at bounding box center [413, 110] width 116 height 37
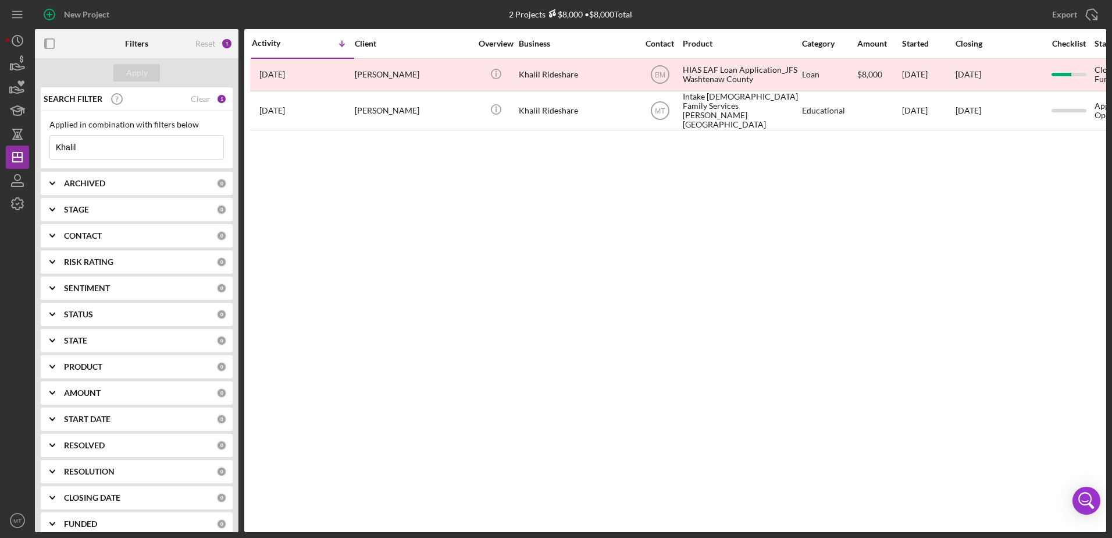
drag, startPoint x: 117, startPoint y: 136, endPoint x: 31, endPoint y: 145, distance: 86.7
click at [31, 145] on div "New Project 2 Projects $8,000 • $8,000 Total Khalil Export Icon/Export Filters …" at bounding box center [556, 266] width 1101 height 532
paste input "[PERSON_NAME]"
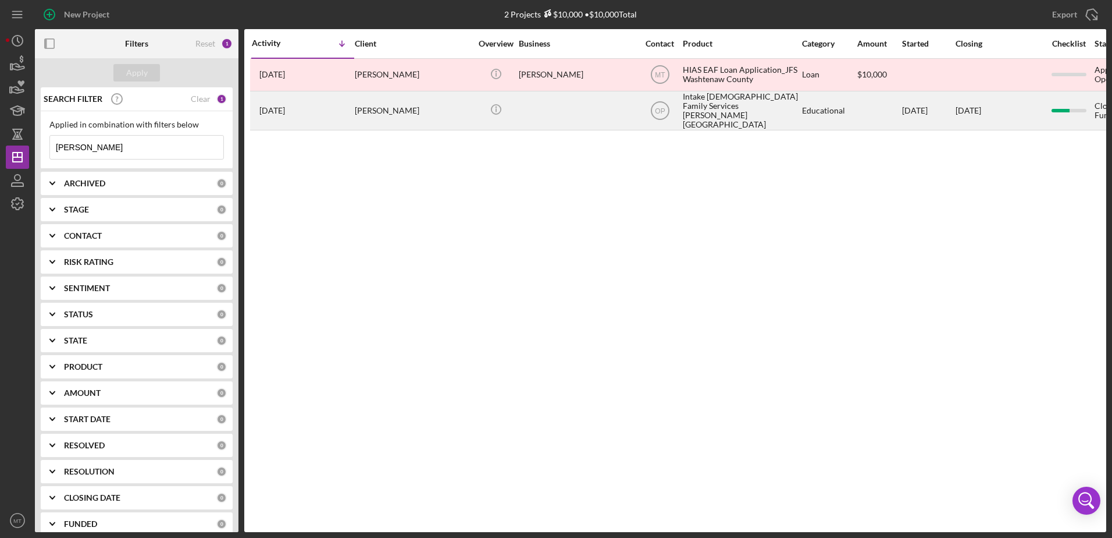
type input "[PERSON_NAME]"
click at [285, 110] on time "[DATE]" at bounding box center [272, 110] width 26 height 9
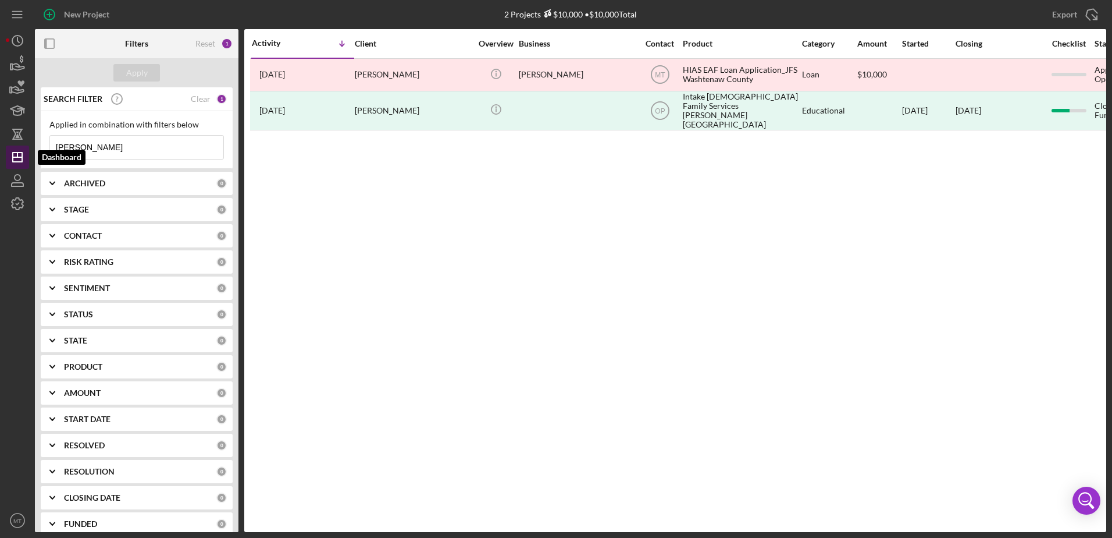
drag, startPoint x: 115, startPoint y: 143, endPoint x: 29, endPoint y: 152, distance: 87.3
click at [29, 152] on div "New Project 2 Projects $10,000 • $10,000 Total [PERSON_NAME] Export Icon/Export…" at bounding box center [556, 266] width 1101 height 532
paste input "[PERSON_NAME]"
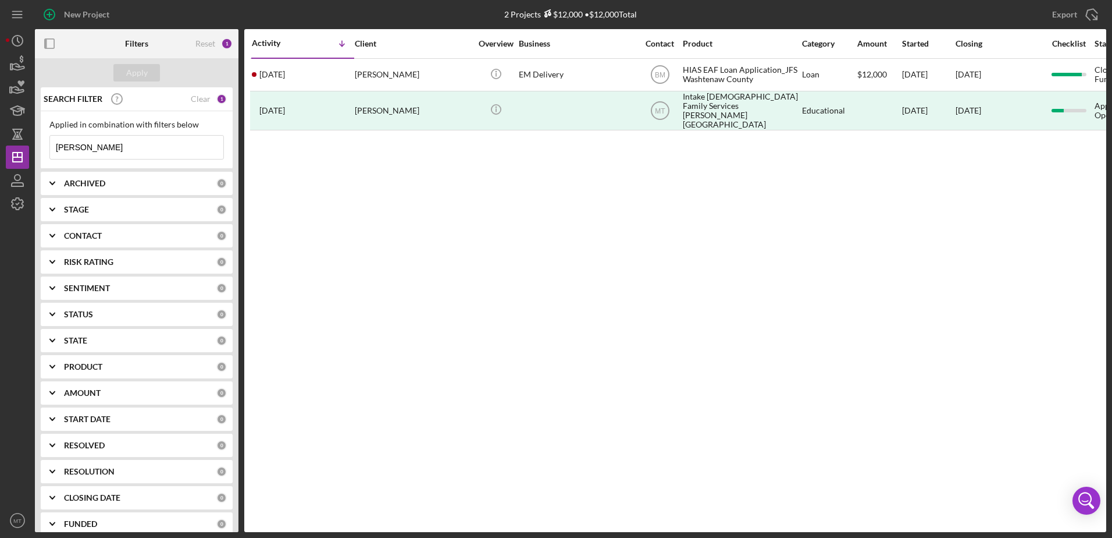
type input "[PERSON_NAME]"
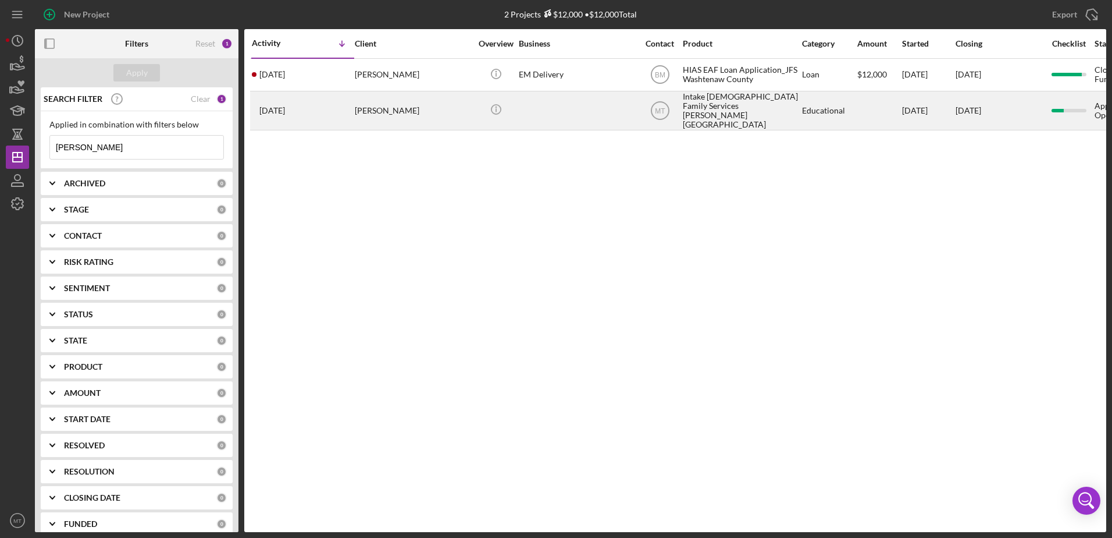
click at [335, 110] on div "[DATE] [PERSON_NAME]" at bounding box center [303, 110] width 102 height 37
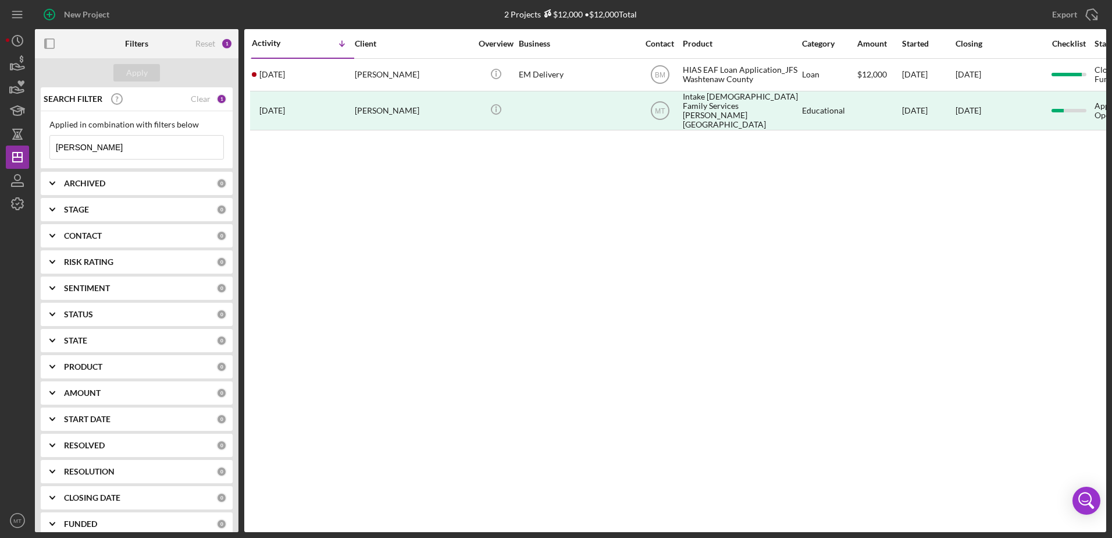
drag, startPoint x: 150, startPoint y: 150, endPoint x: 1, endPoint y: 153, distance: 149.0
click at [1, 153] on div "New Project 2 Projects $12,000 • $12,000 Total [PERSON_NAME] Export Icon/Export…" at bounding box center [556, 269] width 1112 height 538
paste input "[PERSON_NAME]"
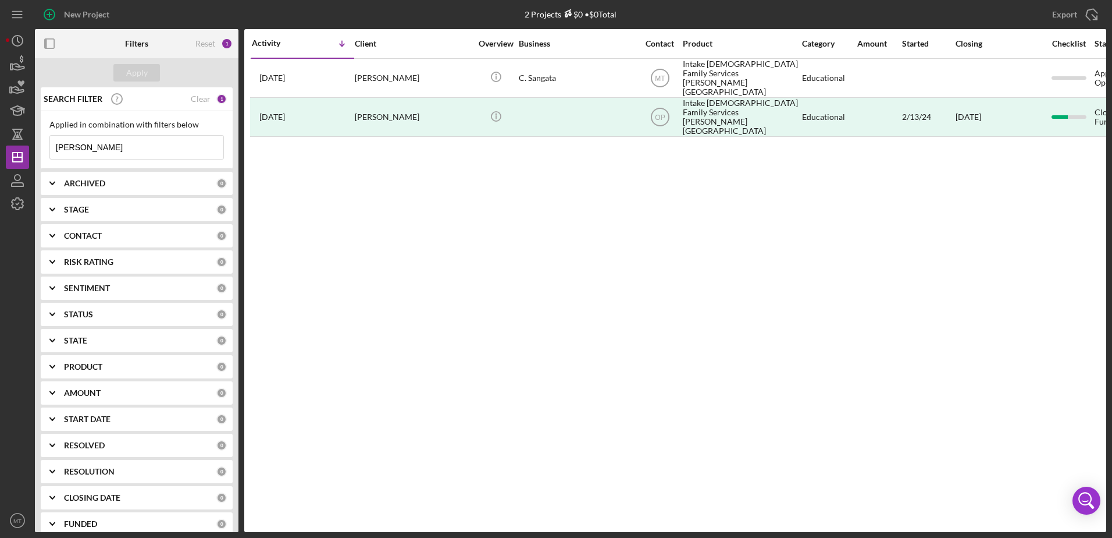
type input "[PERSON_NAME]"
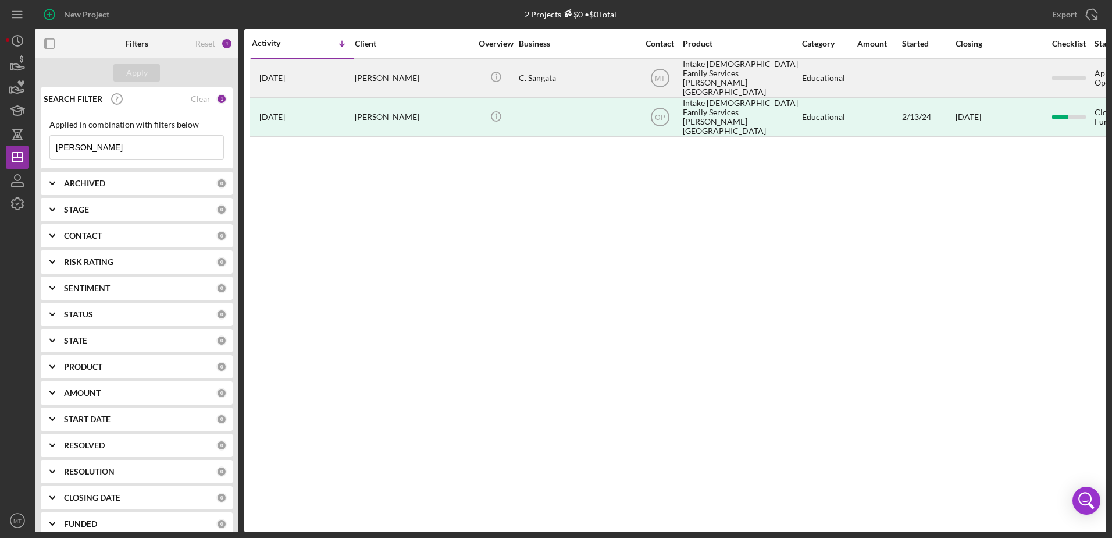
click at [271, 74] on time "[DATE]" at bounding box center [272, 77] width 26 height 9
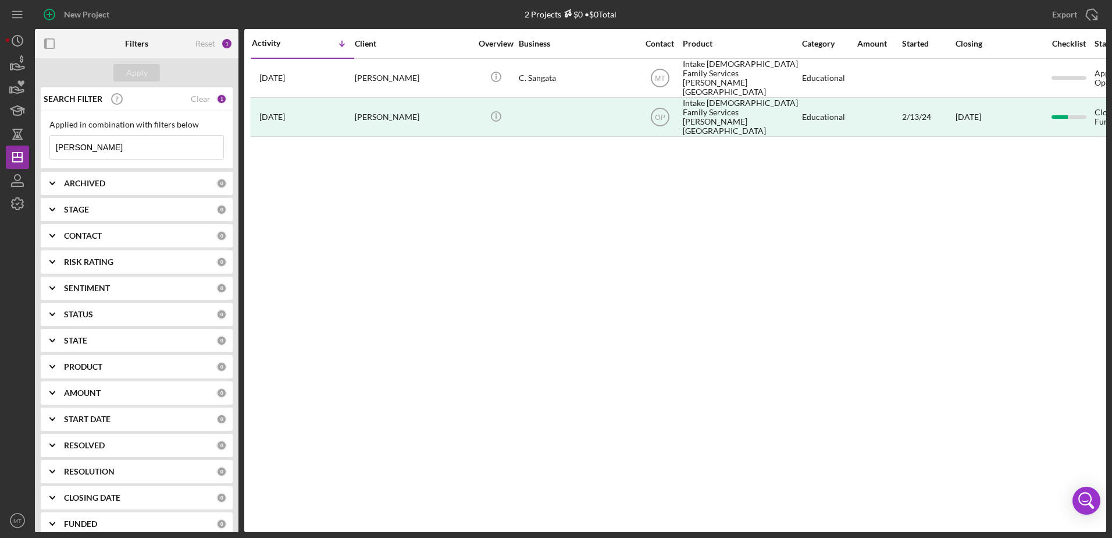
drag, startPoint x: 93, startPoint y: 150, endPoint x: 34, endPoint y: 148, distance: 58.8
click at [34, 148] on div "New Project 2 Projects $0 • $0 Total [PERSON_NAME] Export Icon/Export Filters R…" at bounding box center [556, 266] width 1101 height 532
paste input "[PERSON_NAME]"
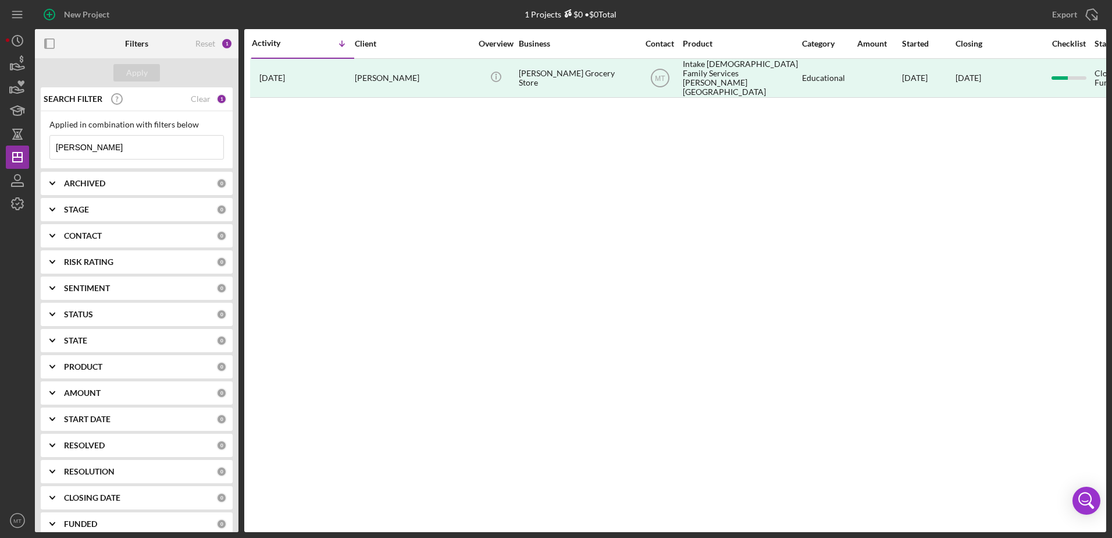
type input "[PERSON_NAME]"
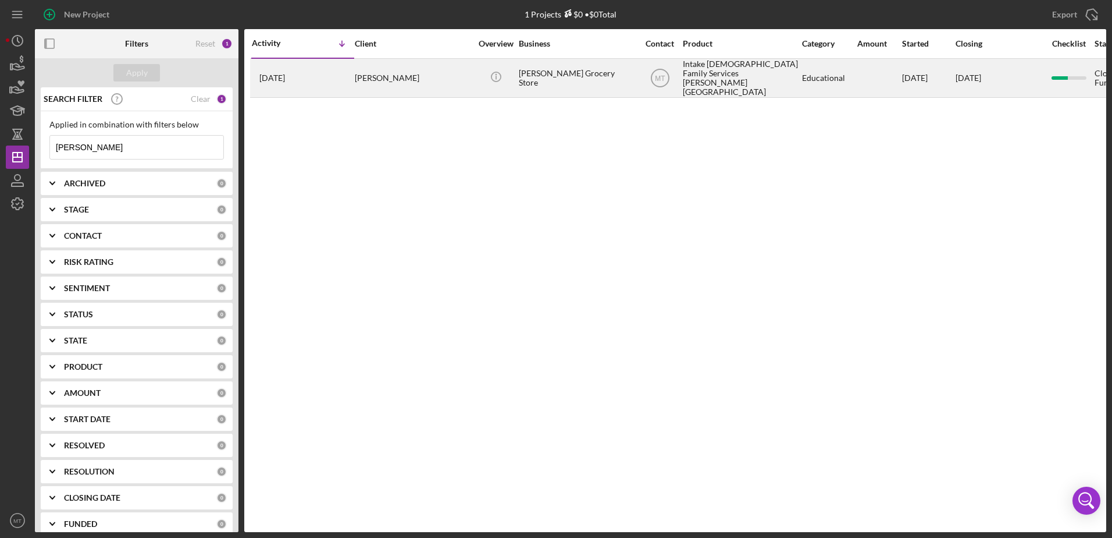
click at [468, 75] on div "[PERSON_NAME]" at bounding box center [413, 77] width 116 height 37
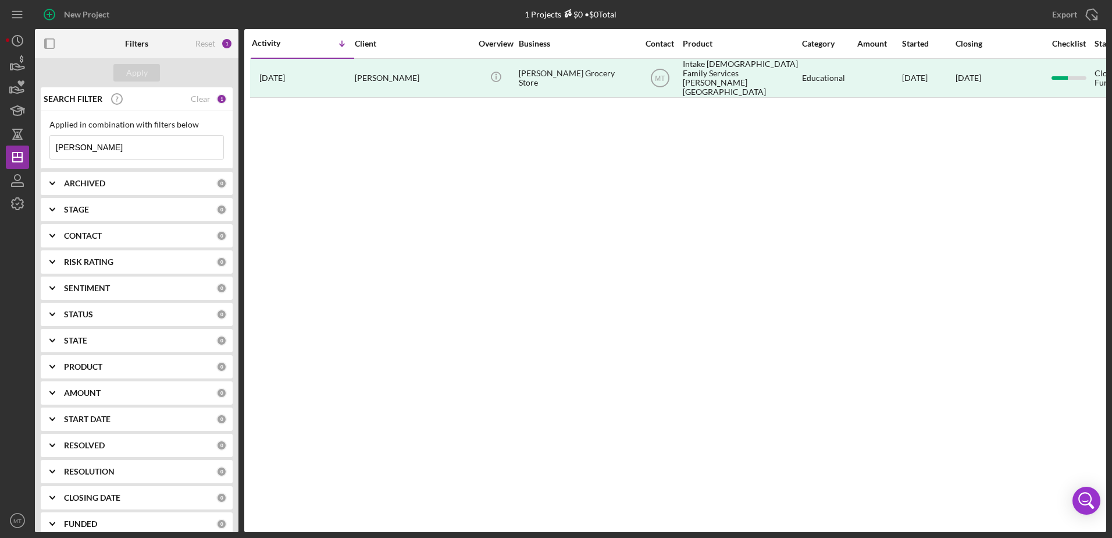
drag, startPoint x: 102, startPoint y: 148, endPoint x: 45, endPoint y: 150, distance: 57.6
click at [45, 150] on div "Applied in combination with filters below [PERSON_NAME] Icon/Menu Close" at bounding box center [137, 140] width 192 height 58
paste input "Tarek"
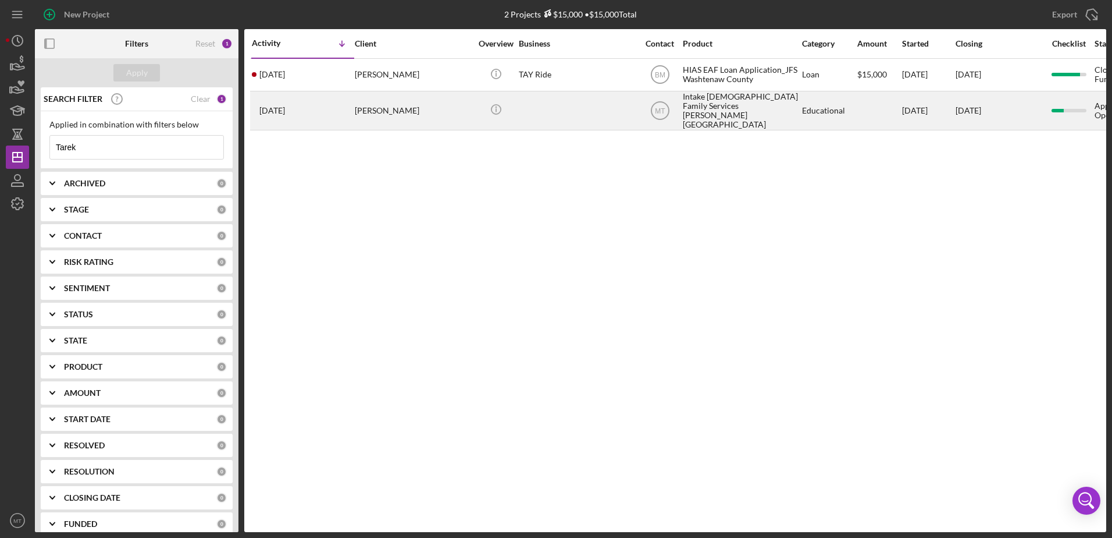
type input "Tarek"
click at [388, 109] on div "[PERSON_NAME]" at bounding box center [413, 110] width 116 height 37
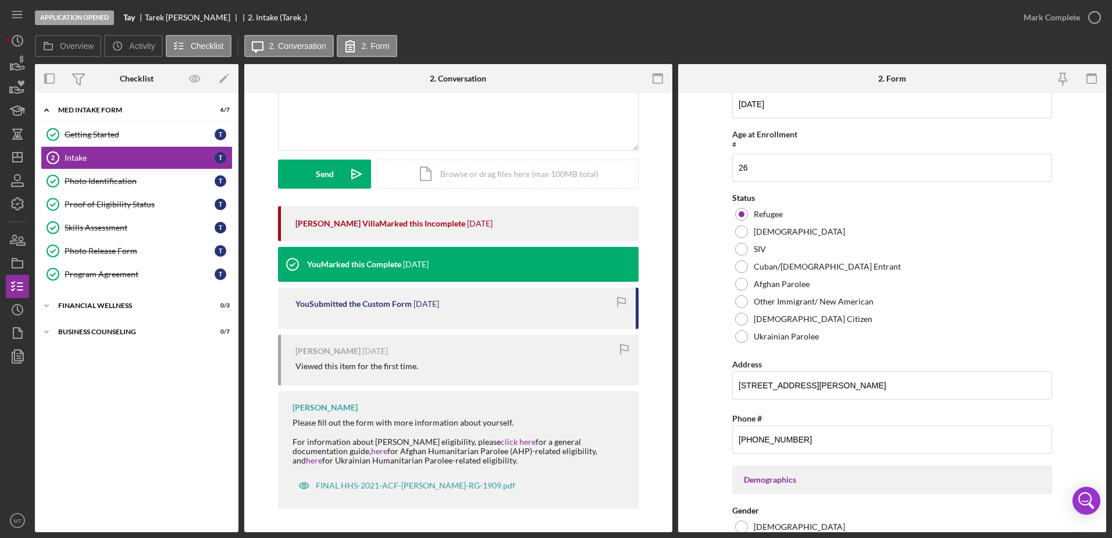
scroll to position [666, 0]
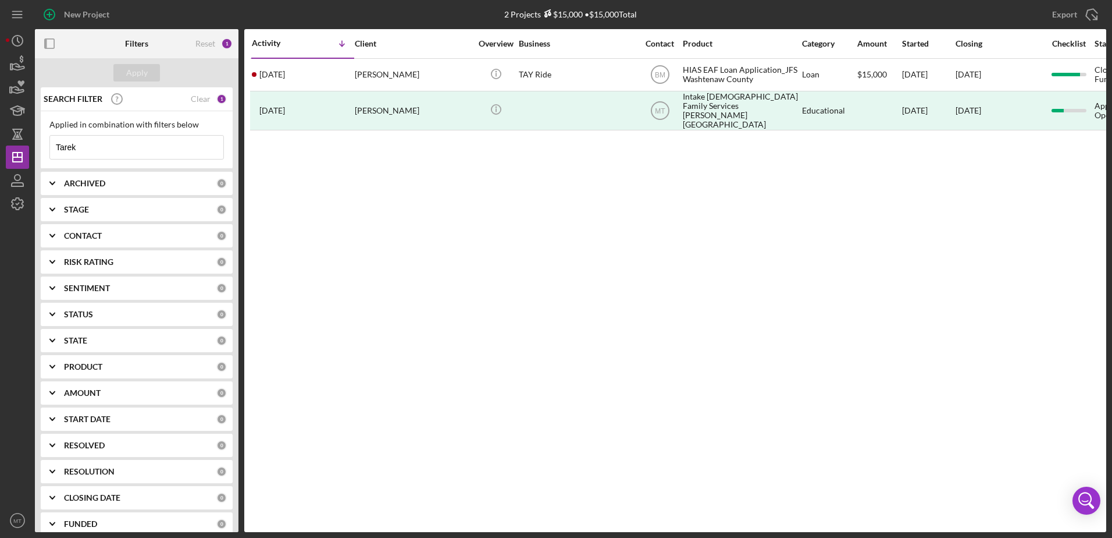
drag, startPoint x: 108, startPoint y: 151, endPoint x: 49, endPoint y: 148, distance: 58.9
click at [49, 148] on div "Applied in combination with filters below Tarek Icon/Menu Close" at bounding box center [137, 140] width 192 height 58
paste input "[PERSON_NAME]"
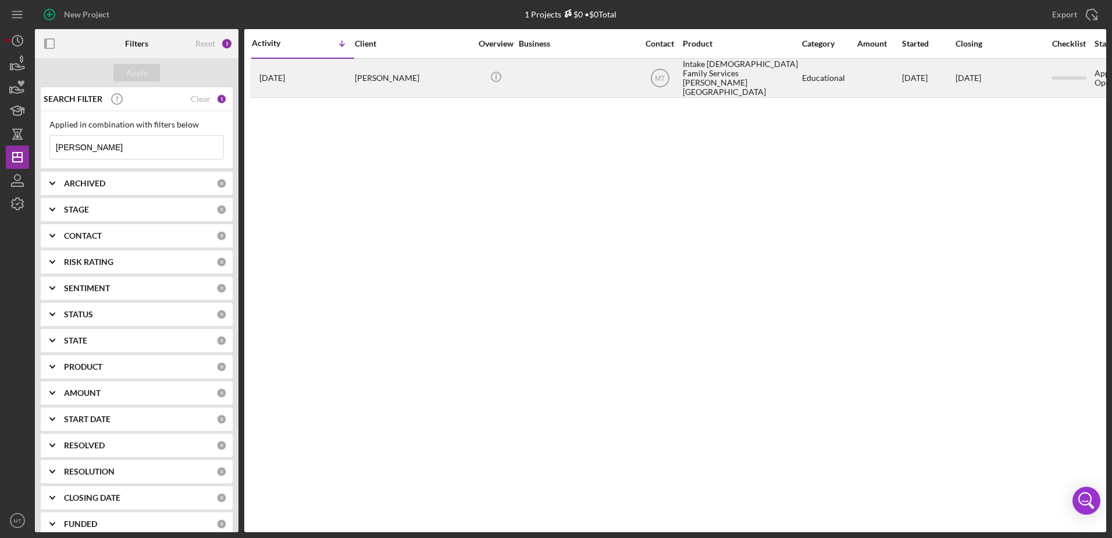
type input "[PERSON_NAME]"
click at [332, 77] on div "[DATE] [PERSON_NAME]" at bounding box center [303, 77] width 102 height 37
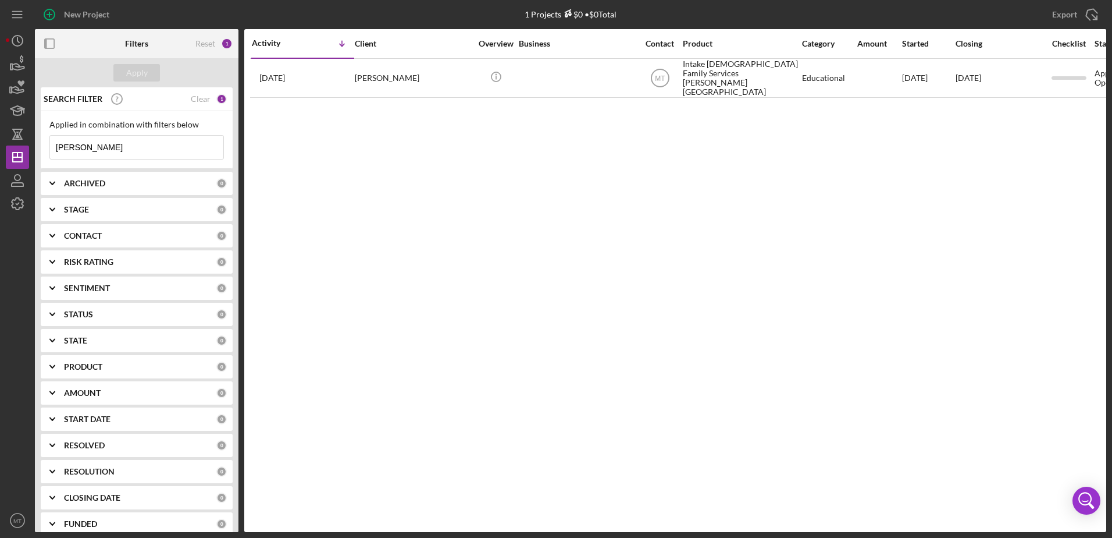
click at [122, 151] on input "[PERSON_NAME]" at bounding box center [136, 147] width 173 height 23
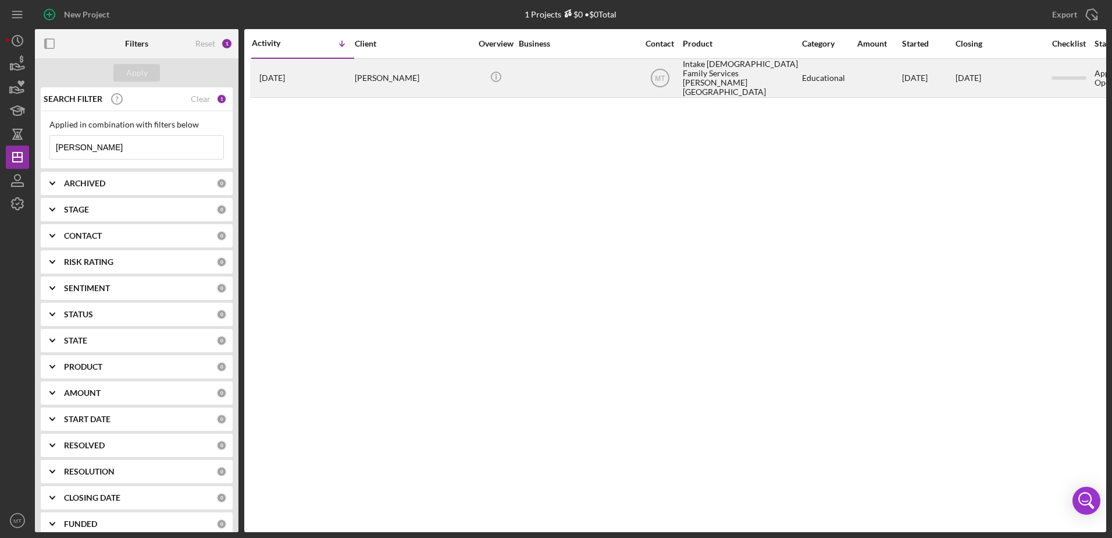
click at [374, 66] on div "[PERSON_NAME]" at bounding box center [413, 77] width 116 height 37
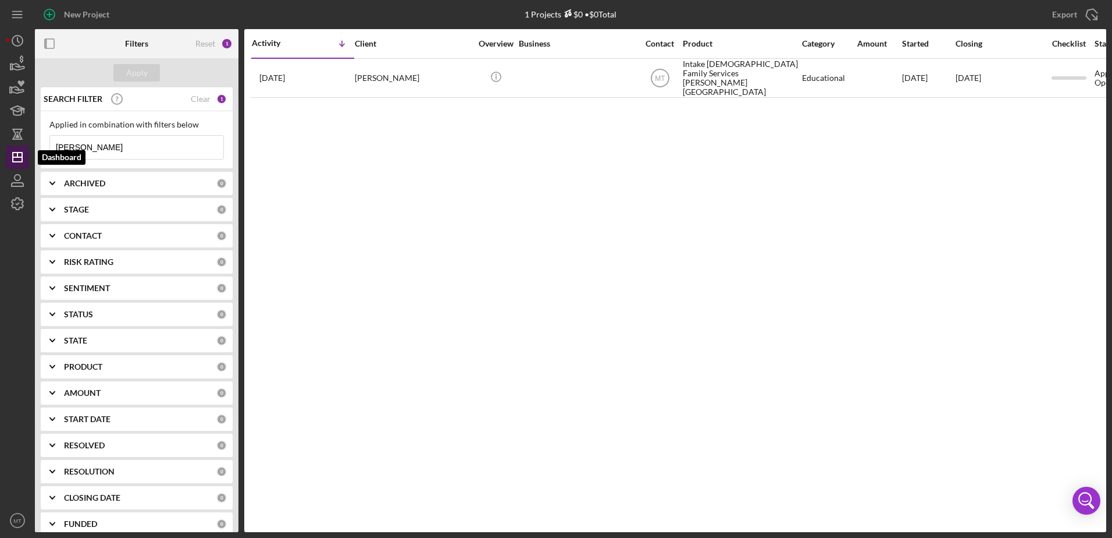
drag, startPoint x: 99, startPoint y: 144, endPoint x: 26, endPoint y: 155, distance: 73.6
click at [26, 155] on div "New Project 1 Projects $0 • $0 Total [PERSON_NAME] Export Icon/Export Filters R…" at bounding box center [556, 266] width 1101 height 532
paste input "[PERSON_NAME]"
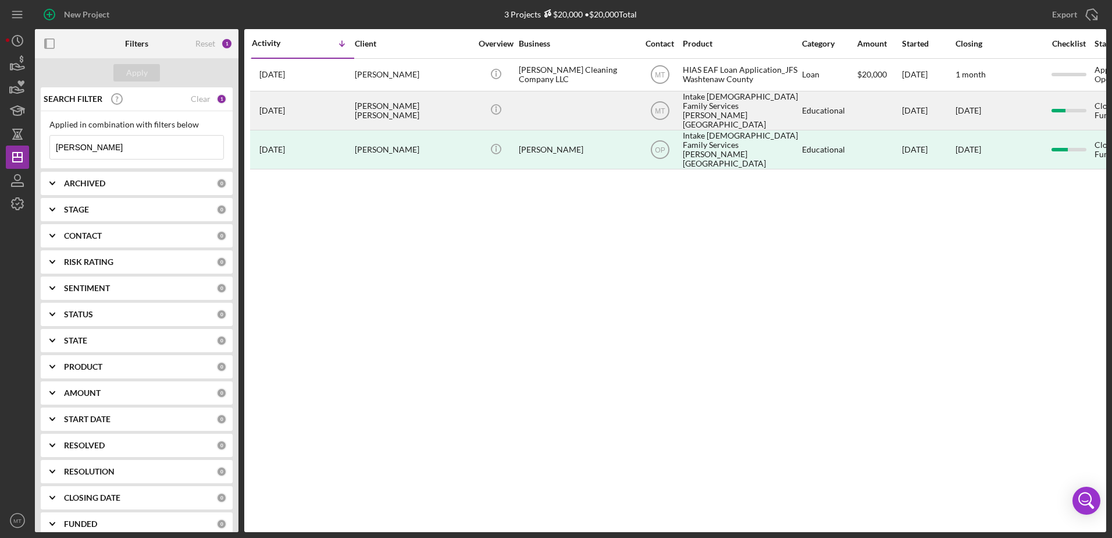
type input "[PERSON_NAME]"
click at [413, 111] on div "[PERSON_NAME] [PERSON_NAME]" at bounding box center [413, 110] width 116 height 37
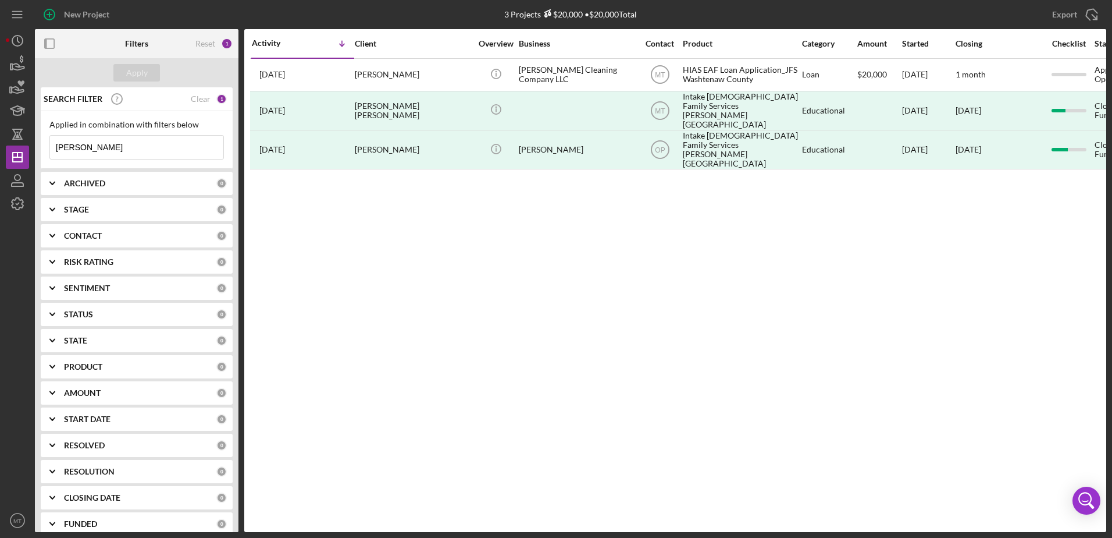
drag, startPoint x: 133, startPoint y: 142, endPoint x: 58, endPoint y: 144, distance: 74.5
click at [58, 144] on input "[PERSON_NAME]" at bounding box center [136, 147] width 173 height 23
paste input "Rekanga"
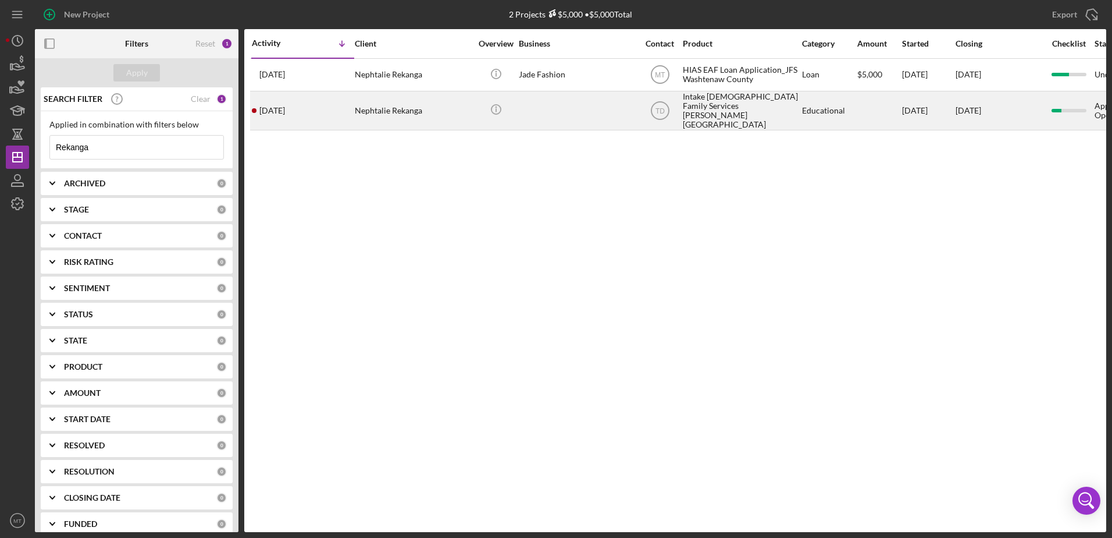
type input "Rekanga"
click at [375, 110] on div "Nephtalie Rekanga" at bounding box center [413, 110] width 116 height 37
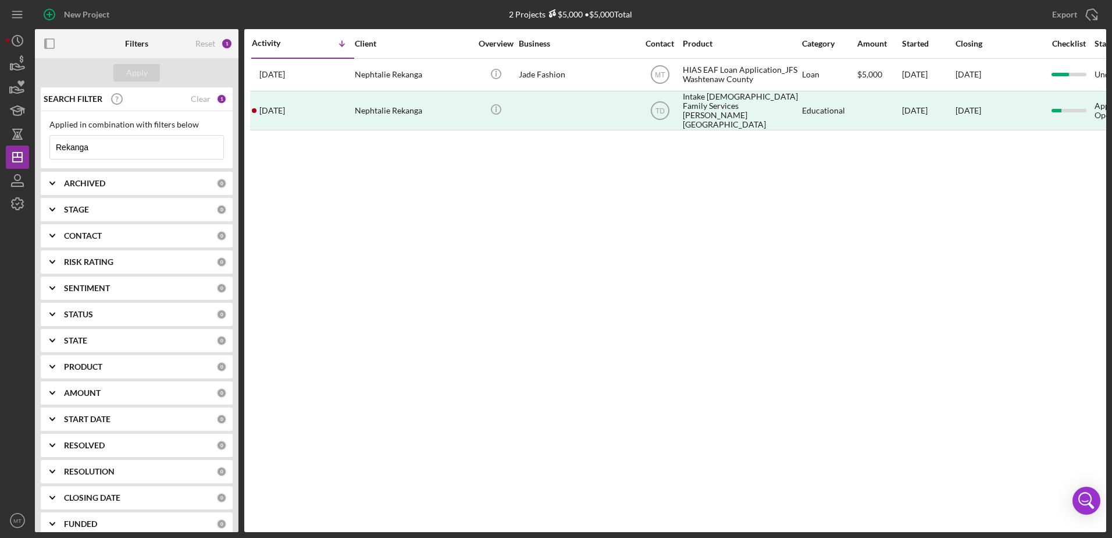
drag, startPoint x: 111, startPoint y: 154, endPoint x: 55, endPoint y: 148, distance: 56.8
click at [55, 148] on input "Rekanga" at bounding box center [136, 147] width 173 height 23
paste input "[PERSON_NAME]"
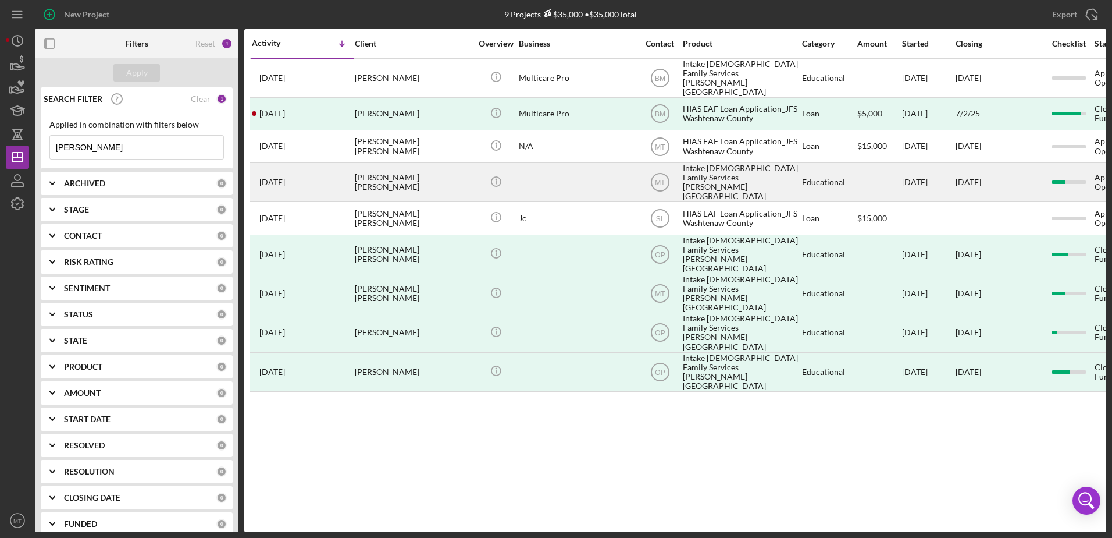
type input "[PERSON_NAME]"
click at [396, 176] on div "[PERSON_NAME] [PERSON_NAME]" at bounding box center [413, 181] width 116 height 37
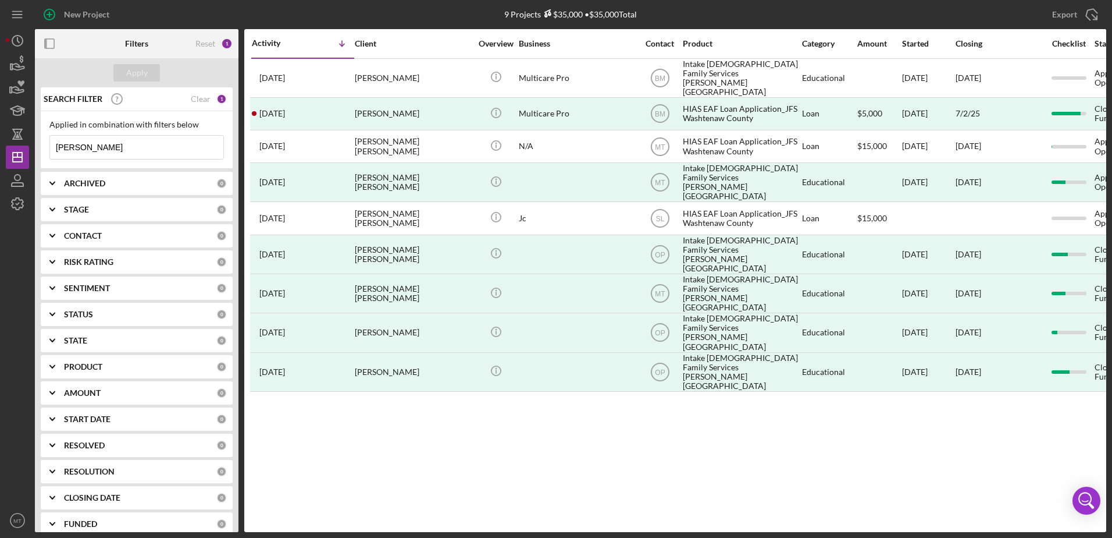
click at [143, 150] on input "[PERSON_NAME]" at bounding box center [136, 147] width 173 height 23
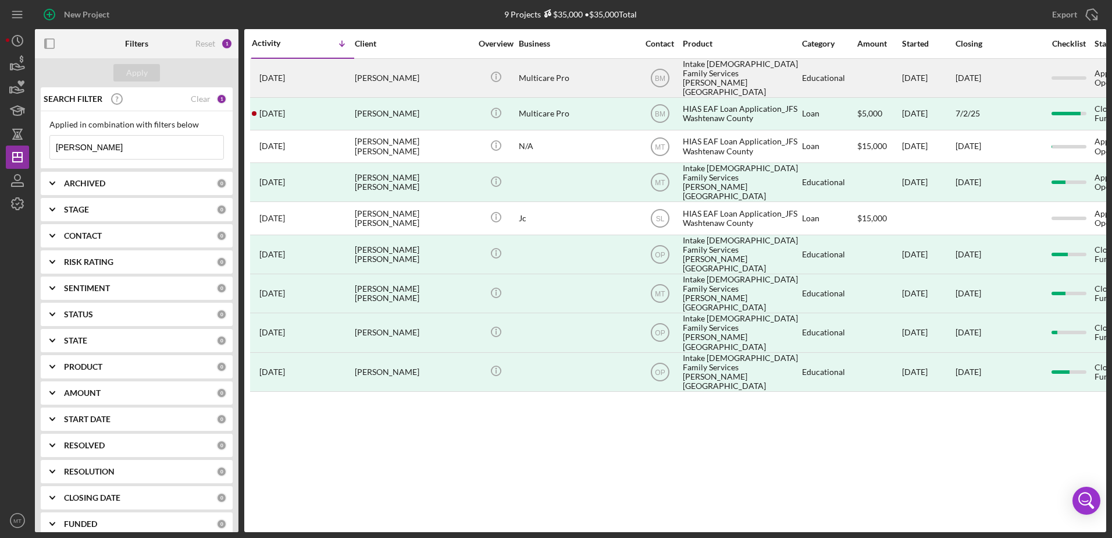
type input "[PERSON_NAME]"
click at [374, 74] on div "[PERSON_NAME]" at bounding box center [413, 77] width 116 height 37
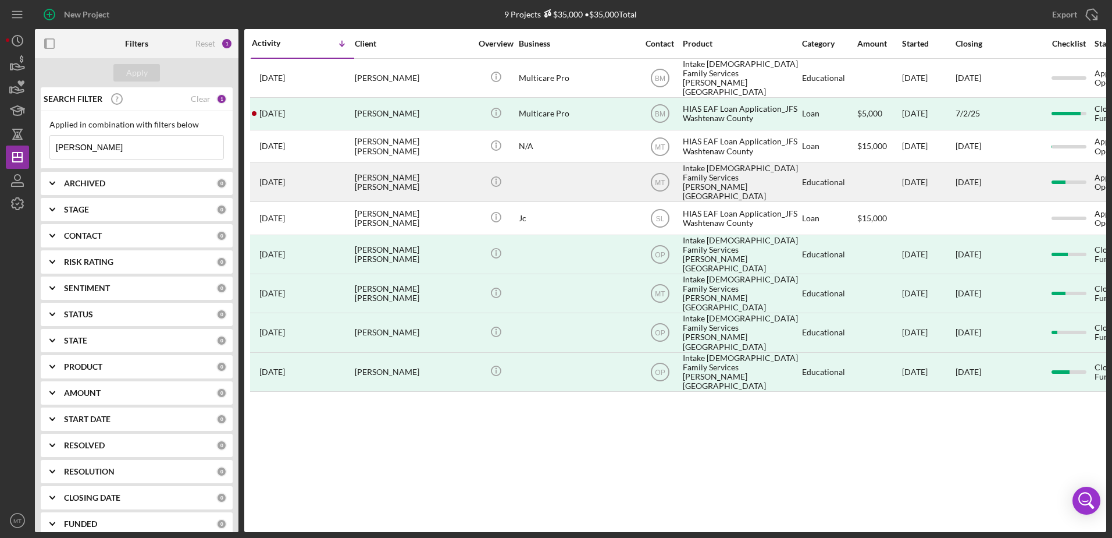
click at [395, 177] on div "[PERSON_NAME] [PERSON_NAME]" at bounding box center [413, 181] width 116 height 37
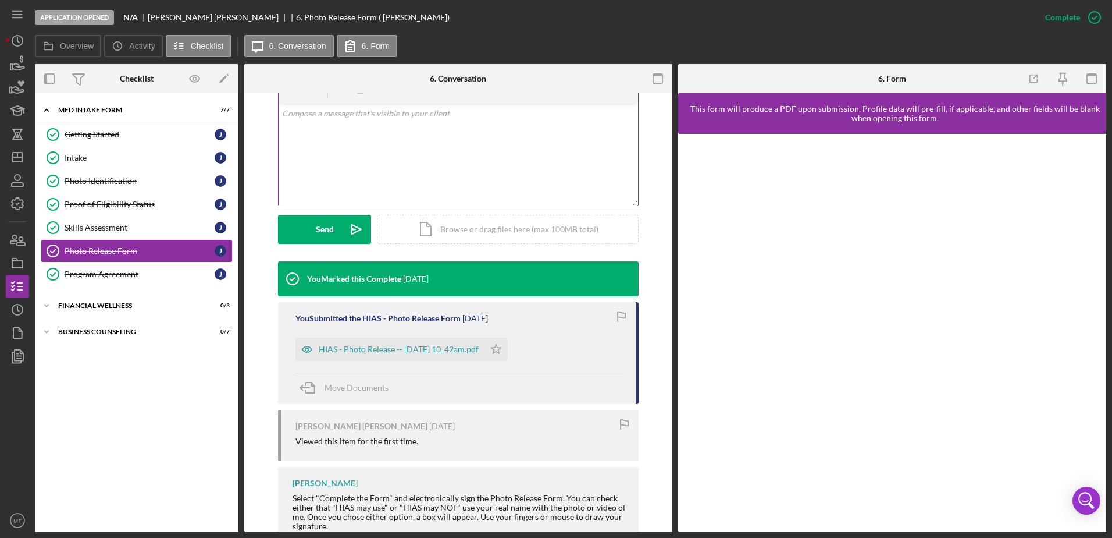
scroll to position [285, 0]
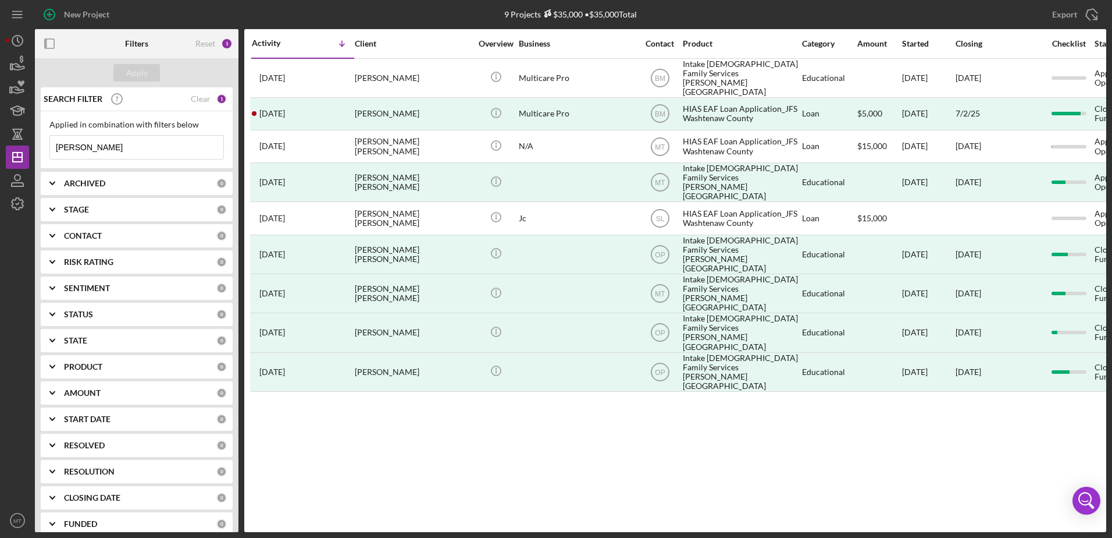
drag, startPoint x: 167, startPoint y: 145, endPoint x: 50, endPoint y: 138, distance: 117.2
click at [50, 138] on input "[PERSON_NAME]" at bounding box center [136, 147] width 173 height 23
paste input "[PERSON_NAME]"
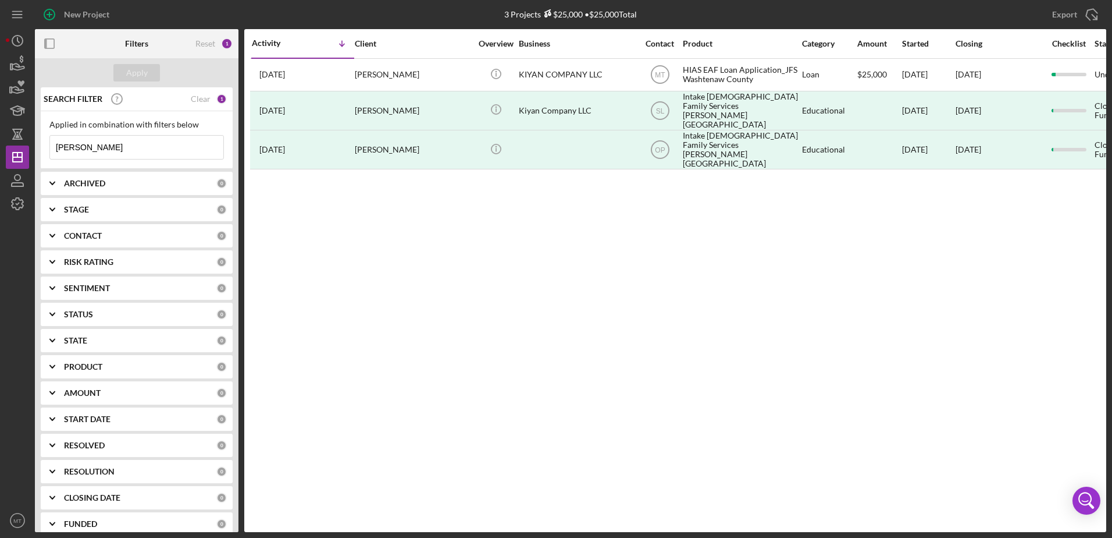
type input "[PERSON_NAME]"
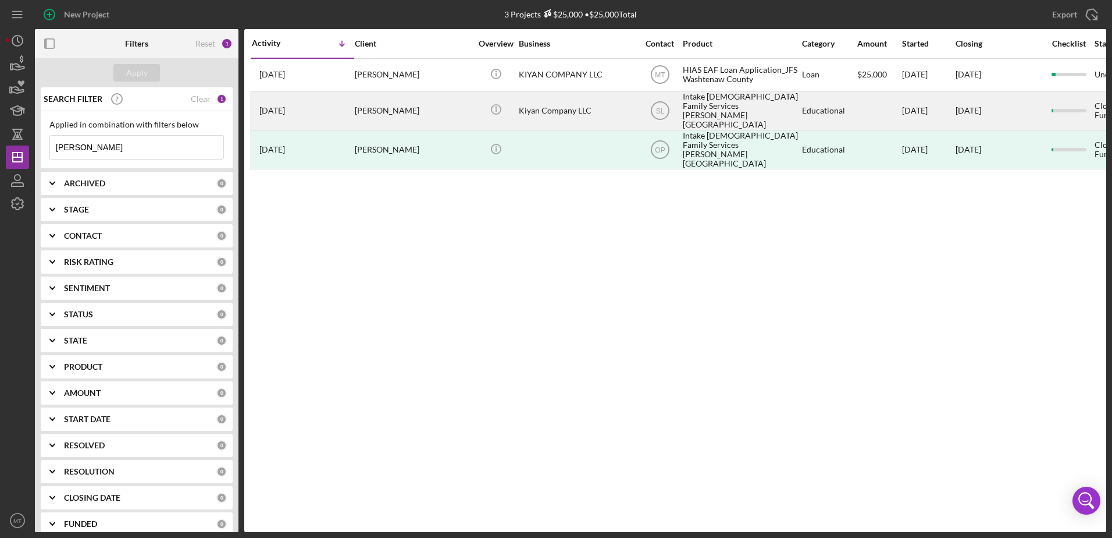
click at [382, 109] on div "[PERSON_NAME]" at bounding box center [413, 110] width 116 height 37
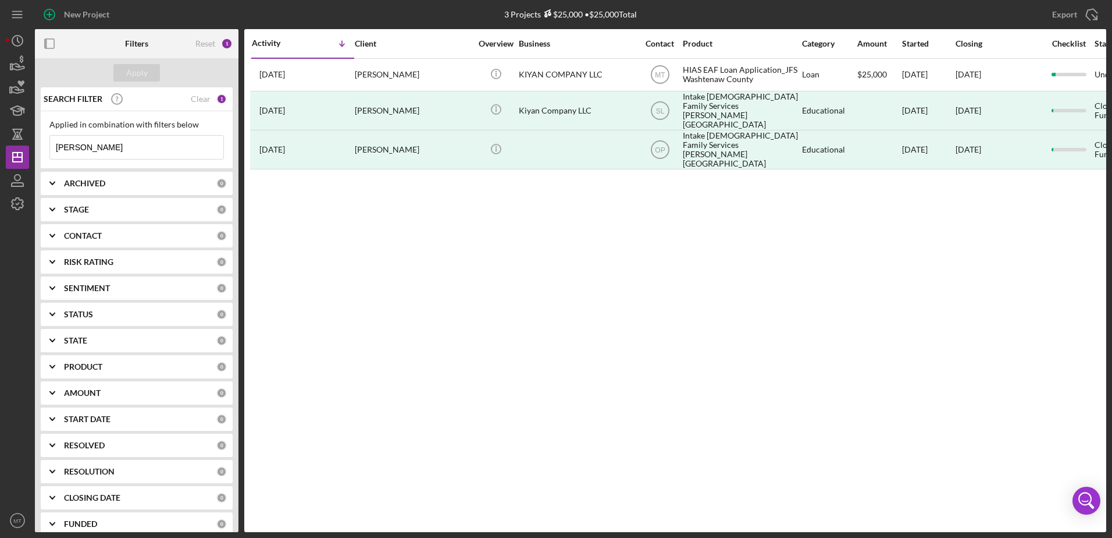
drag, startPoint x: 108, startPoint y: 142, endPoint x: 52, endPoint y: 134, distance: 56.4
click at [52, 134] on div "Applied in combination with filters below [PERSON_NAME] Icon/Menu Close" at bounding box center [136, 140] width 175 height 40
paste input "[PERSON_NAME],"
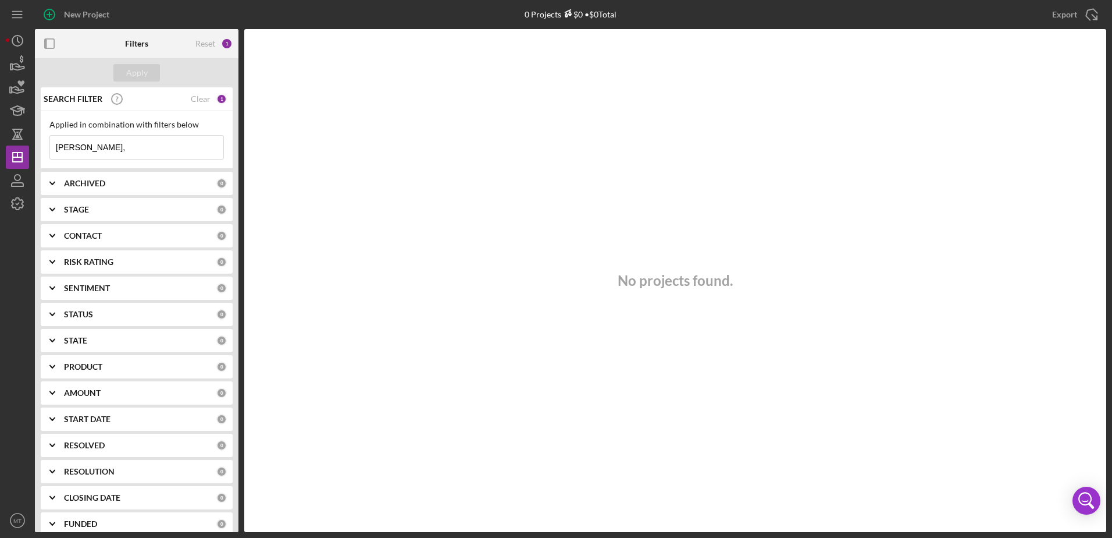
click at [112, 145] on input "[PERSON_NAME]," at bounding box center [136, 147] width 173 height 23
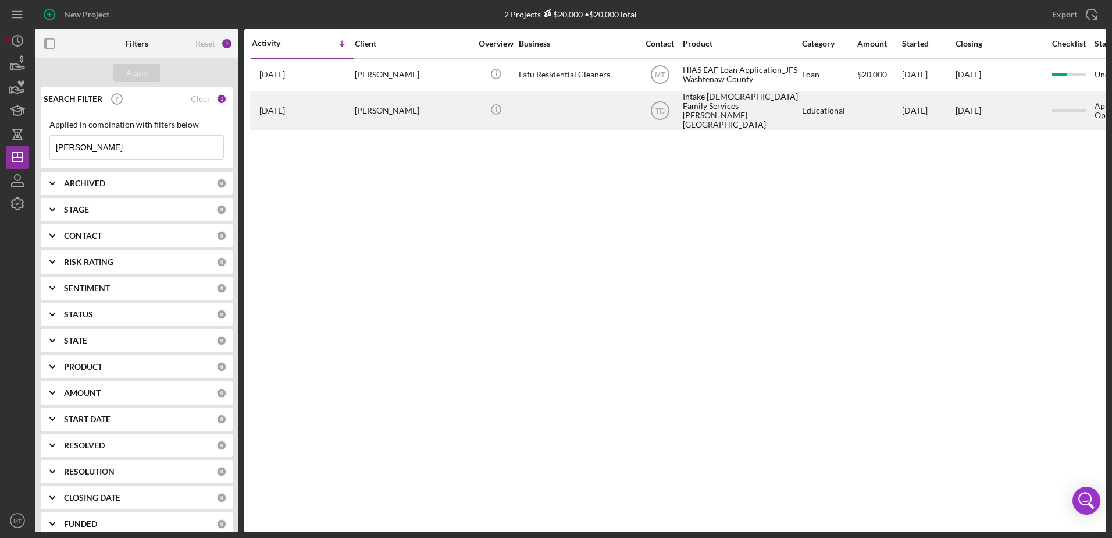
type input "[PERSON_NAME]"
click at [310, 105] on div "[DATE] [PERSON_NAME]" at bounding box center [303, 110] width 102 height 37
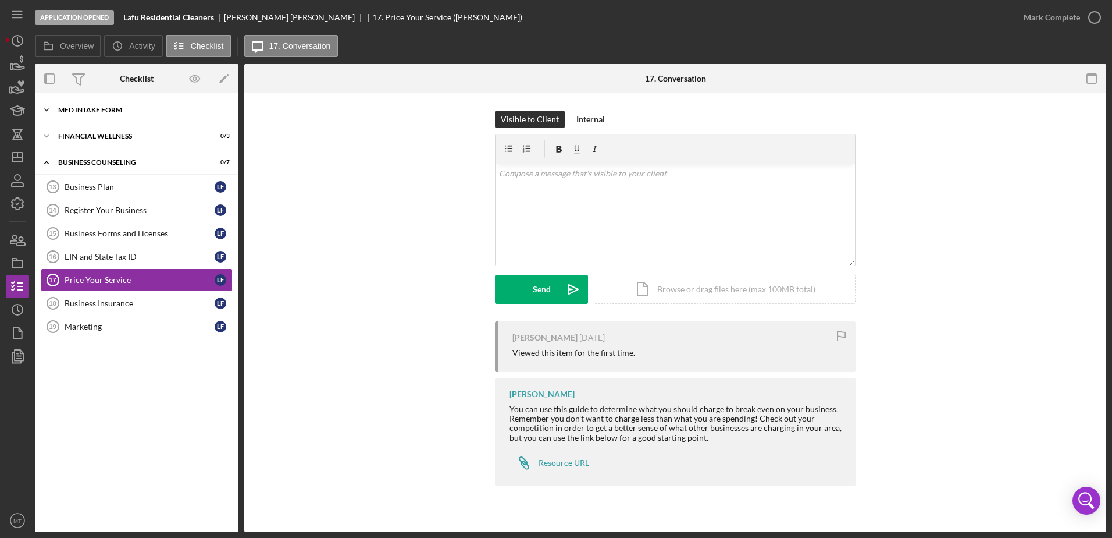
click at [117, 107] on div "MED Intake Form" at bounding box center [141, 109] width 166 height 7
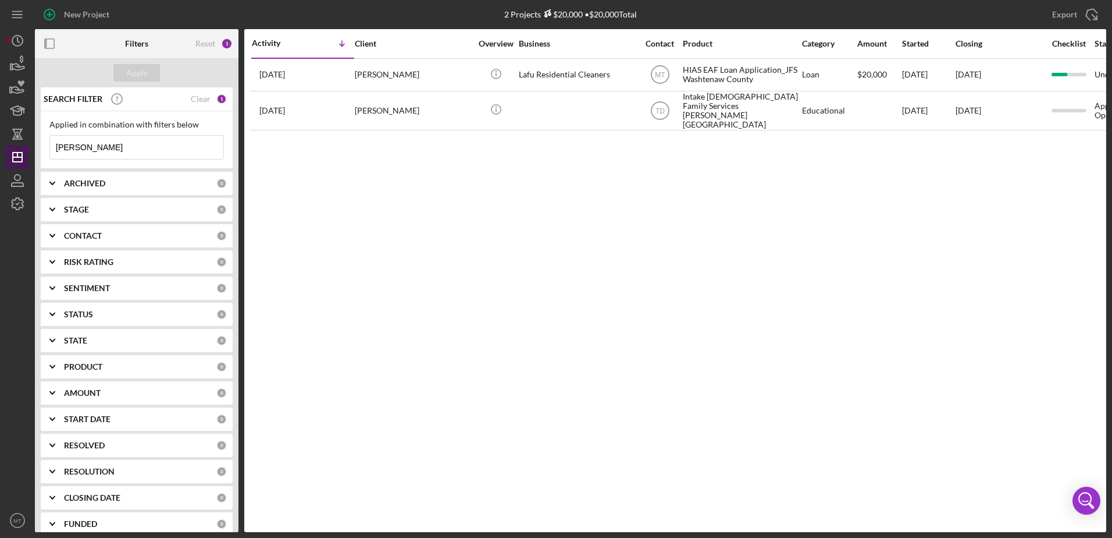
drag, startPoint x: 106, startPoint y: 151, endPoint x: 12, endPoint y: 161, distance: 95.4
click at [12, 161] on div "New Project 2 Projects $20,000 • $20,000 Total [PERSON_NAME] Export Icon/Export…" at bounding box center [556, 266] width 1101 height 532
paste input "Zahoor"
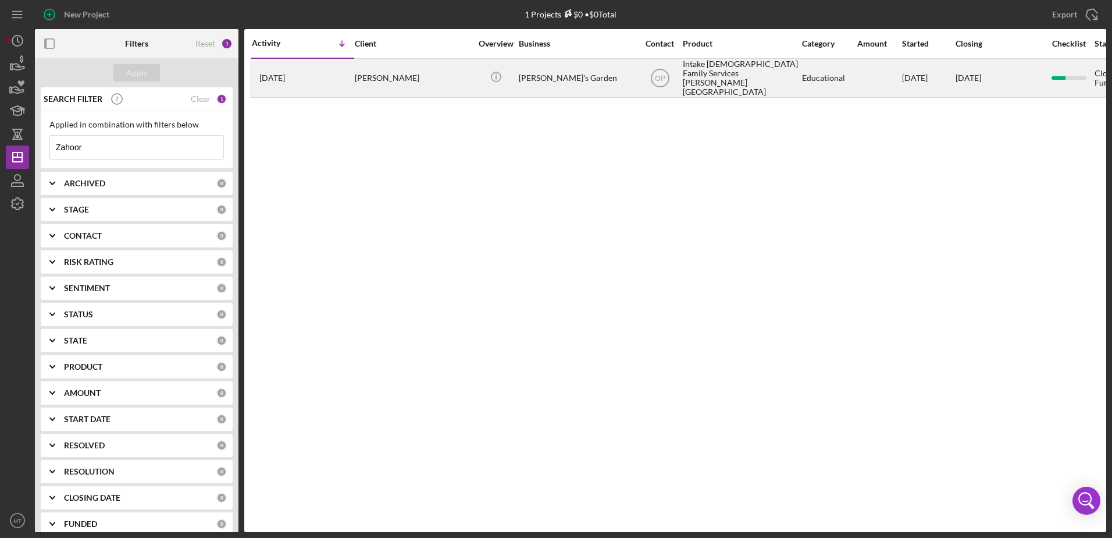
type input "Zahoor"
click at [369, 71] on div "[PERSON_NAME]" at bounding box center [413, 77] width 116 height 37
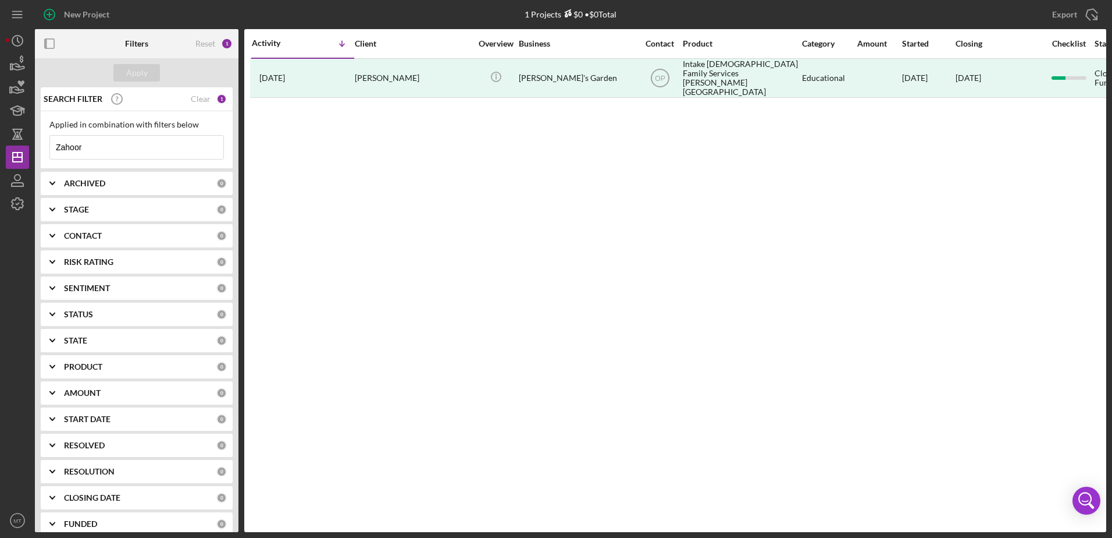
drag, startPoint x: 93, startPoint y: 154, endPoint x: 45, endPoint y: 148, distance: 48.0
click at [45, 148] on div "Applied in combination with filters below Zahoor Icon/Menu Close" at bounding box center [137, 140] width 192 height 58
paste input "Arezo"
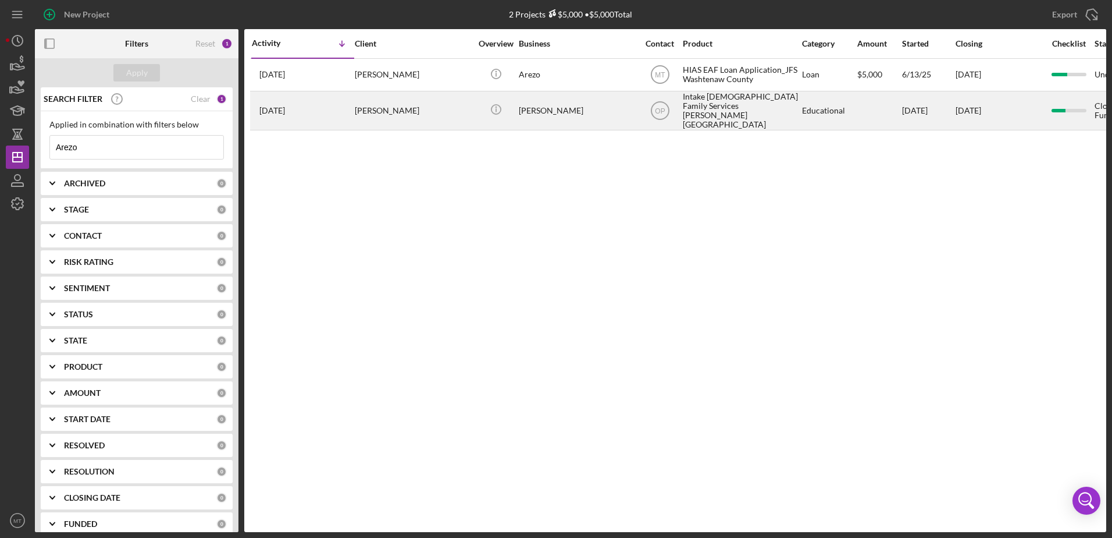
type input "Arezo"
click at [455, 105] on div "[PERSON_NAME]" at bounding box center [413, 110] width 116 height 37
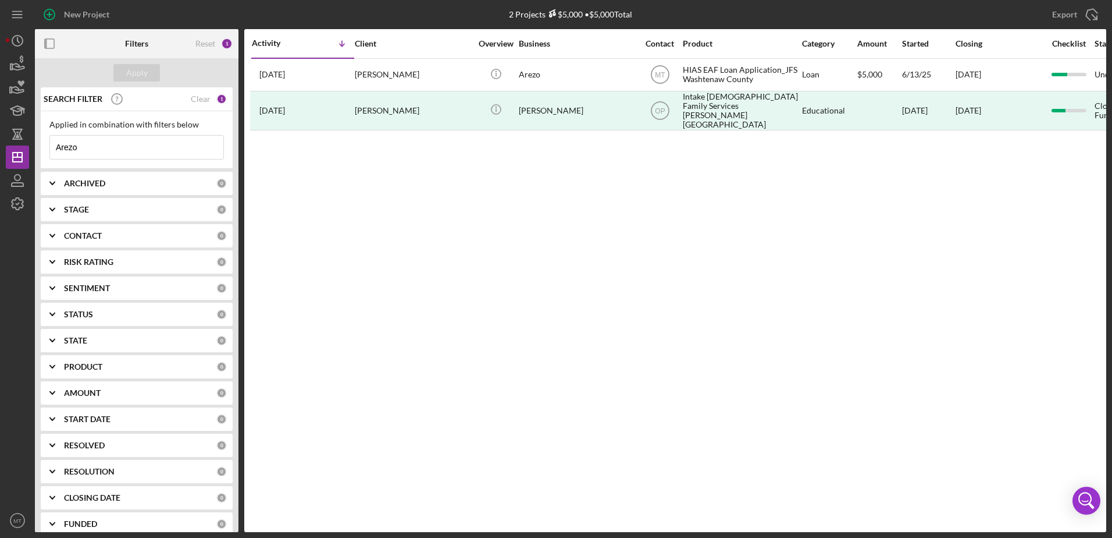
click at [33, 151] on div "New Project 2 Projects $5,000 • $5,000 Total Arezo Export Icon/Export Filters R…" at bounding box center [556, 266] width 1101 height 532
paste input "[PERSON_NAME]"
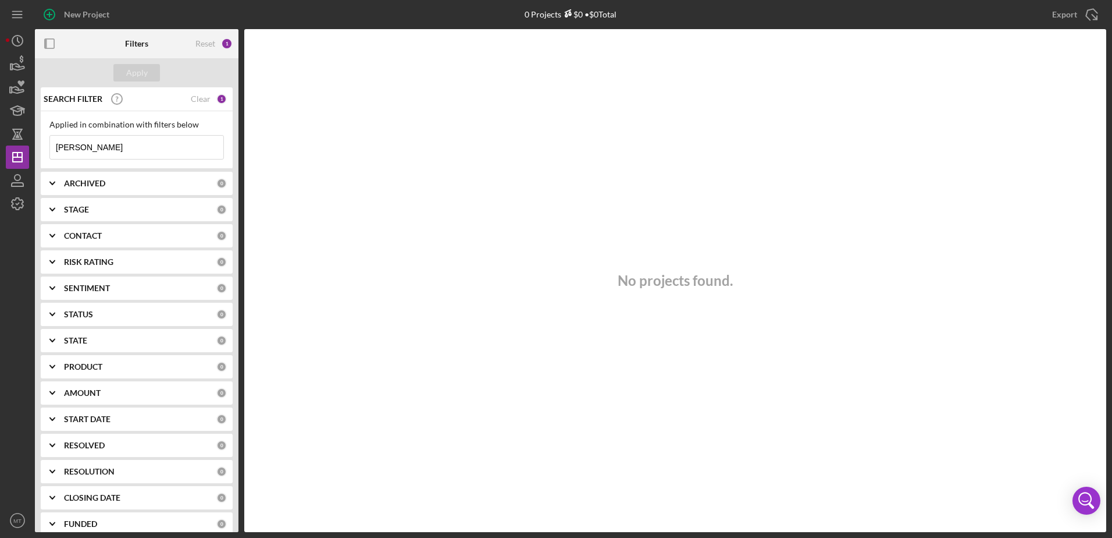
drag, startPoint x: 103, startPoint y: 152, endPoint x: 81, endPoint y: 147, distance: 22.6
click at [81, 147] on input "[PERSON_NAME]" at bounding box center [136, 147] width 173 height 23
type input "M"
paste input "[PERSON_NAME]"
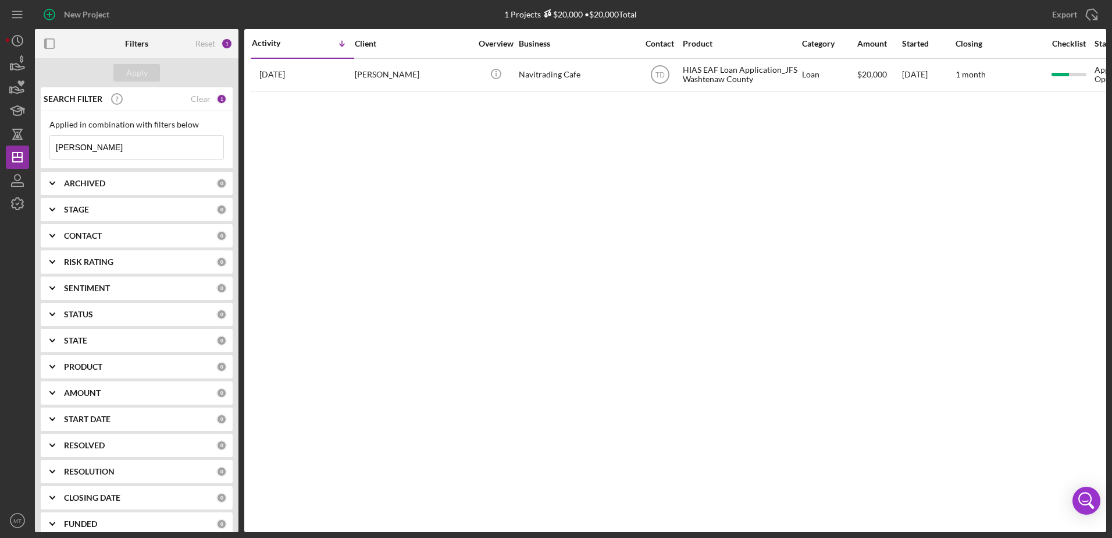
type input "[PERSON_NAME]"
drag, startPoint x: 88, startPoint y: 151, endPoint x: 51, endPoint y: 145, distance: 38.4
click at [51, 145] on input "[PERSON_NAME]" at bounding box center [136, 147] width 173 height 23
paste input "[PERSON_NAME]"
type input "[PERSON_NAME]"
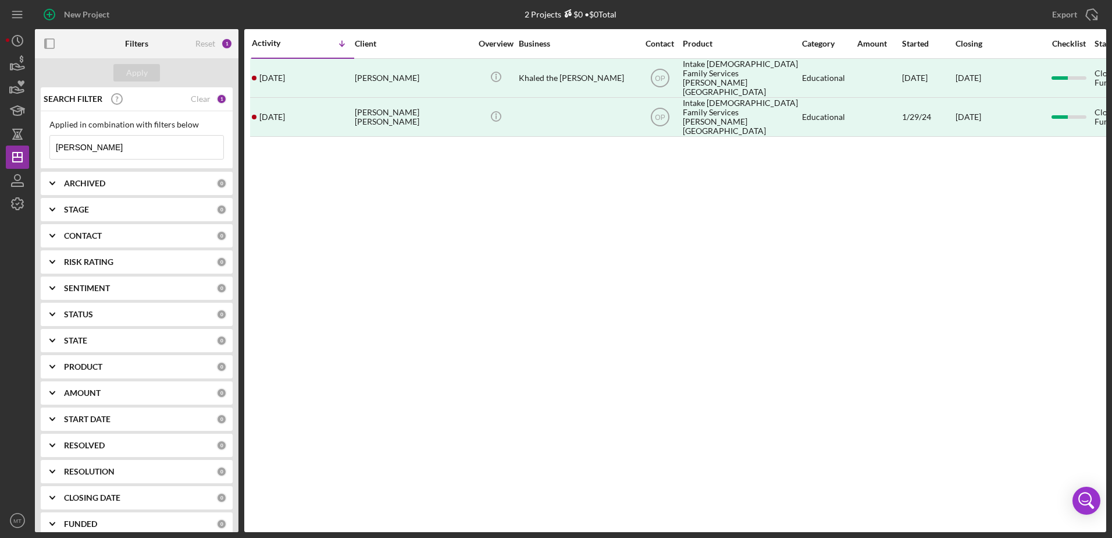
drag, startPoint x: 172, startPoint y: 148, endPoint x: 47, endPoint y: 144, distance: 125.1
click at [47, 144] on div "Applied in combination with filters below [PERSON_NAME] Icon/Menu Close" at bounding box center [137, 140] width 192 height 58
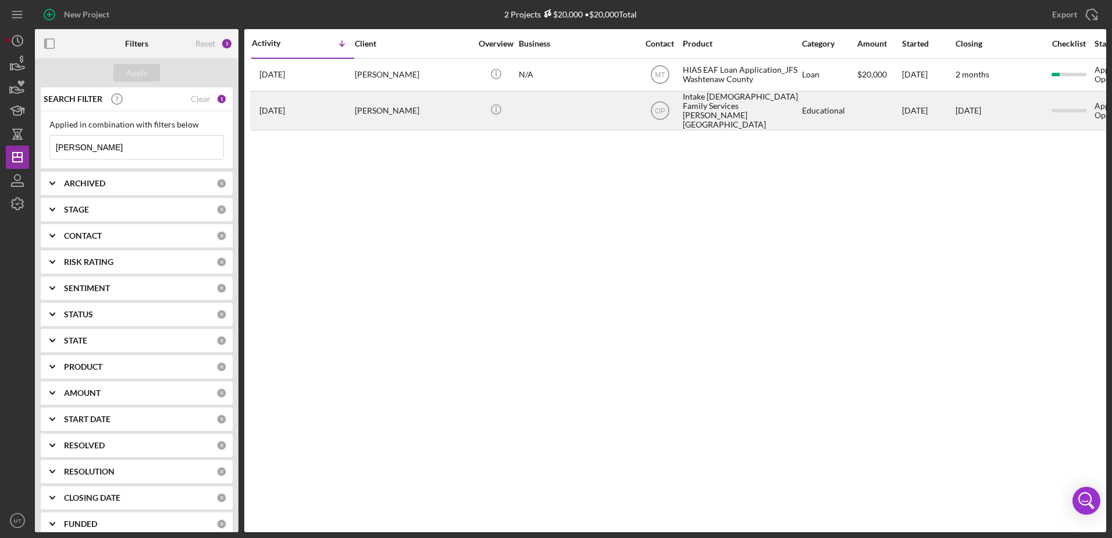
type input "[PERSON_NAME]"
click at [385, 111] on div "[PERSON_NAME]" at bounding box center [413, 110] width 116 height 37
click at [386, 103] on div "[PERSON_NAME]" at bounding box center [413, 110] width 116 height 37
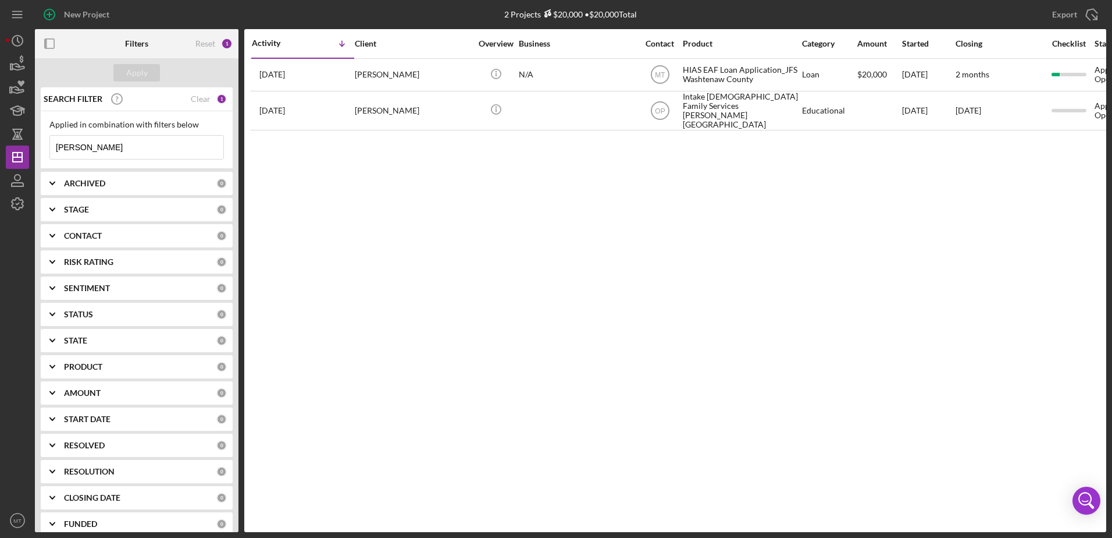
drag, startPoint x: 99, startPoint y: 150, endPoint x: 50, endPoint y: 148, distance: 49.5
click at [50, 148] on input "[PERSON_NAME]" at bounding box center [136, 147] width 173 height 23
paste input "[PERSON_NAME]"
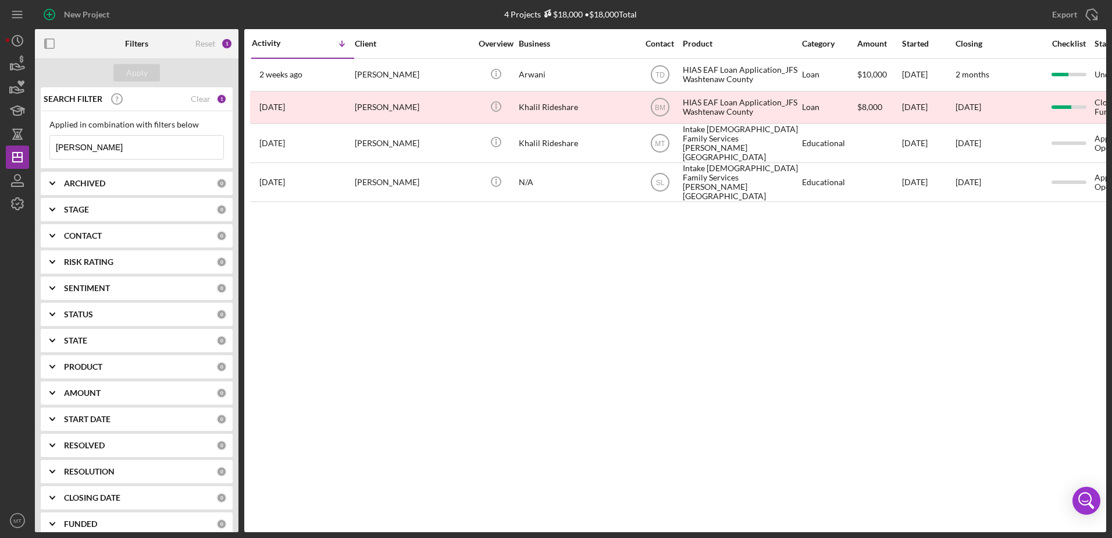
type input "[PERSON_NAME]"
